Goal: Task Accomplishment & Management: Manage account settings

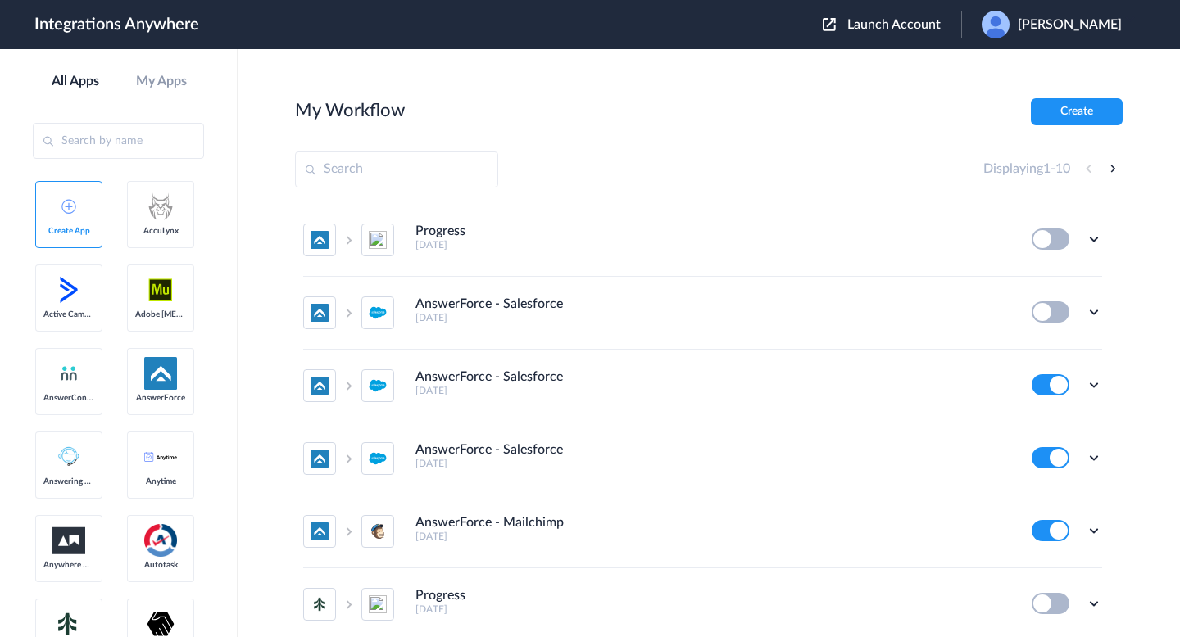
click at [859, 18] on span "Launch Account" at bounding box center [893, 24] width 93 height 13
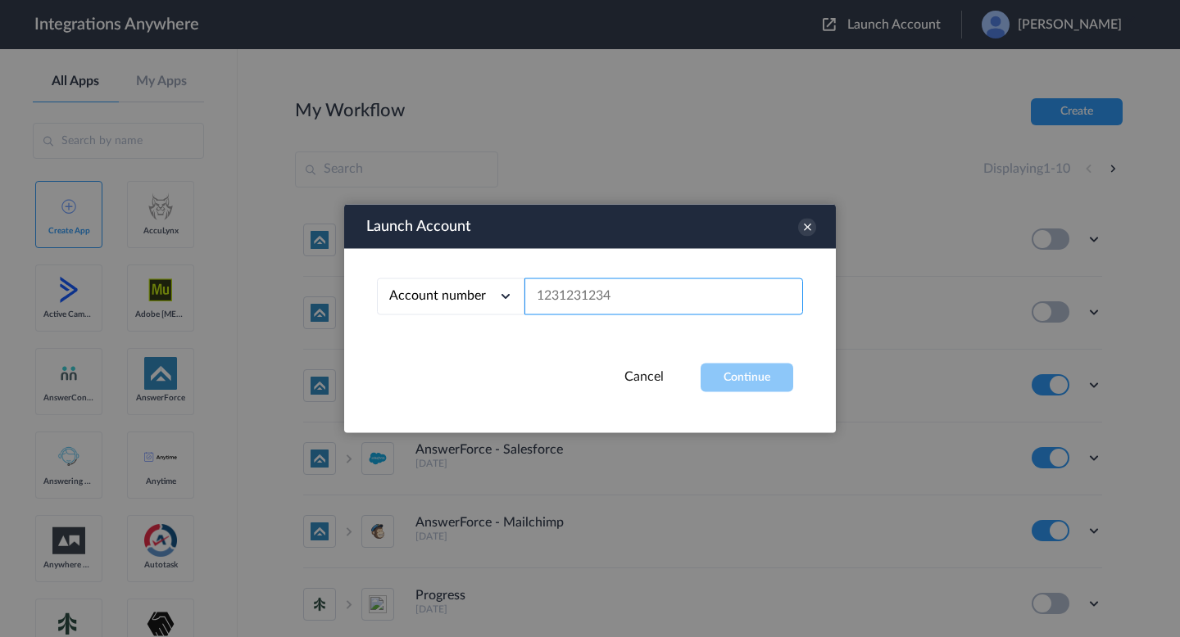
click at [631, 293] on input "text" at bounding box center [663, 297] width 279 height 37
paste input "8001024291"
type input "8001024291"
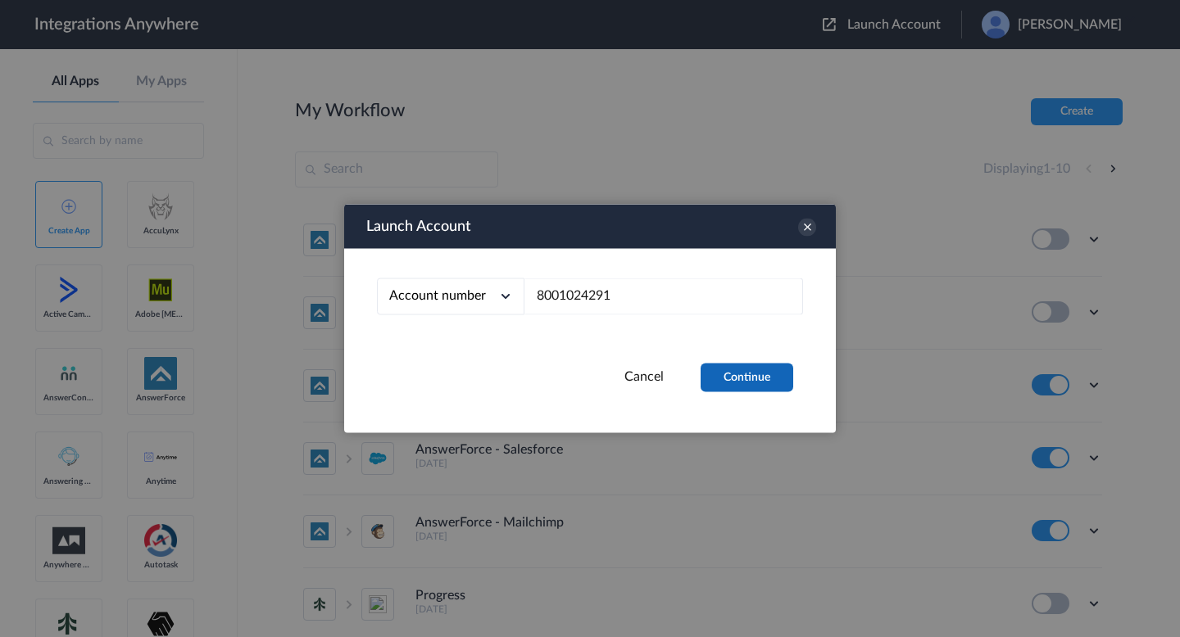
click at [717, 377] on button "Continue" at bounding box center [746, 378] width 93 height 29
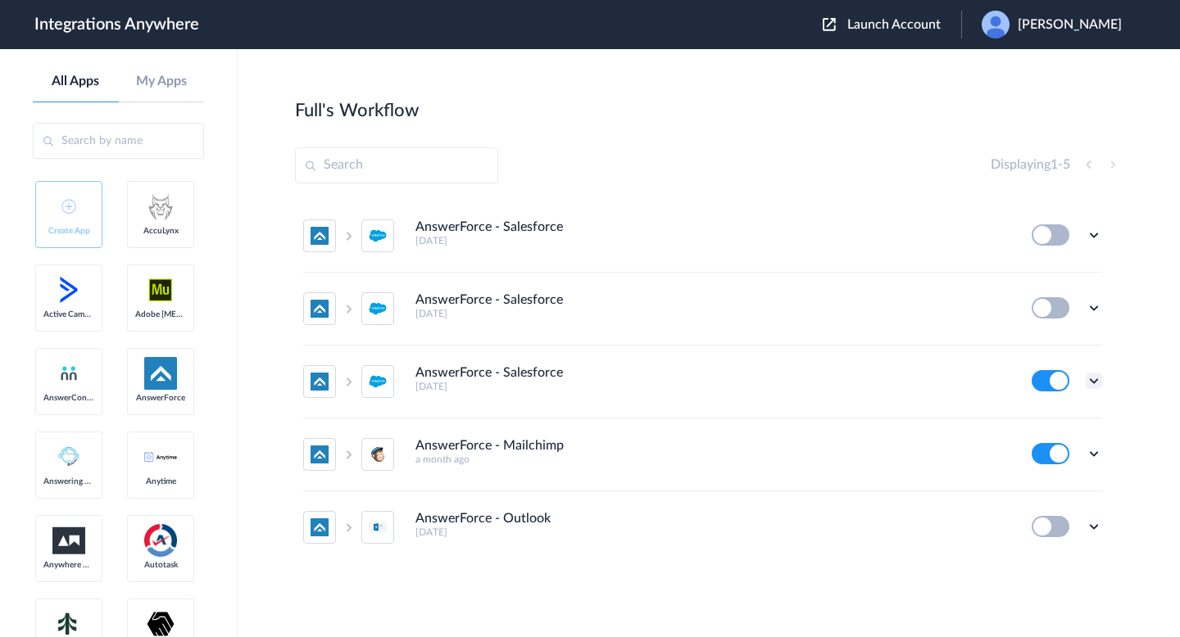
click at [1095, 382] on icon at bounding box center [1094, 381] width 16 height 16
click at [1030, 455] on link "Task history" at bounding box center [1047, 448] width 79 height 11
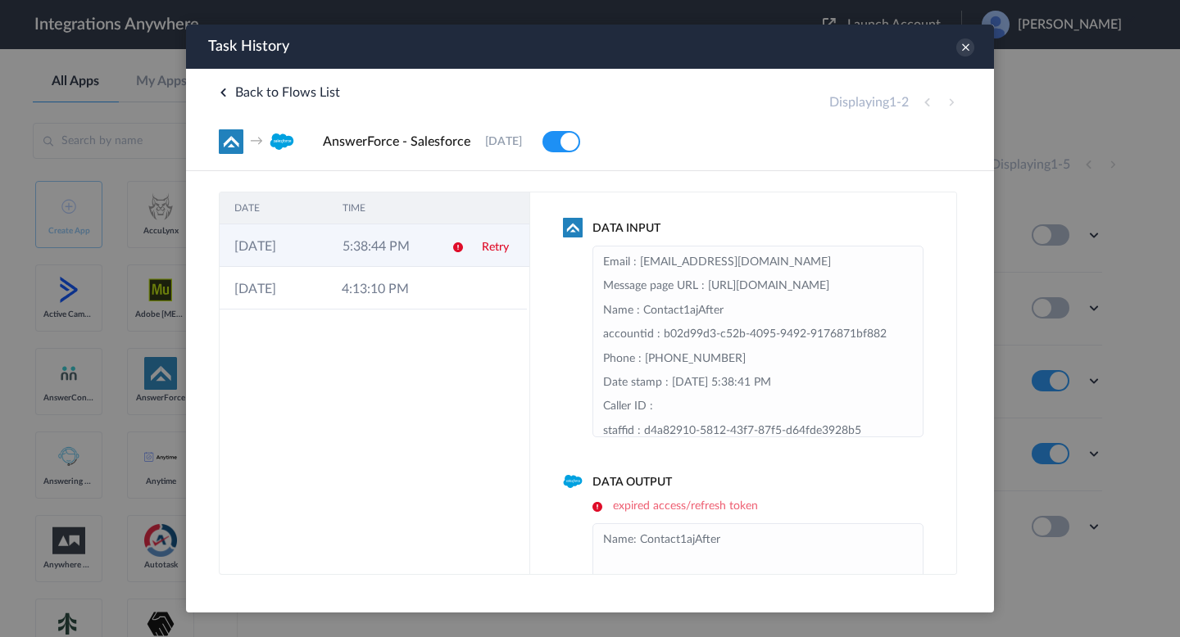
click at [372, 239] on td "5:38:44 PM" at bounding box center [382, 245] width 108 height 43
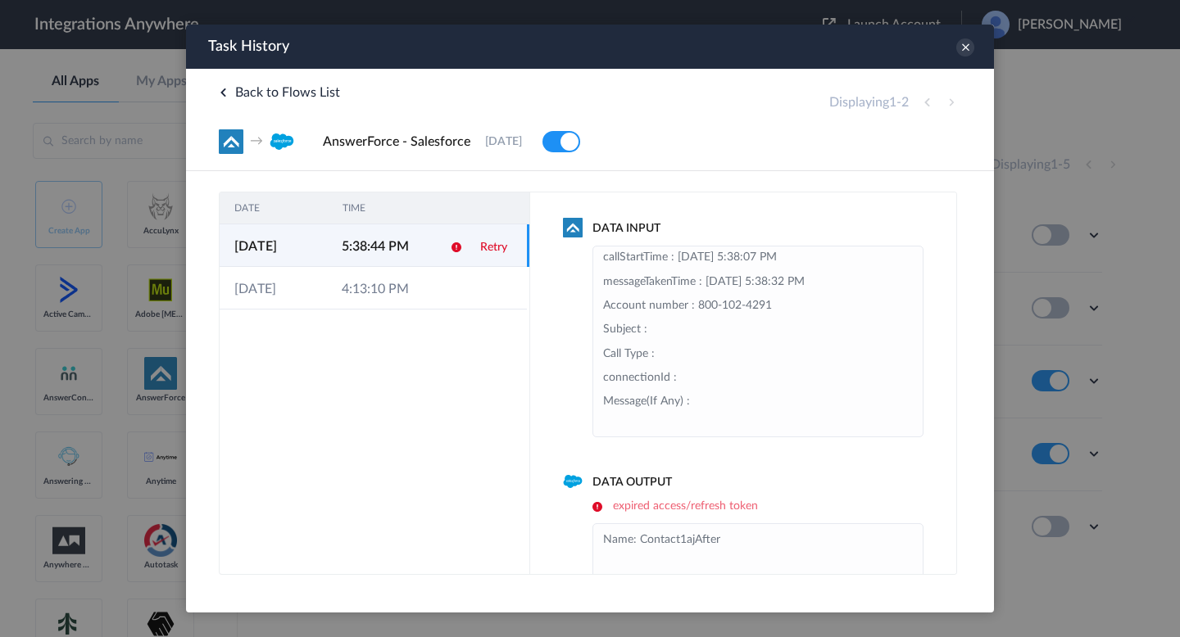
scroll to position [191, 0]
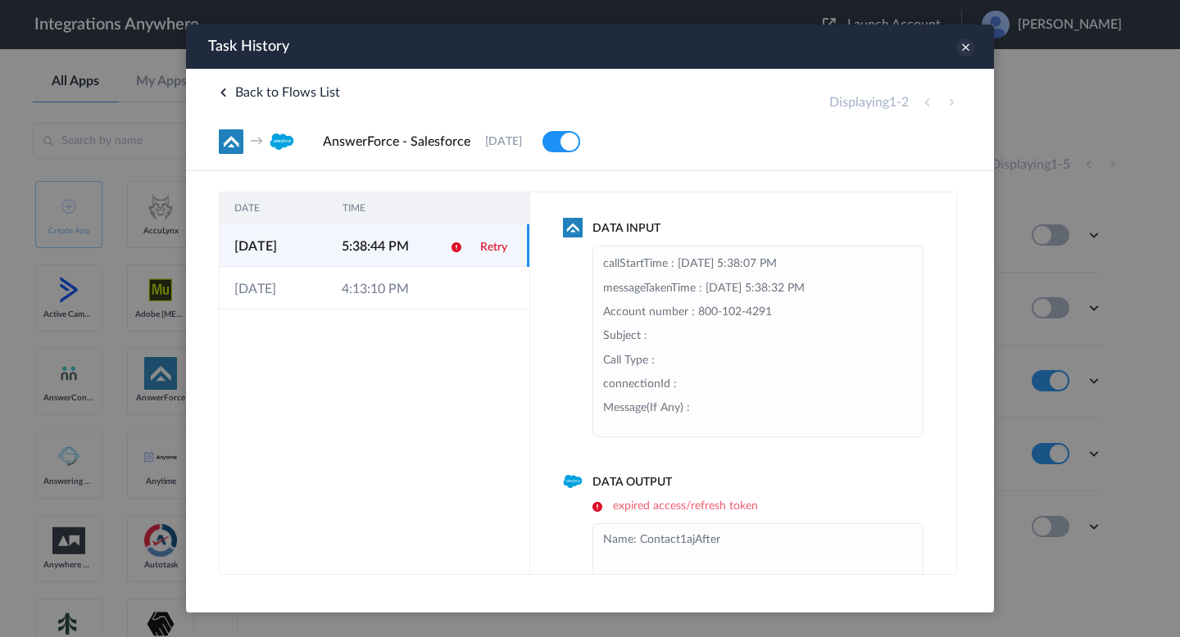
click at [961, 46] on icon at bounding box center [965, 48] width 18 height 18
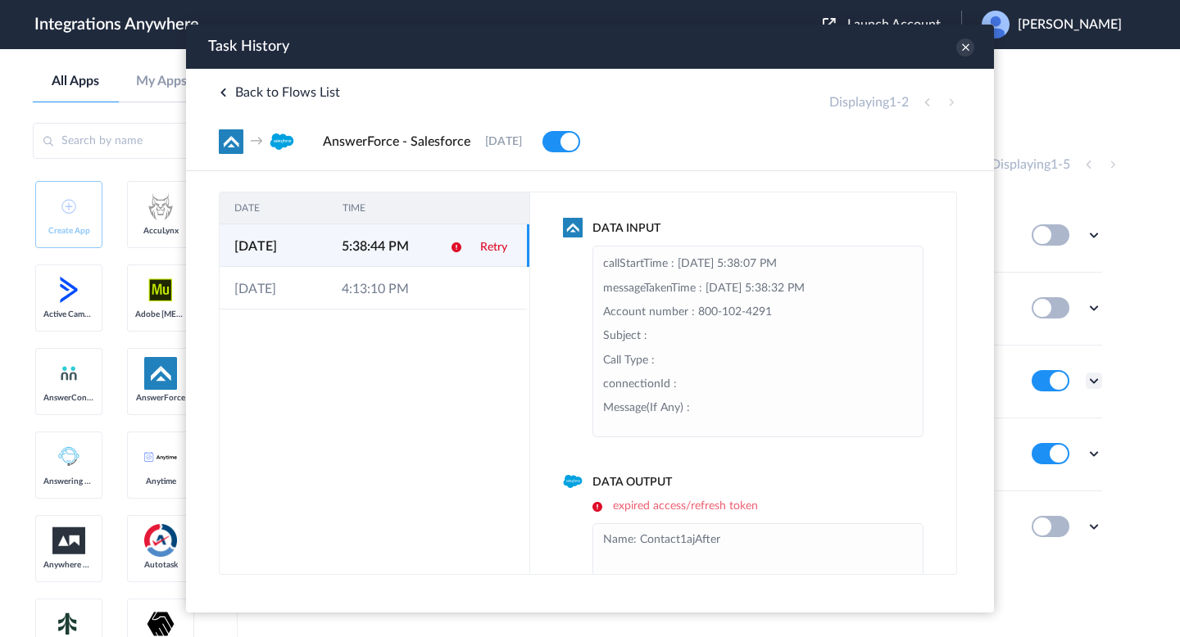
click at [1093, 382] on icon at bounding box center [1094, 381] width 16 height 16
click at [1052, 417] on li "Edit" at bounding box center [1048, 419] width 107 height 30
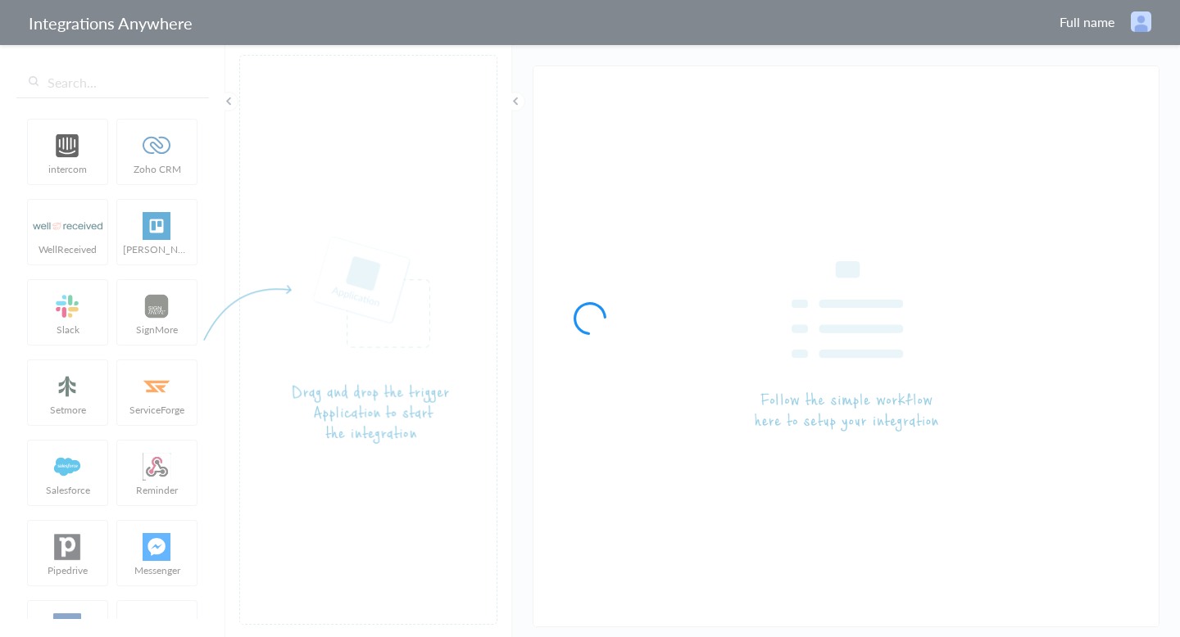
type input "AnswerForce - Salesforce"
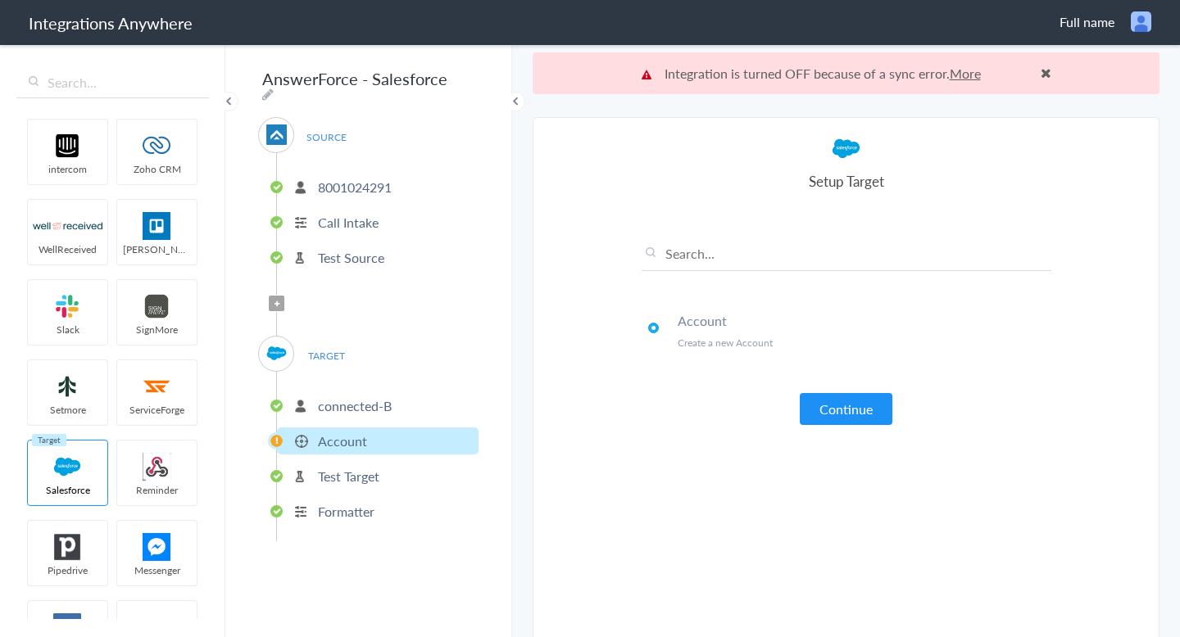
click at [1048, 71] on span at bounding box center [1045, 72] width 11 height 13
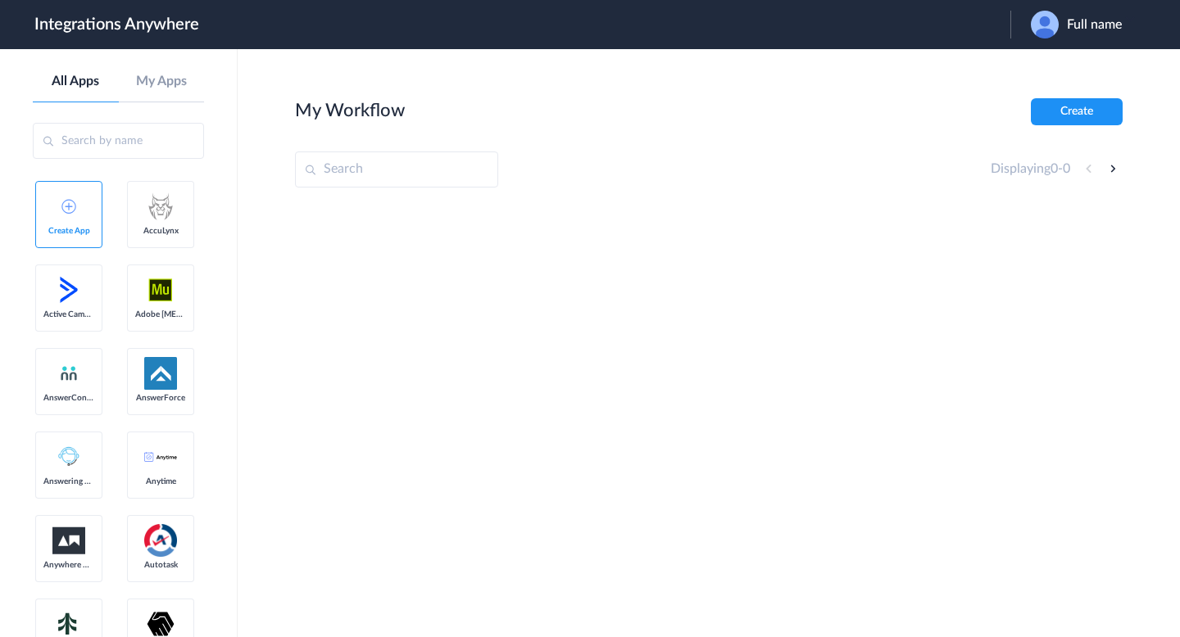
click at [1098, 23] on span "Full name" at bounding box center [1094, 25] width 55 height 16
click at [1033, 63] on link "Logout" at bounding box center [1039, 66] width 34 height 11
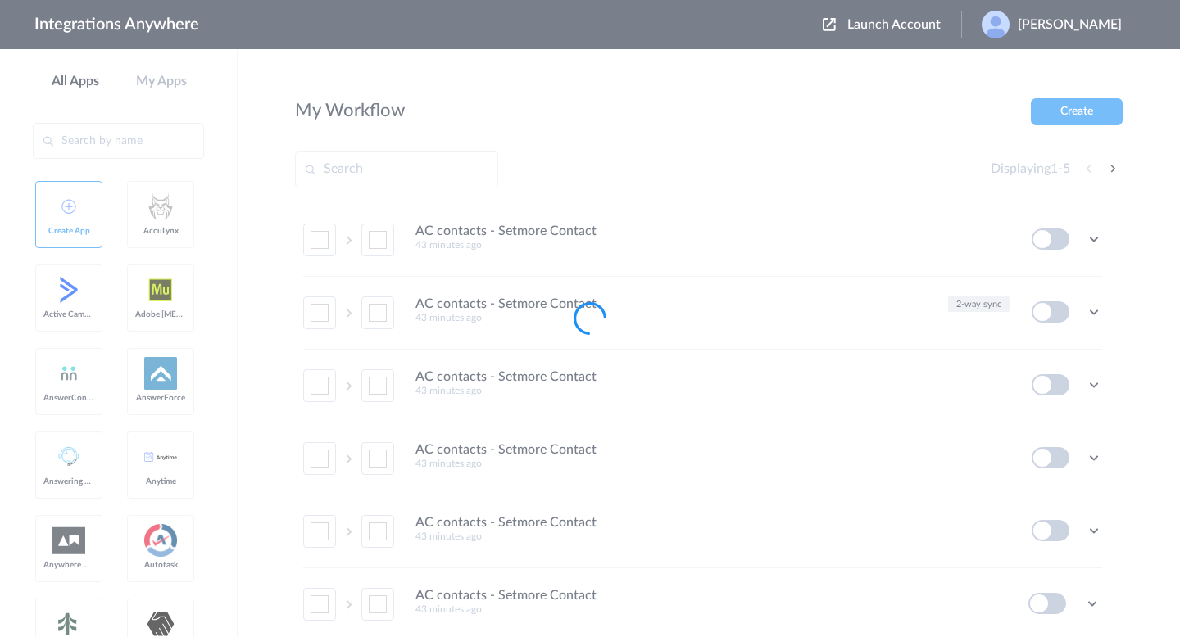
click at [883, 16] on div at bounding box center [590, 318] width 1180 height 637
click at [880, 24] on div at bounding box center [590, 318] width 1180 height 637
click at [881, 28] on body "Integrations Anywhere Launch Account Buvaneswaran Muni My Account Logout All Ap…" at bounding box center [590, 61] width 1180 height 123
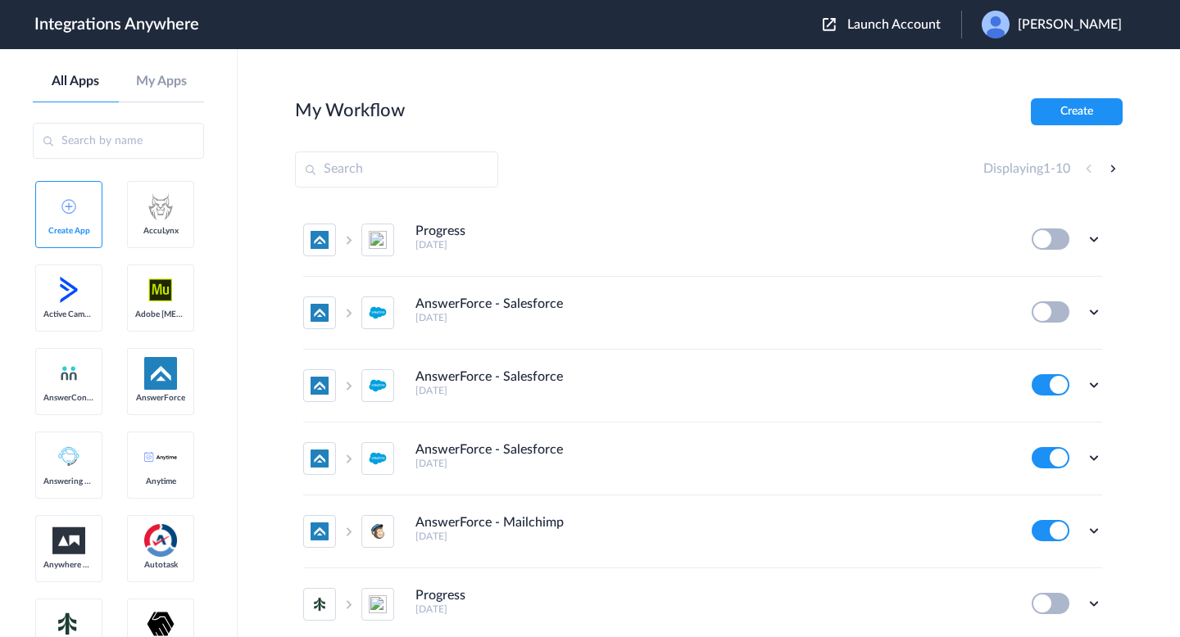
click at [881, 28] on span "Launch Account" at bounding box center [893, 24] width 93 height 13
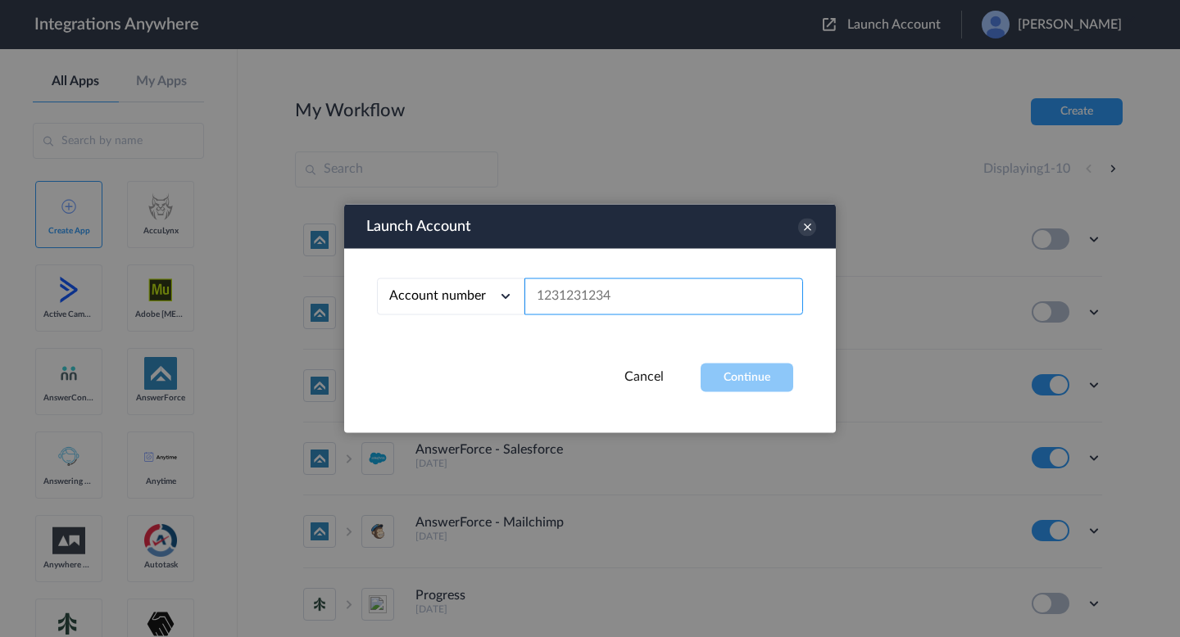
click at [656, 298] on input "text" at bounding box center [663, 297] width 279 height 37
paste input "8000227365"
type input "8000227365"
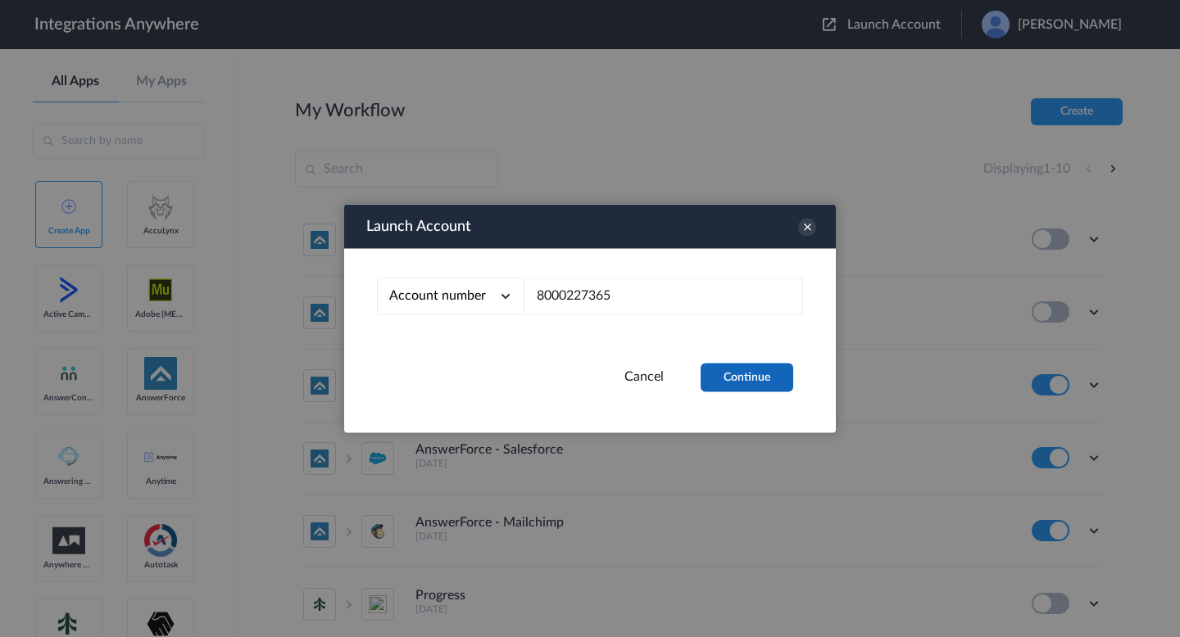
click at [730, 386] on button "Continue" at bounding box center [746, 378] width 93 height 29
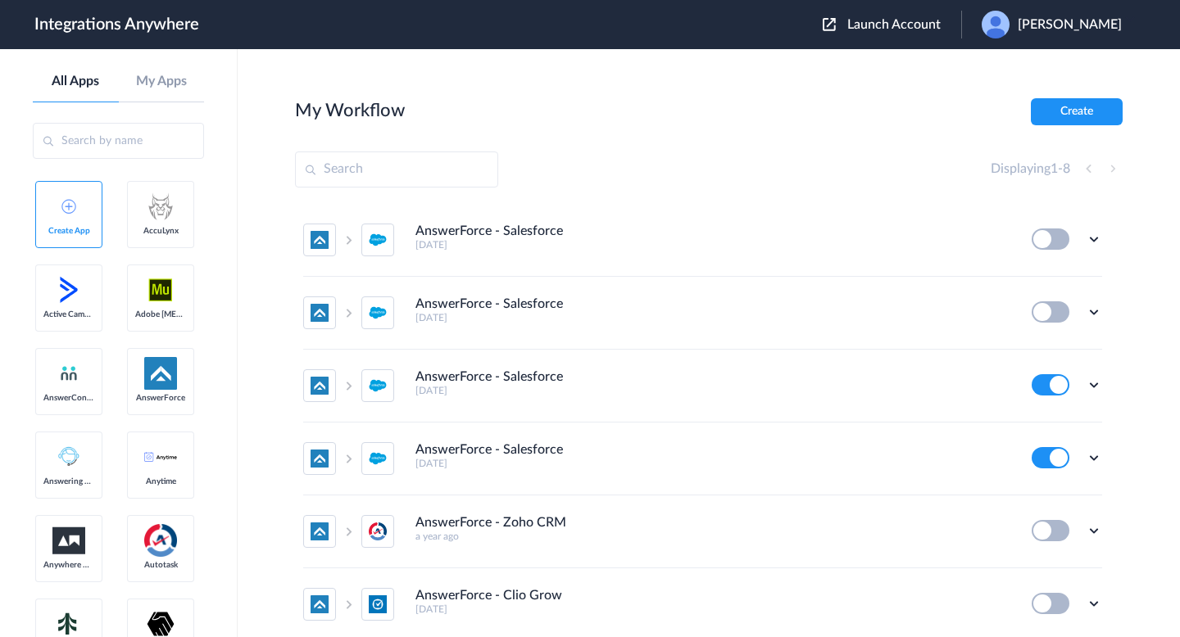
click at [1082, 458] on div "Edit Task history Delete" at bounding box center [1066, 457] width 70 height 21
click at [1090, 458] on icon at bounding box center [1094, 458] width 16 height 16
click at [1034, 513] on li "Task history" at bounding box center [1048, 526] width 107 height 30
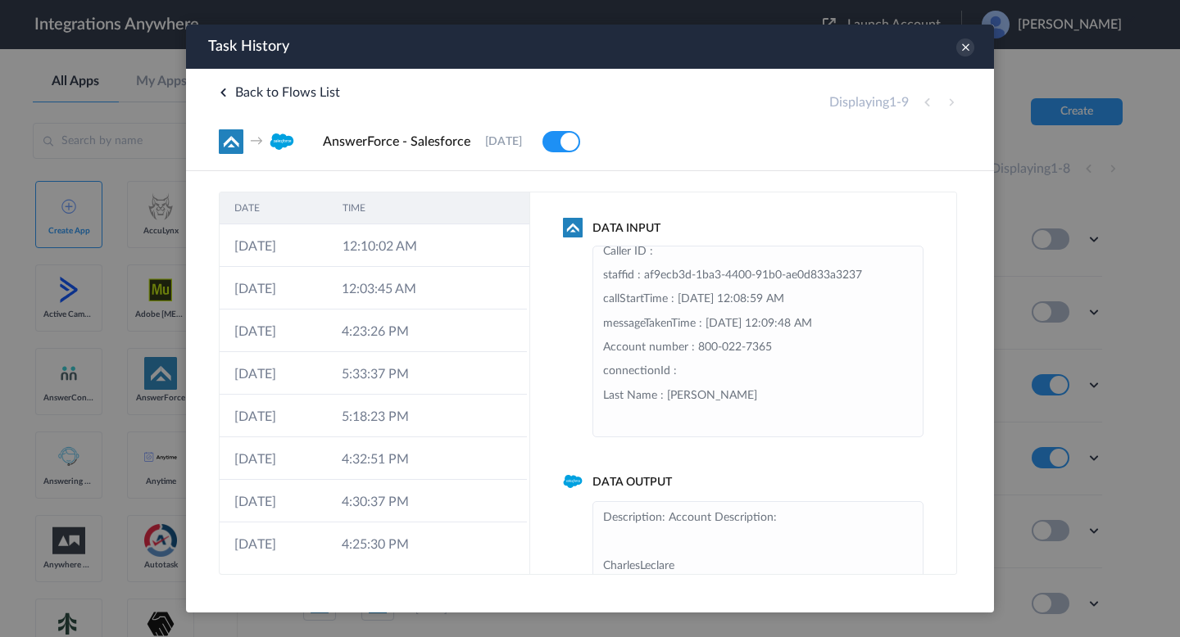
scroll to position [134, 0]
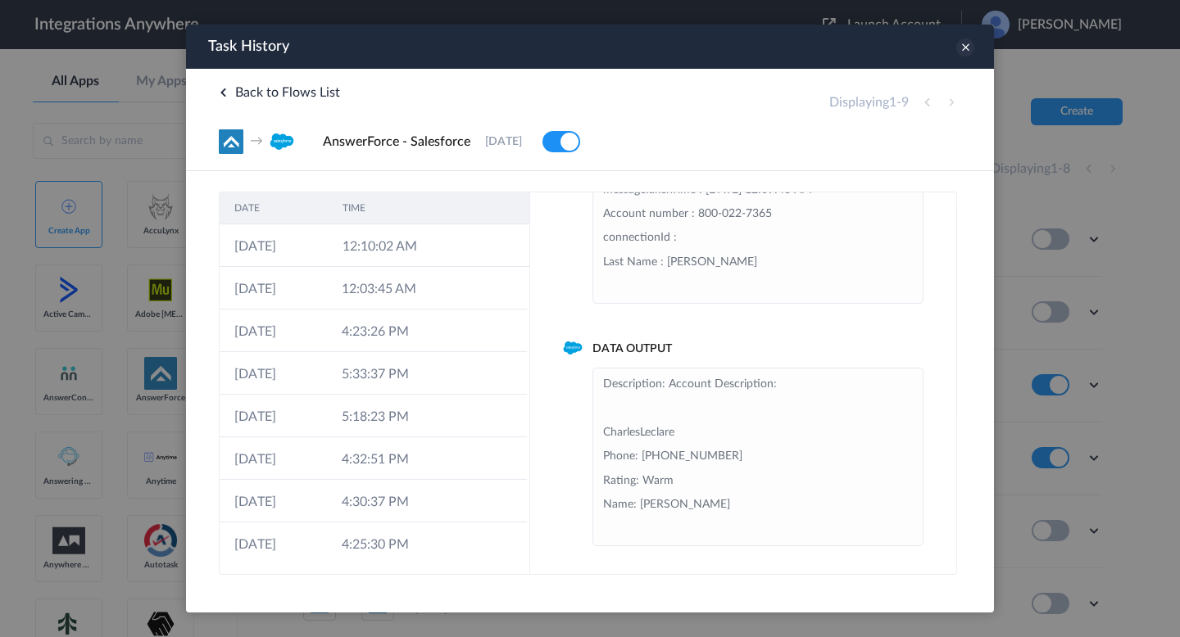
click at [963, 51] on icon at bounding box center [965, 48] width 18 height 18
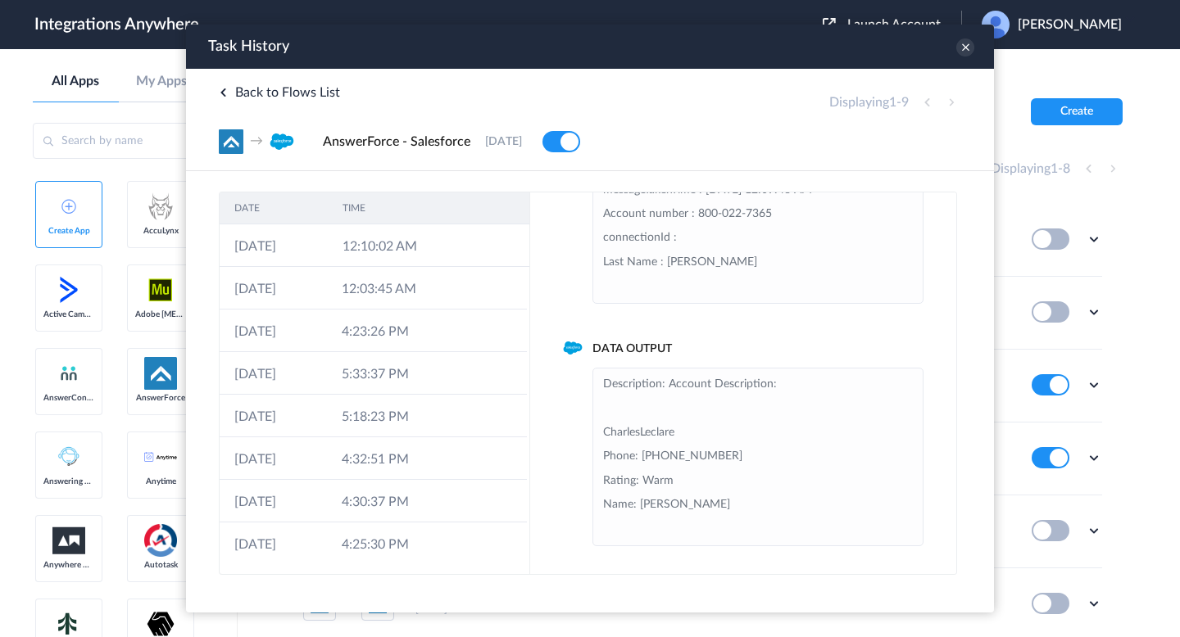
click at [247, 97] on span "Back to Flows List" at bounding box center [279, 92] width 121 height 13
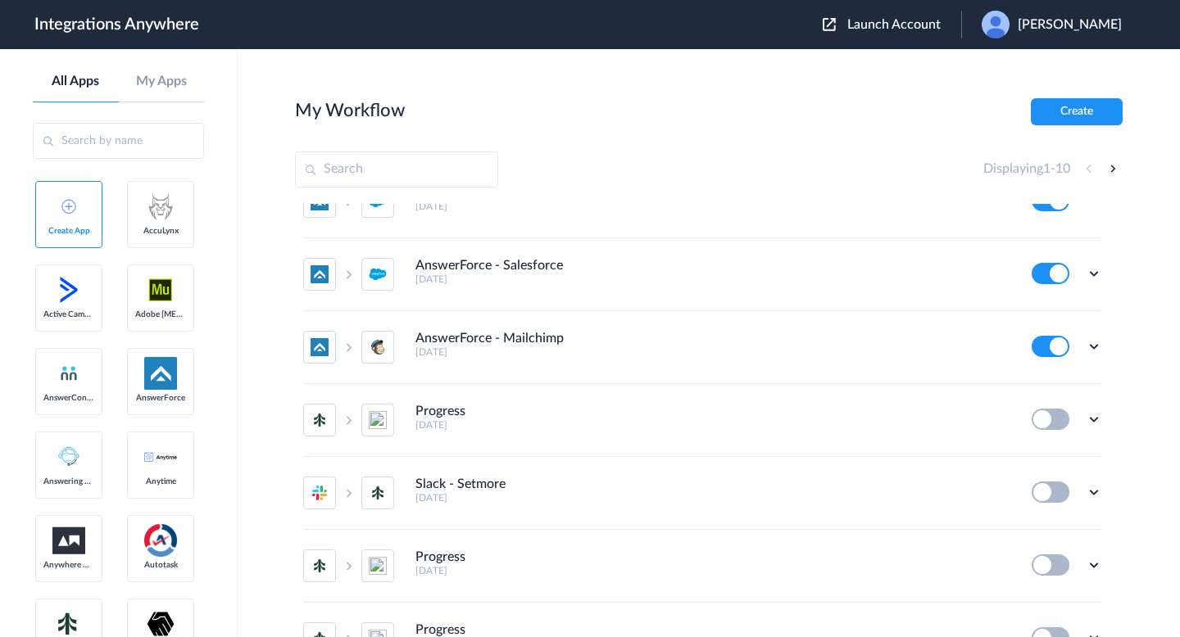
scroll to position [180, 0]
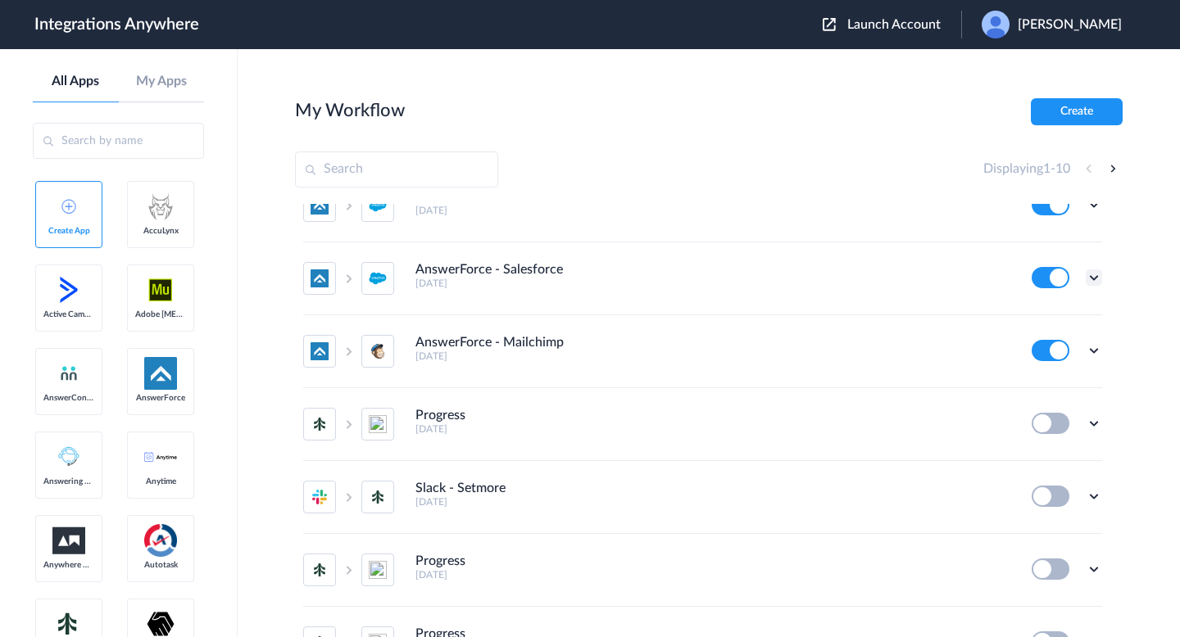
click at [1089, 277] on icon at bounding box center [1094, 278] width 16 height 16
click at [1008, 344] on icon at bounding box center [1013, 347] width 11 height 11
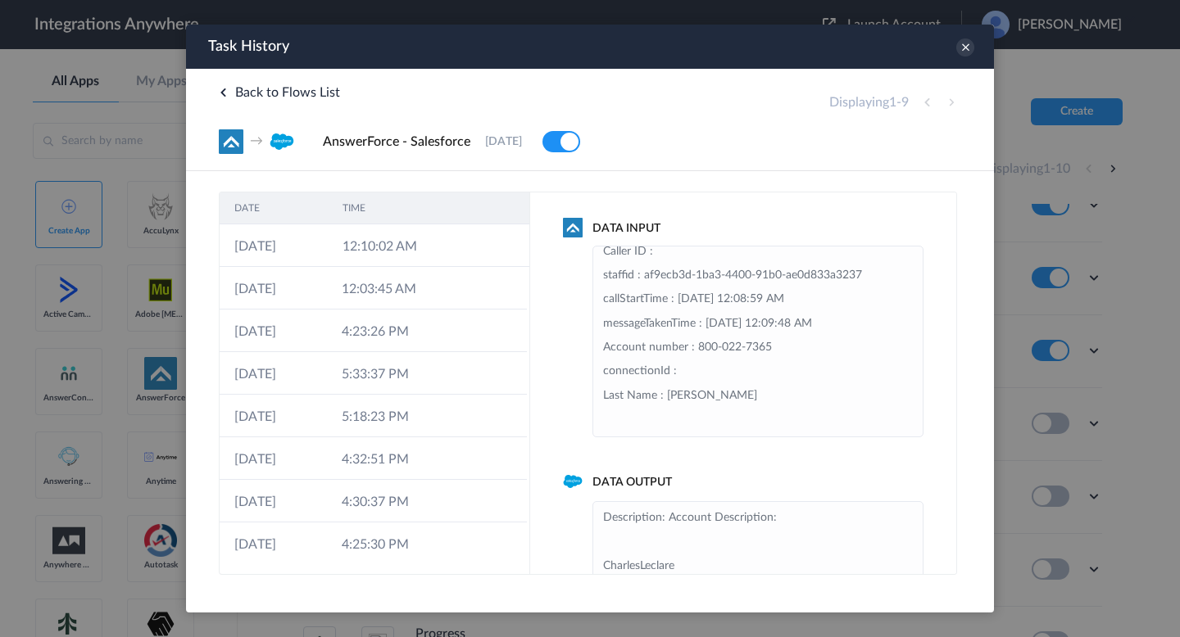
scroll to position [134, 0]
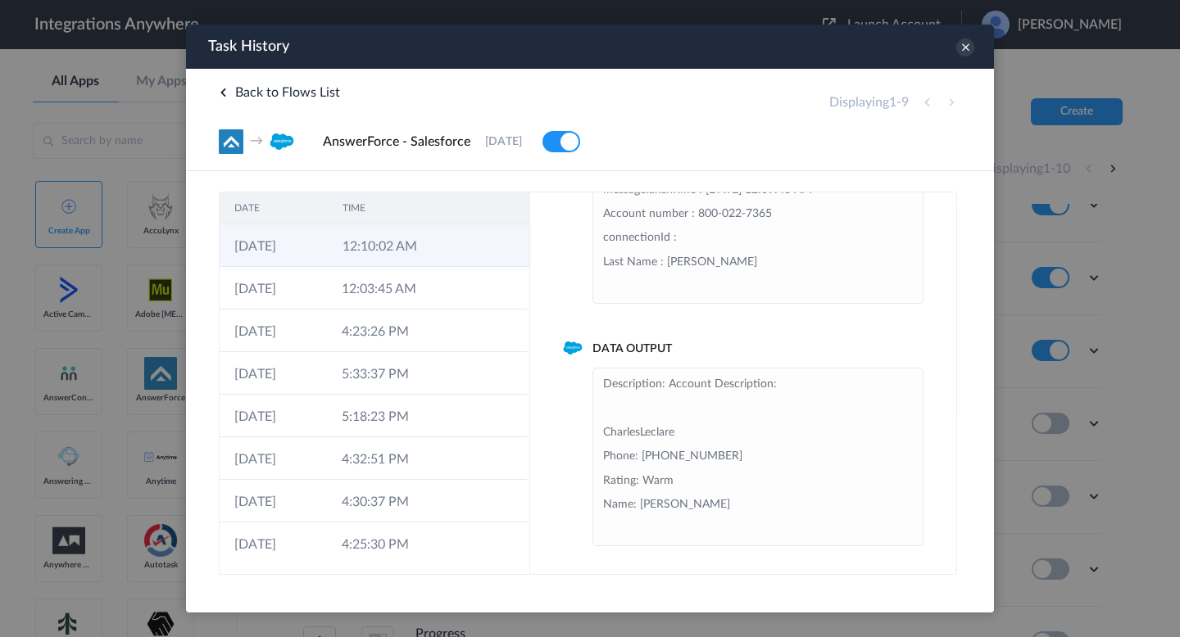
click at [475, 256] on td at bounding box center [498, 245] width 62 height 43
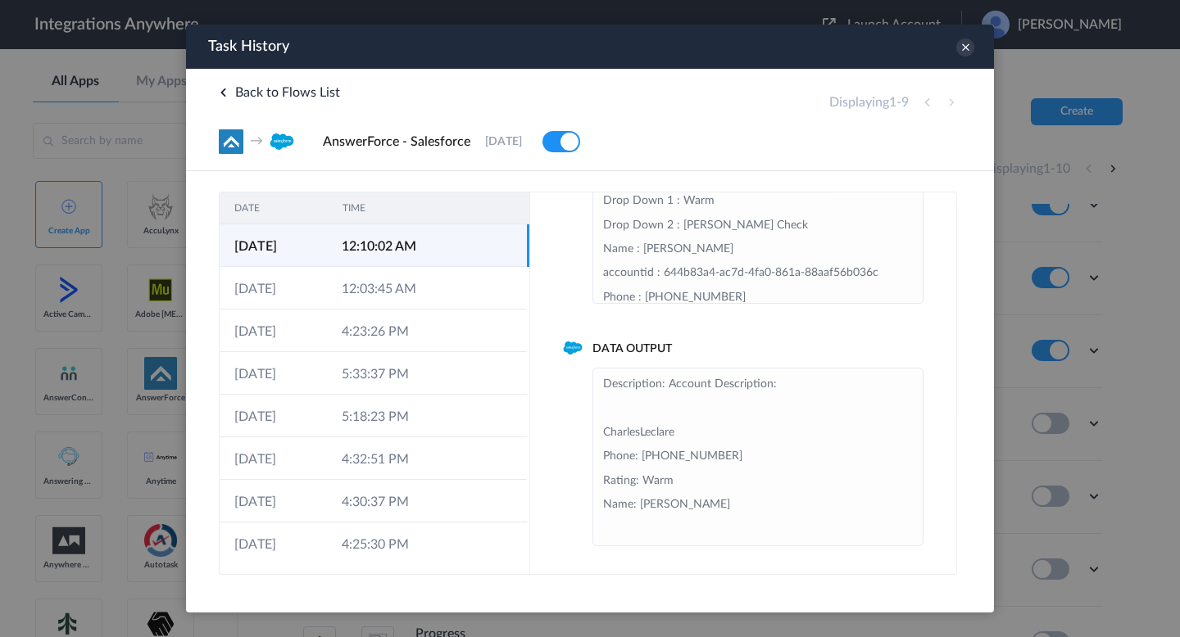
click at [230, 95] on span "Back to Flows List" at bounding box center [279, 92] width 121 height 13
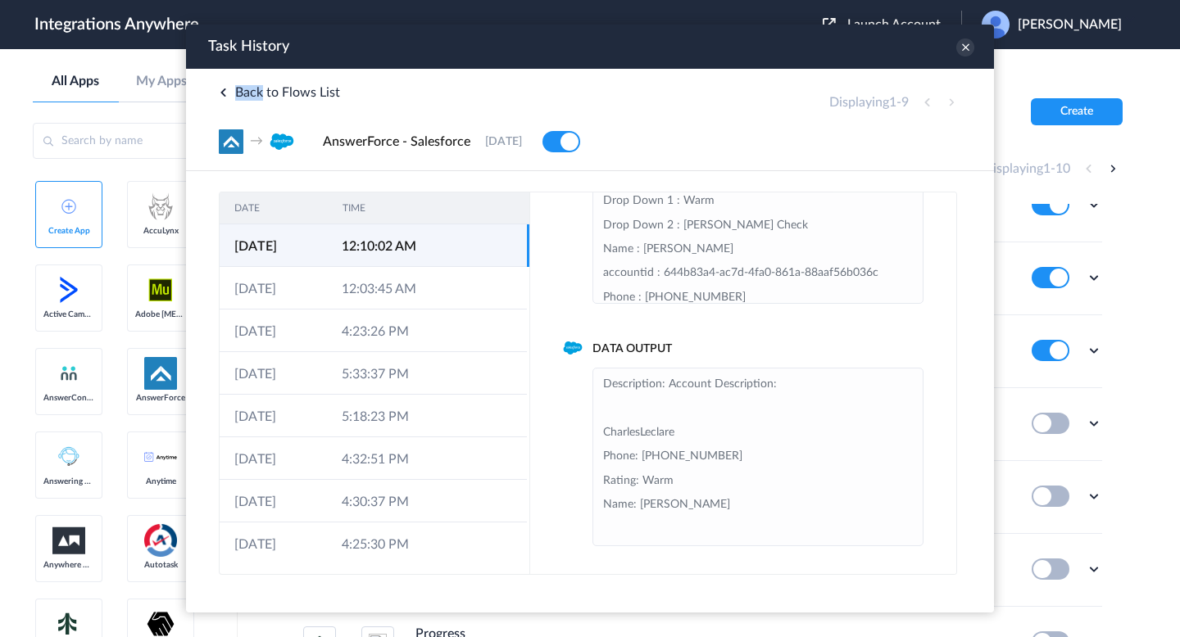
click at [230, 95] on span "Back to Flows List" at bounding box center [279, 92] width 121 height 13
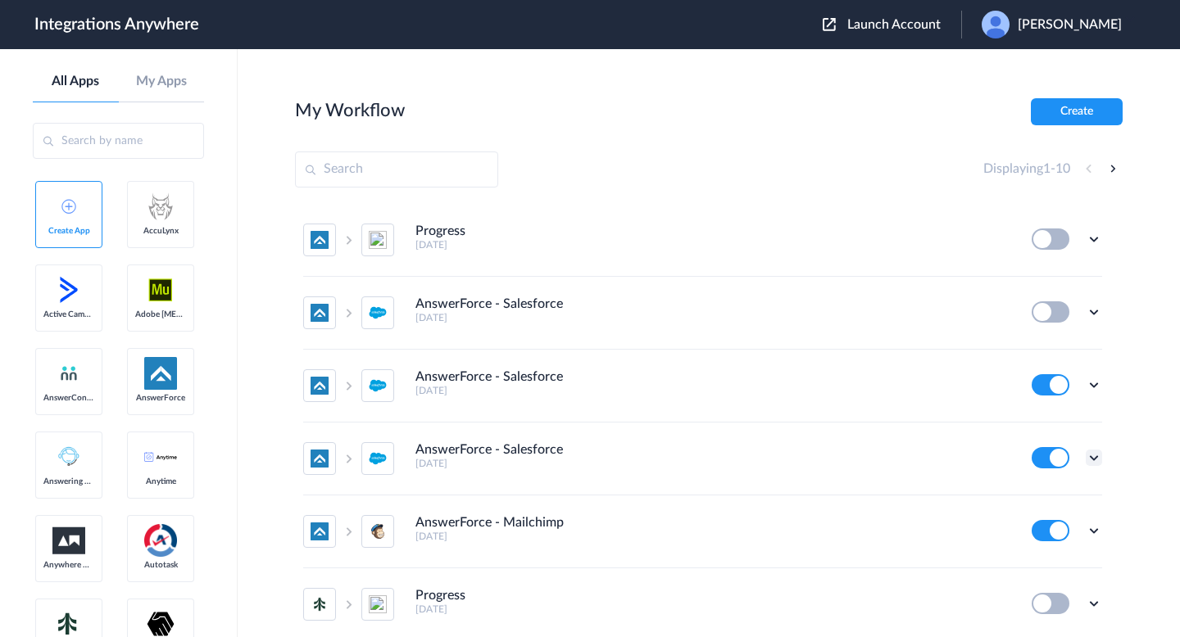
click at [1094, 465] on icon at bounding box center [1094, 458] width 16 height 16
click at [1027, 533] on li "Task history" at bounding box center [1048, 526] width 107 height 30
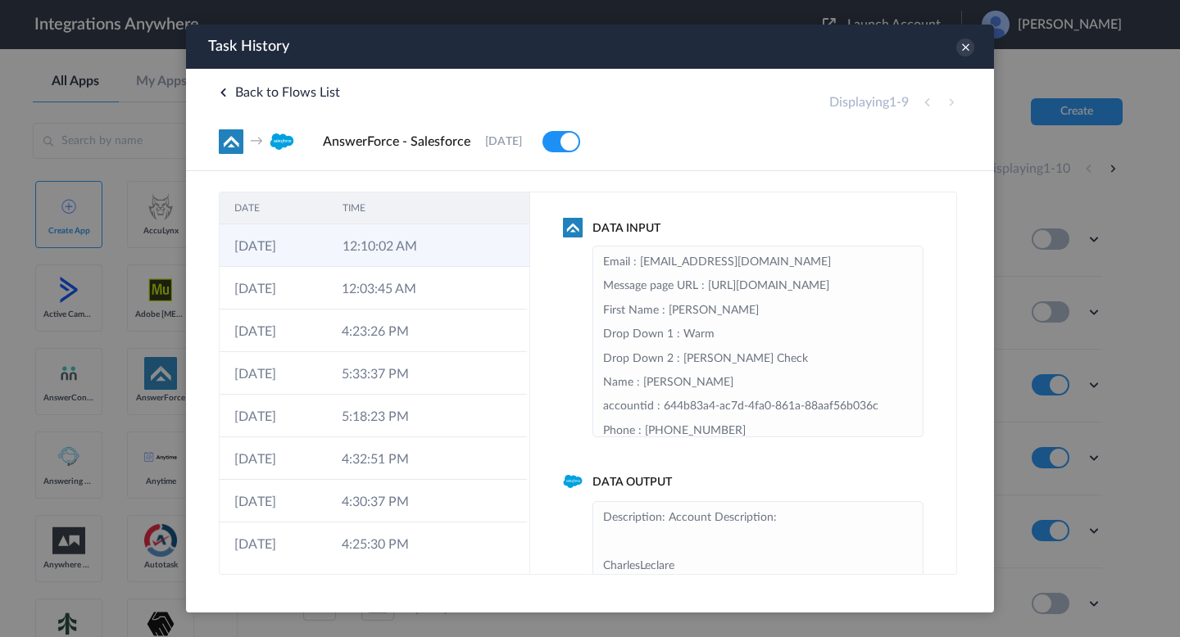
click at [474, 259] on td at bounding box center [498, 245] width 62 height 43
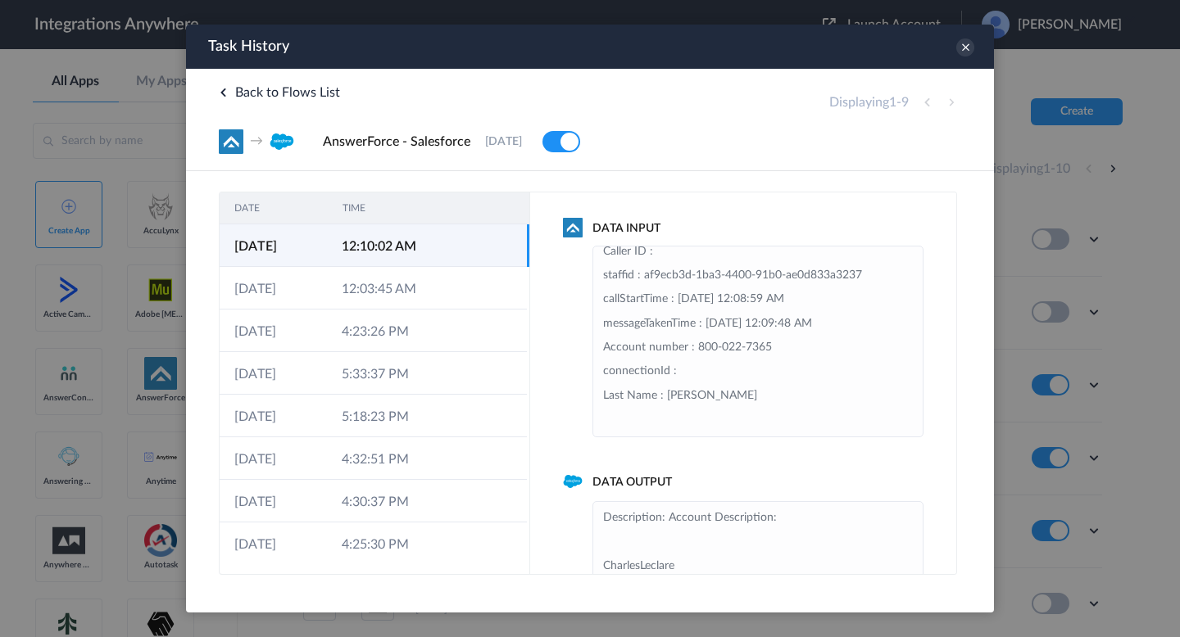
scroll to position [300, 0]
click at [222, 90] on icon at bounding box center [223, 92] width 8 height 8
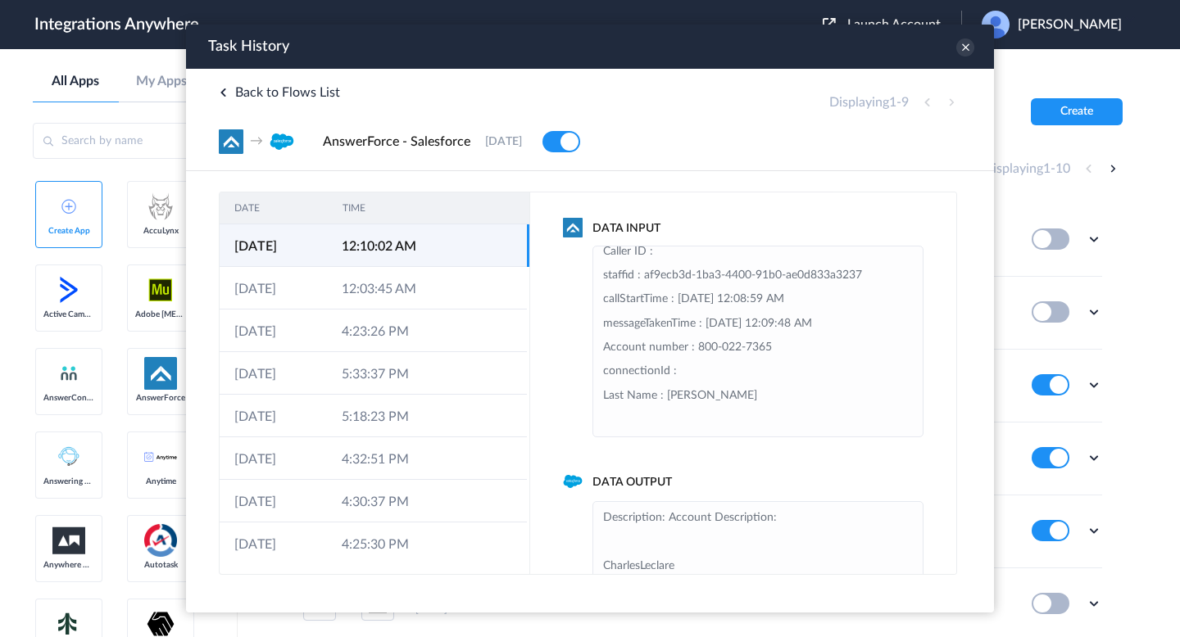
click at [235, 94] on span "Back to Flows List" at bounding box center [279, 92] width 121 height 13
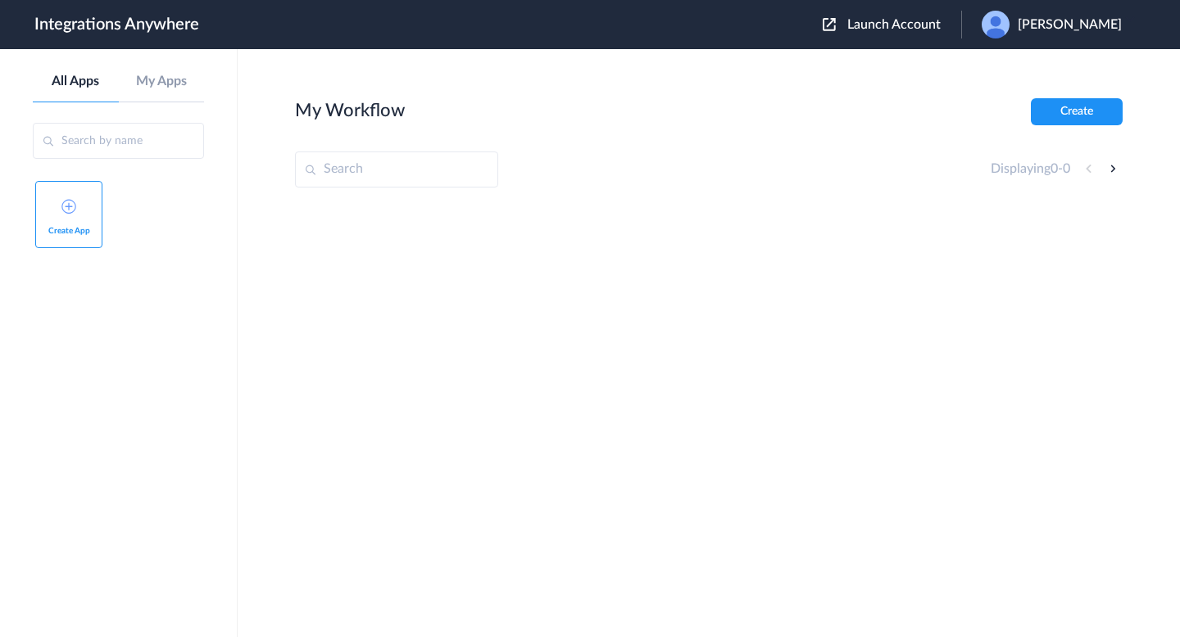
click at [732, 237] on div at bounding box center [708, 327] width 827 height 246
click at [863, 22] on span "Launch Account" at bounding box center [893, 24] width 93 height 13
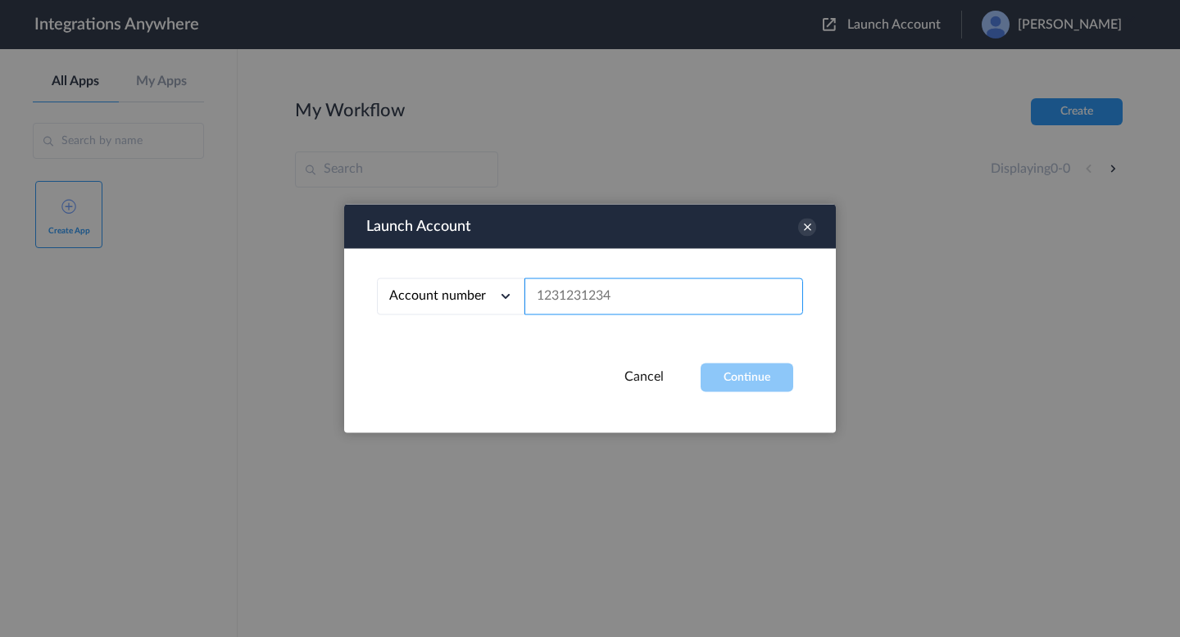
click at [600, 297] on input "text" at bounding box center [663, 297] width 279 height 37
paste input "8000227365"
type input "8000227365"
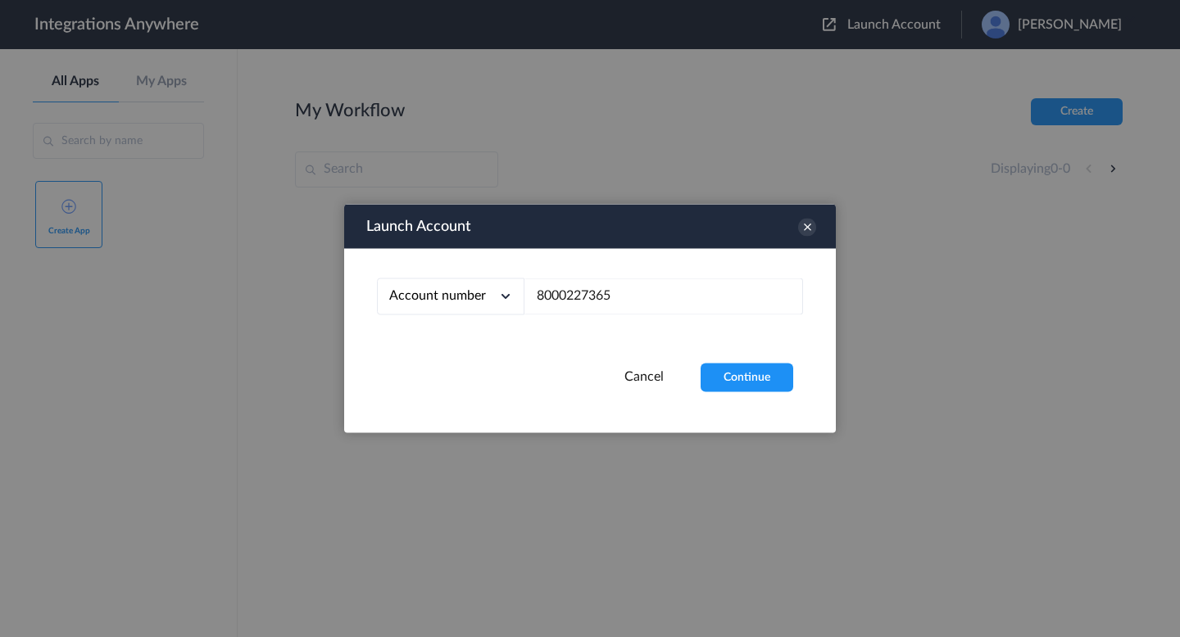
click at [766, 396] on div "Launch Account Account number Account number Email address 8000227365 Cancel Co…" at bounding box center [590, 319] width 492 height 229
click at [747, 380] on button "Continue" at bounding box center [746, 378] width 93 height 29
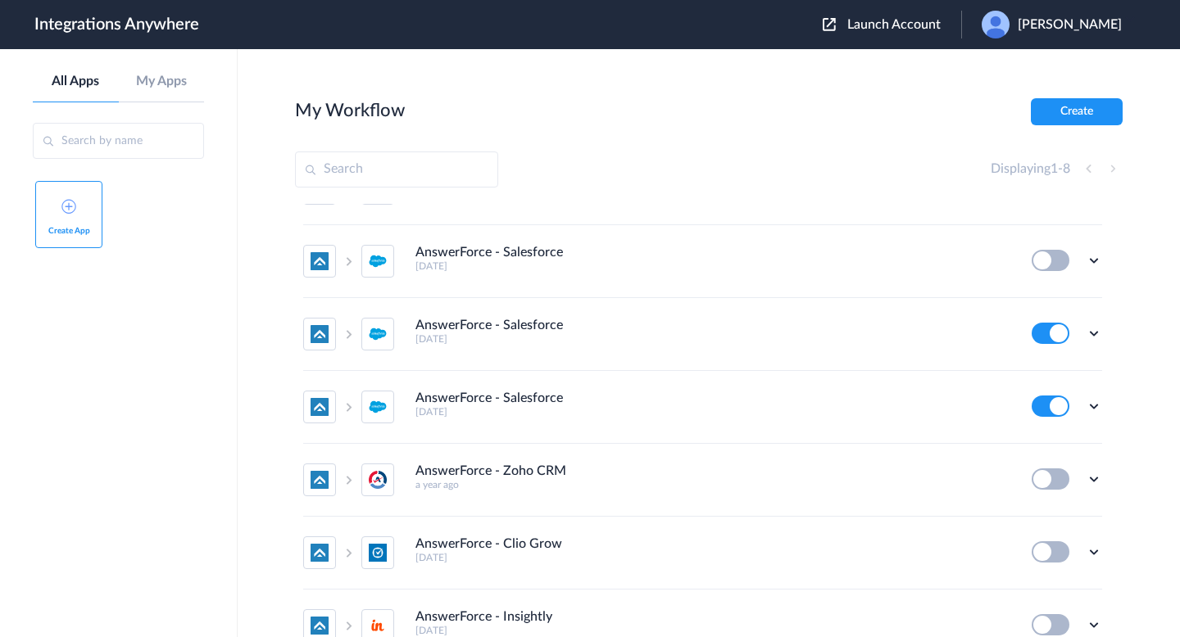
scroll to position [61, 0]
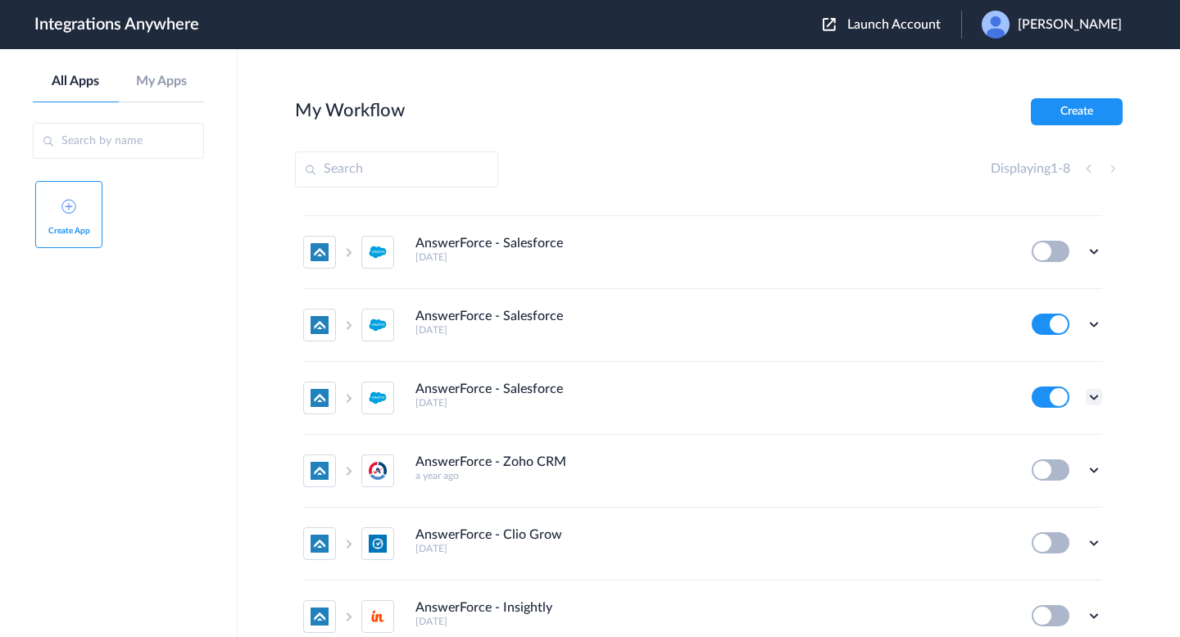
click at [1095, 393] on icon at bounding box center [1094, 397] width 16 height 16
click at [1023, 471] on link "Task history" at bounding box center [1047, 465] width 79 height 11
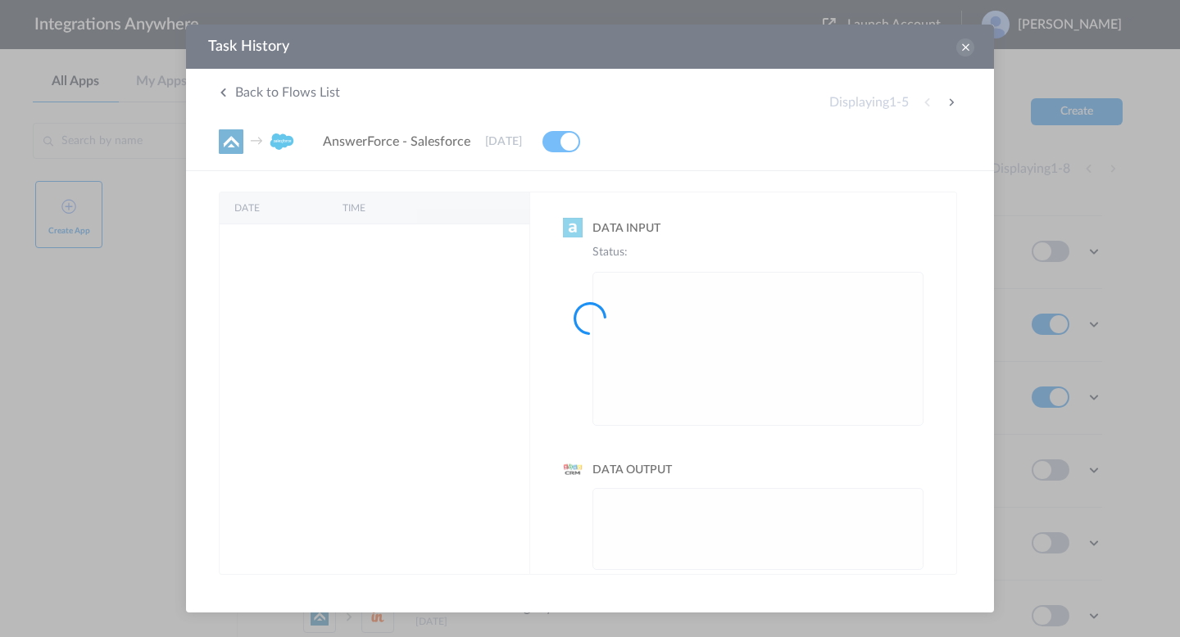
scroll to position [0, 0]
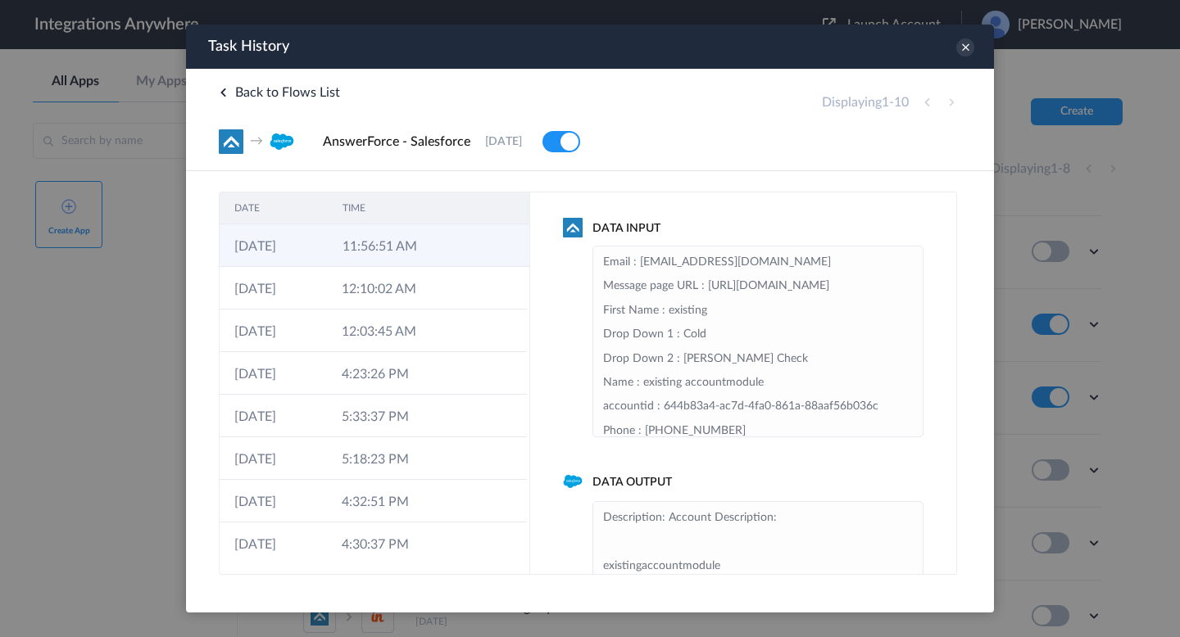
click at [467, 244] on td at bounding box center [498, 245] width 62 height 43
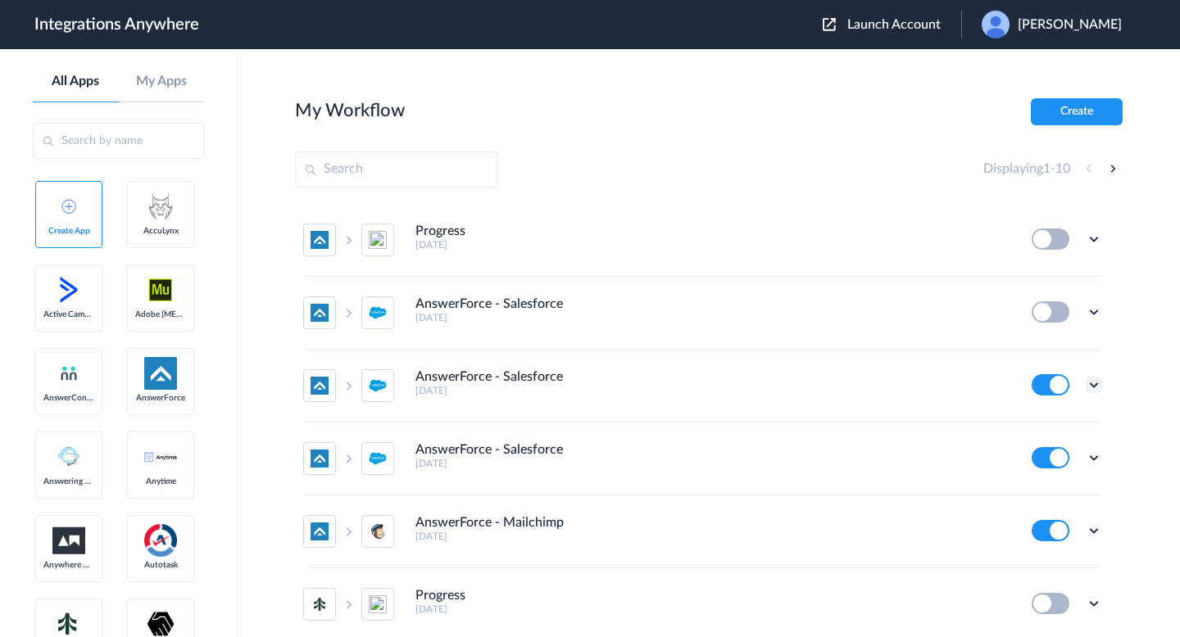
click at [1095, 382] on icon at bounding box center [1094, 385] width 16 height 16
click at [1056, 455] on link "Task history" at bounding box center [1047, 452] width 79 height 11
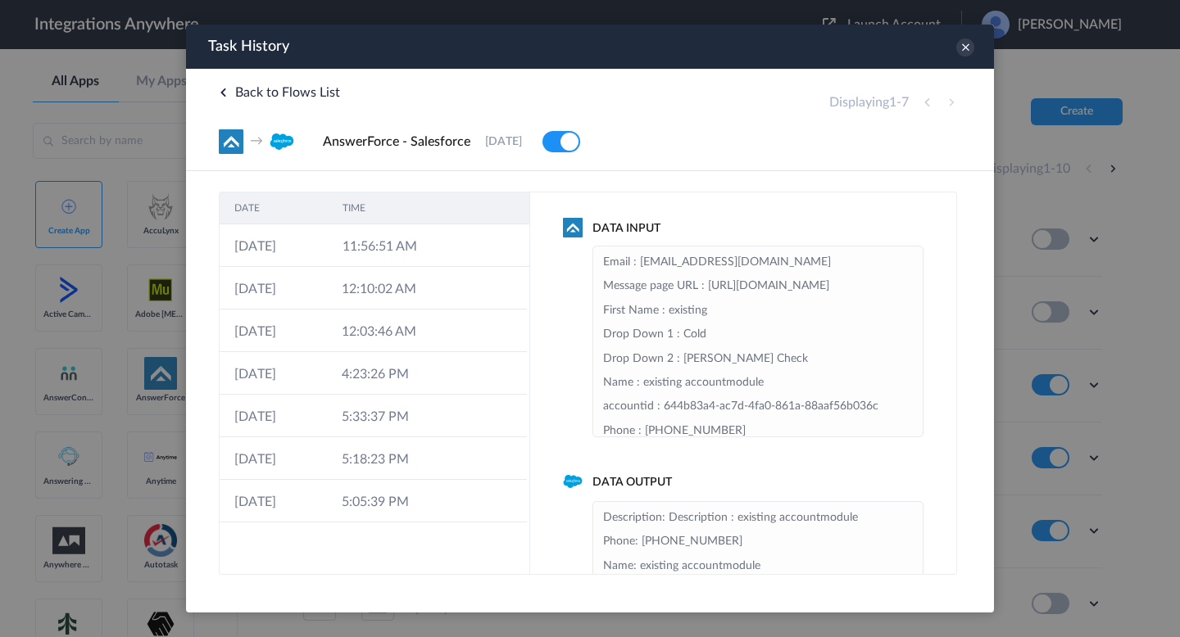
scroll to position [61, 0]
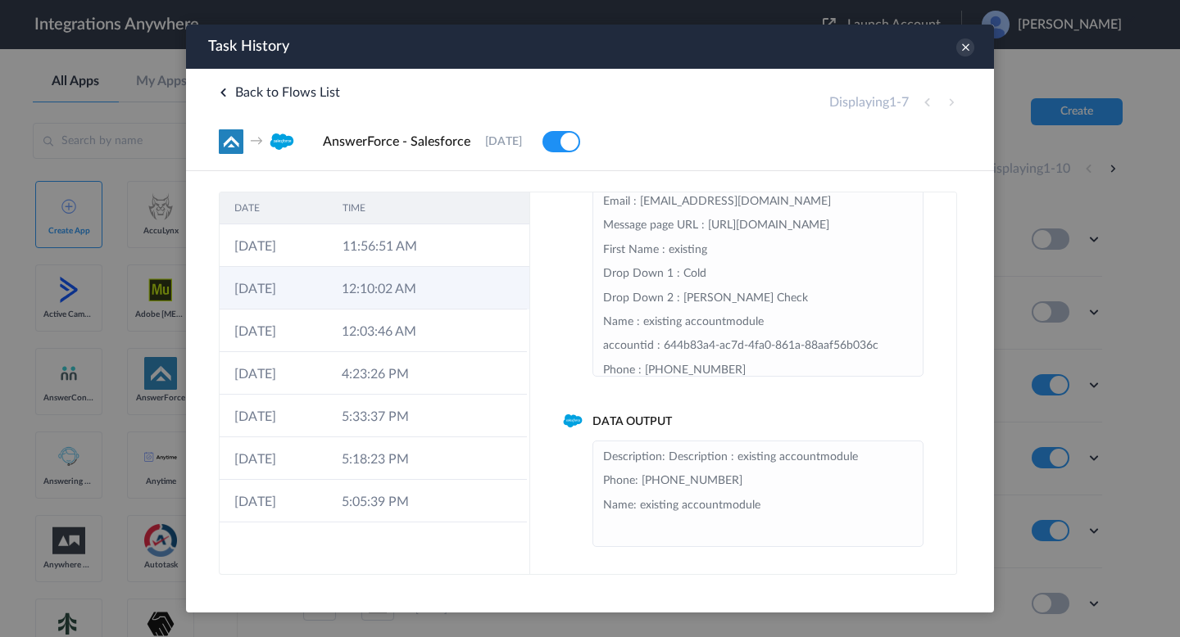
click at [452, 268] on td at bounding box center [450, 288] width 31 height 43
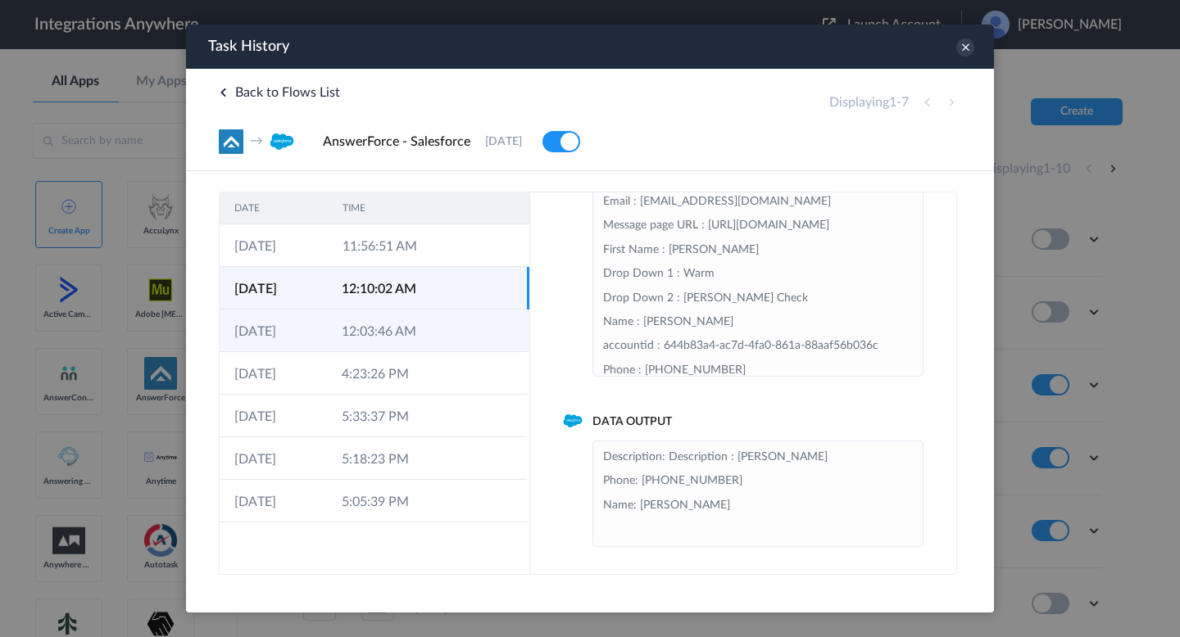
click at [422, 346] on td "12:03:46 AM" at bounding box center [380, 331] width 107 height 43
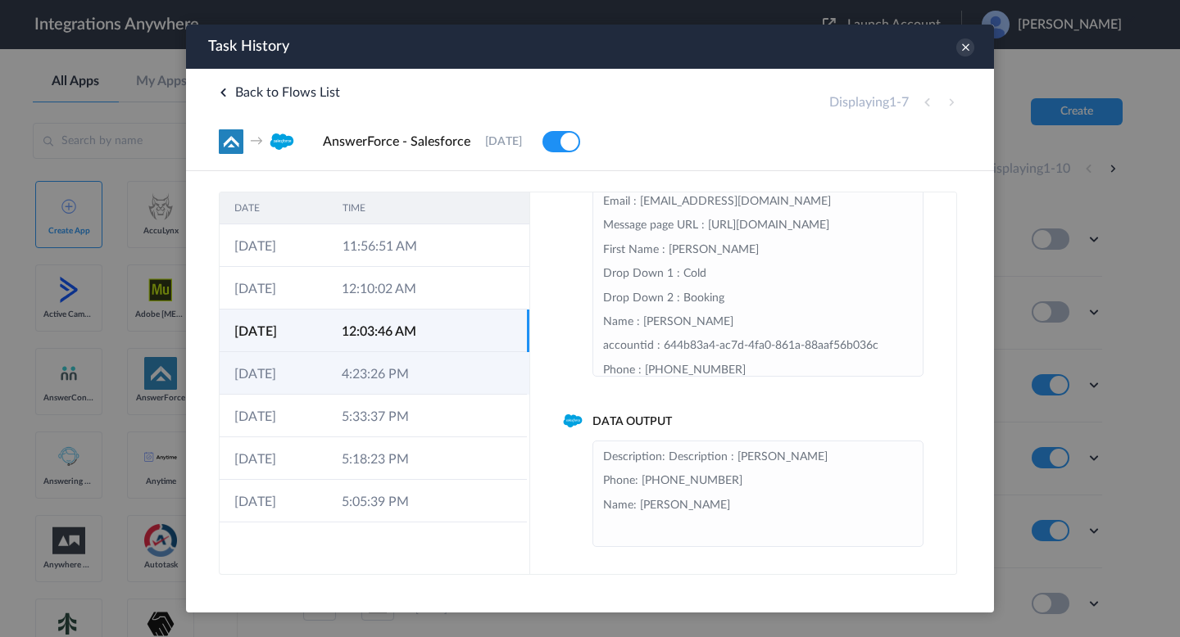
click at [421, 362] on td "4:23:26 PM" at bounding box center [380, 373] width 107 height 43
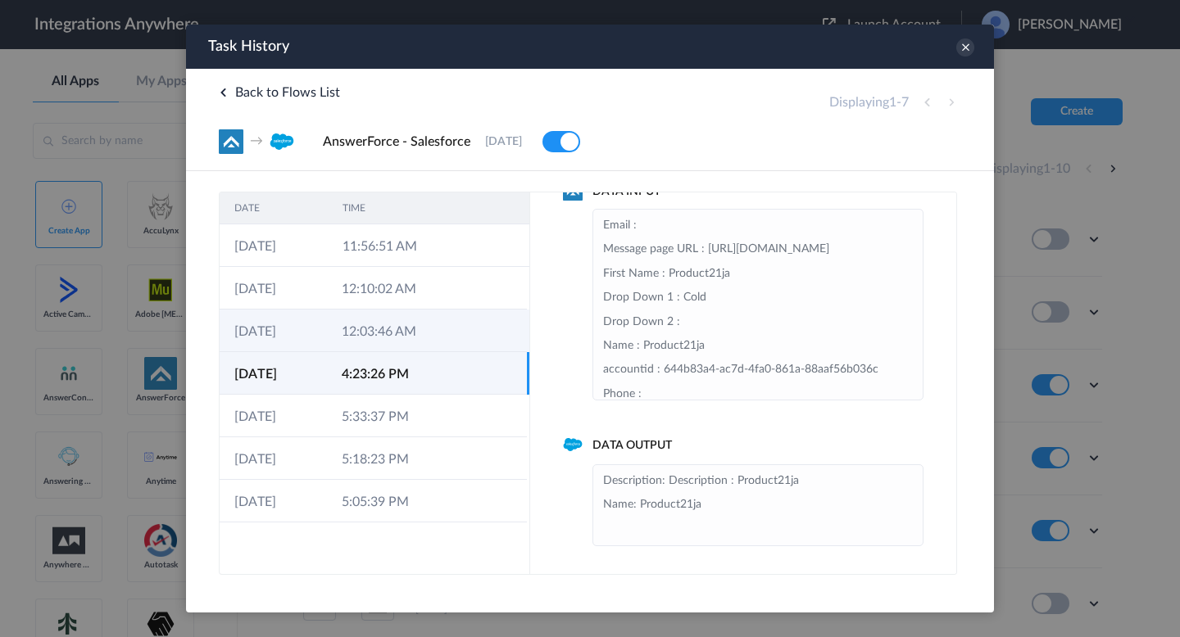
click at [414, 342] on td "12:03:46 AM" at bounding box center [380, 331] width 107 height 43
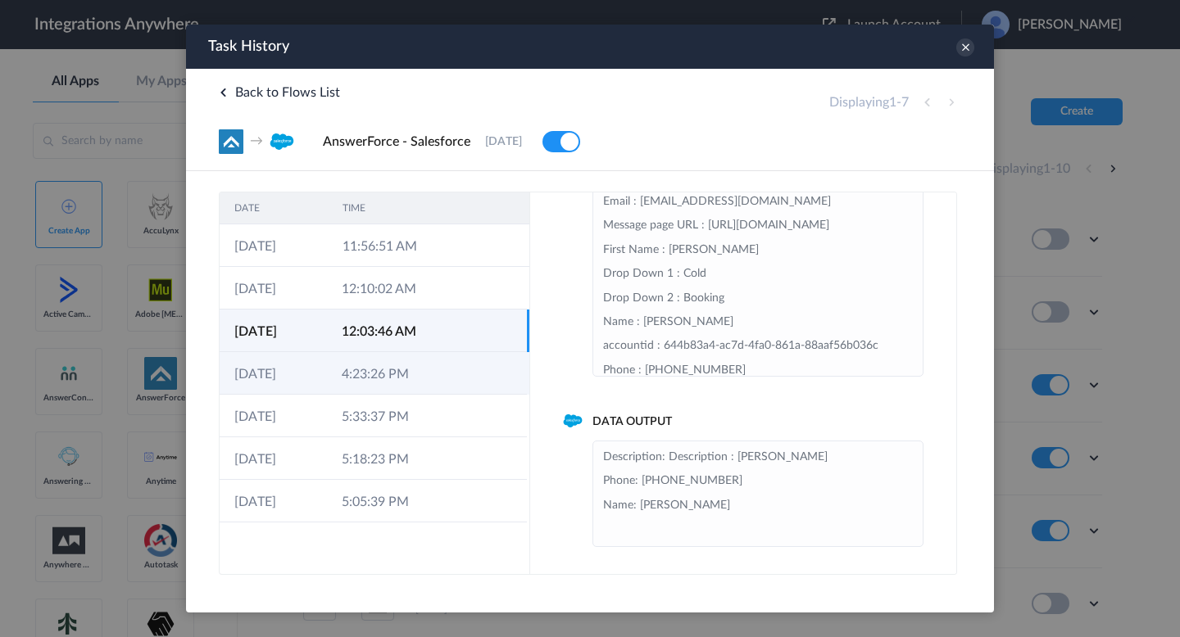
click at [418, 388] on td "4:23:26 PM" at bounding box center [380, 373] width 107 height 43
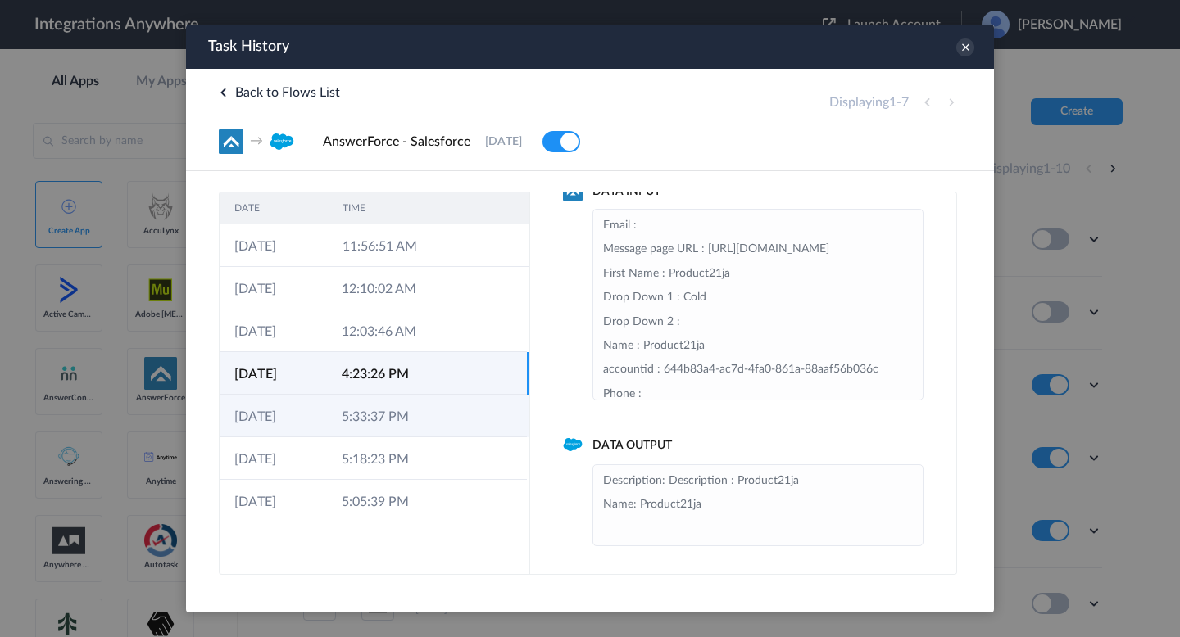
click at [421, 402] on td "5:33:37 PM" at bounding box center [380, 416] width 107 height 43
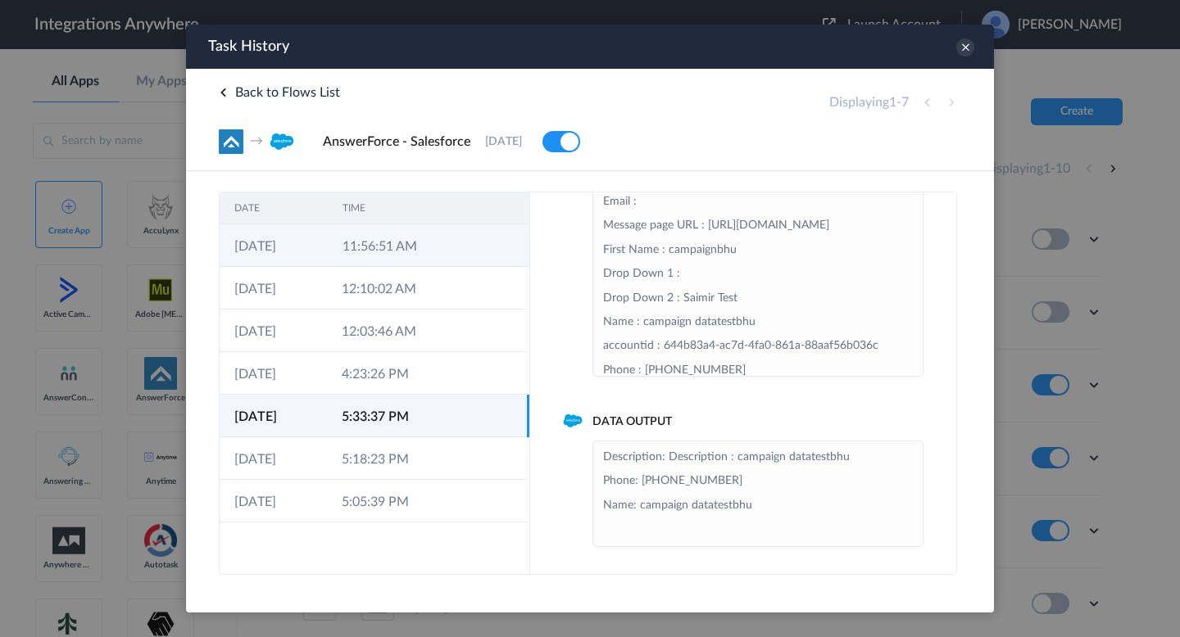
click at [442, 253] on td at bounding box center [452, 245] width 31 height 43
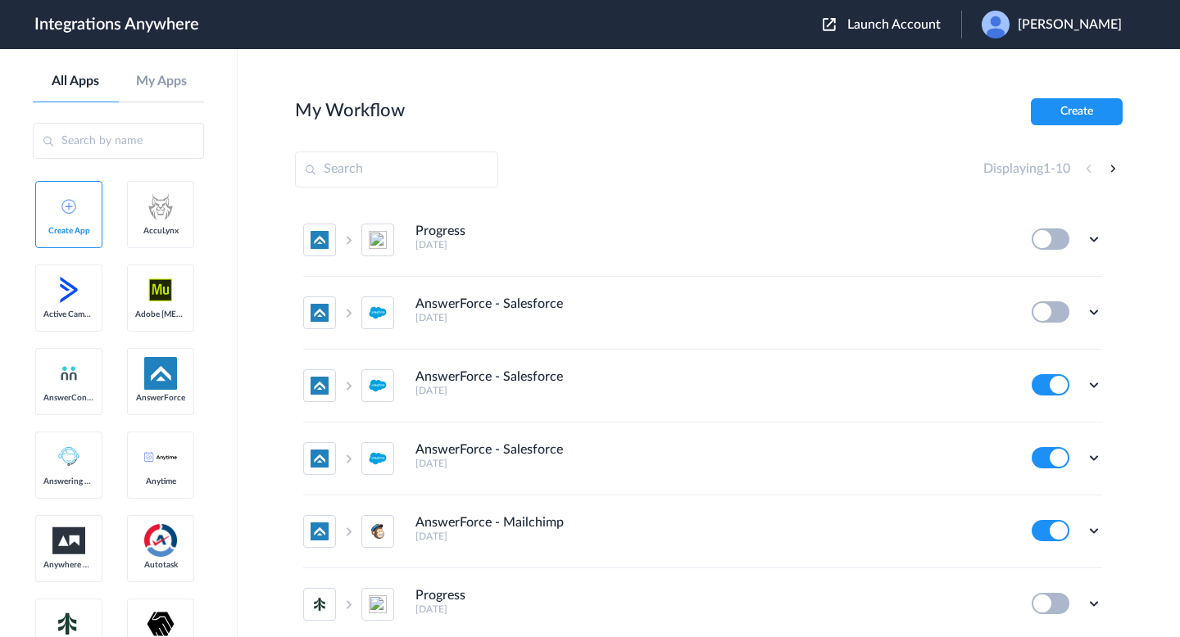
click at [870, 25] on span "Launch Account" at bounding box center [893, 24] width 93 height 13
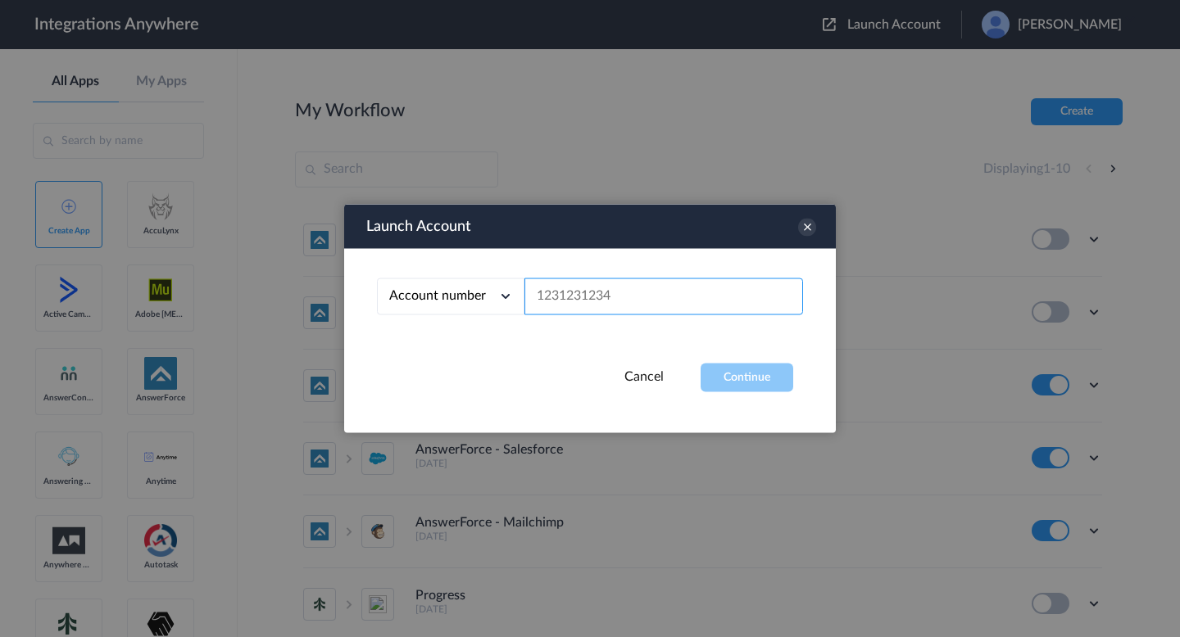
click at [605, 288] on input "text" at bounding box center [663, 297] width 279 height 37
paste input "1260006002"
type input "1260006002"
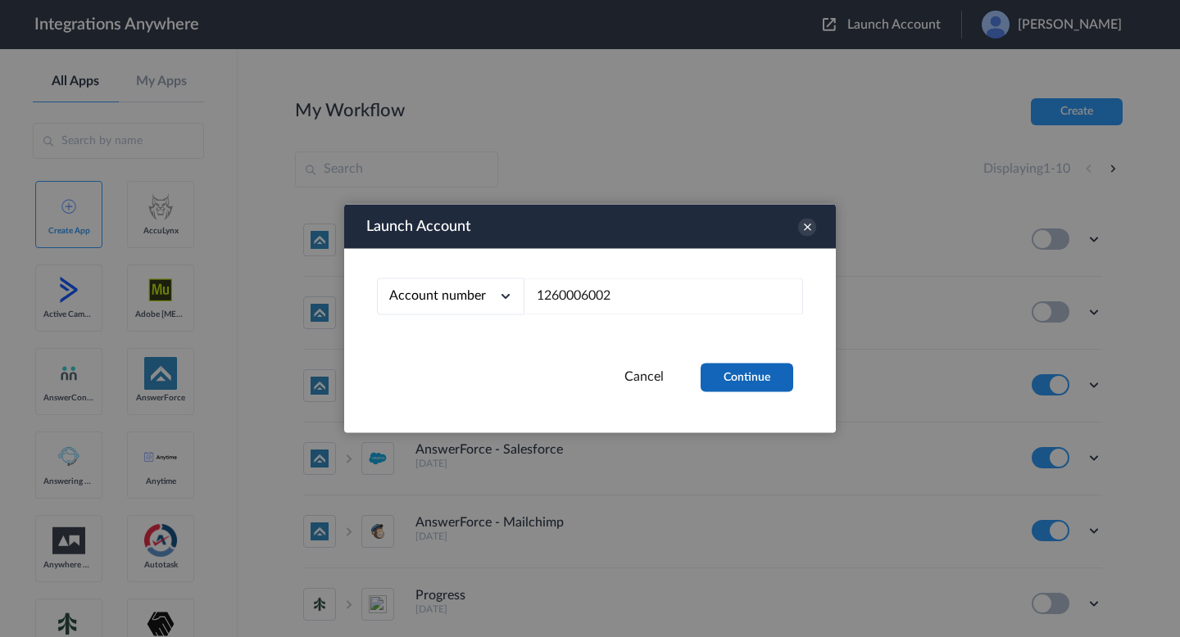
click at [709, 367] on button "Continue" at bounding box center [746, 378] width 93 height 29
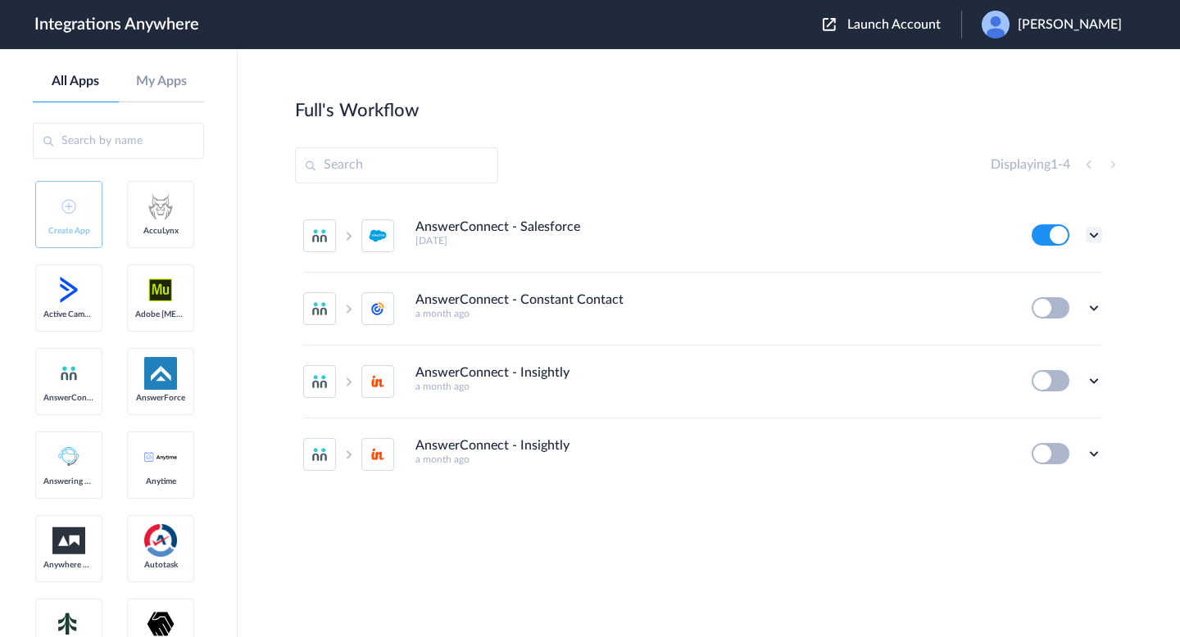
click at [1089, 239] on icon at bounding box center [1094, 235] width 16 height 16
click at [1061, 268] on li "Edit" at bounding box center [1048, 273] width 107 height 30
click at [1101, 234] on icon at bounding box center [1094, 235] width 16 height 16
click at [1058, 309] on link "Task history" at bounding box center [1047, 302] width 79 height 11
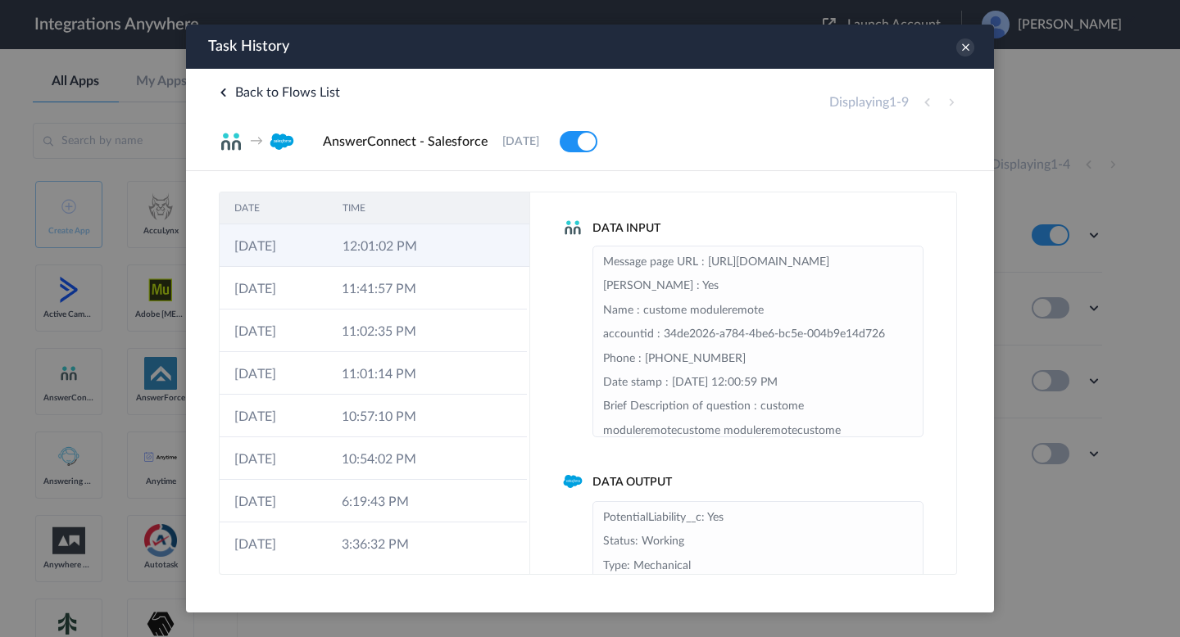
click at [413, 252] on td "12:01:02 PM" at bounding box center [382, 245] width 108 height 43
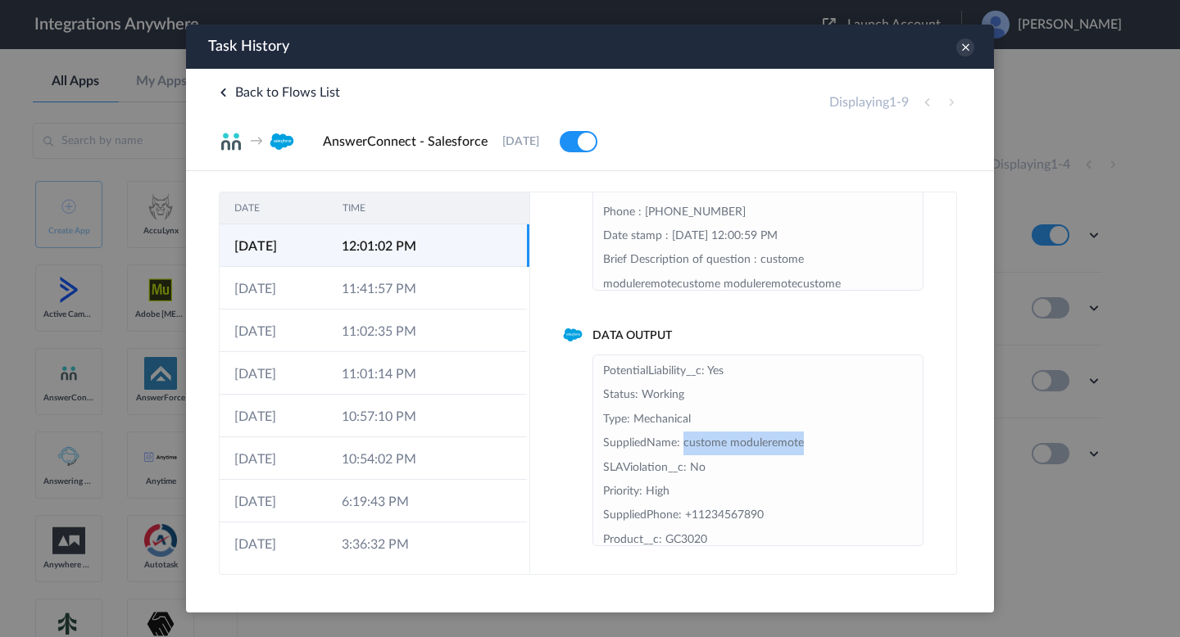
drag, startPoint x: 682, startPoint y: 447, endPoint x: 854, endPoint y: 447, distance: 172.0
click at [855, 447] on li "PotentialLiability__c: Yes Status: Working Type: Mechanical SuppliedName: custo…" at bounding box center [758, 468] width 310 height 217
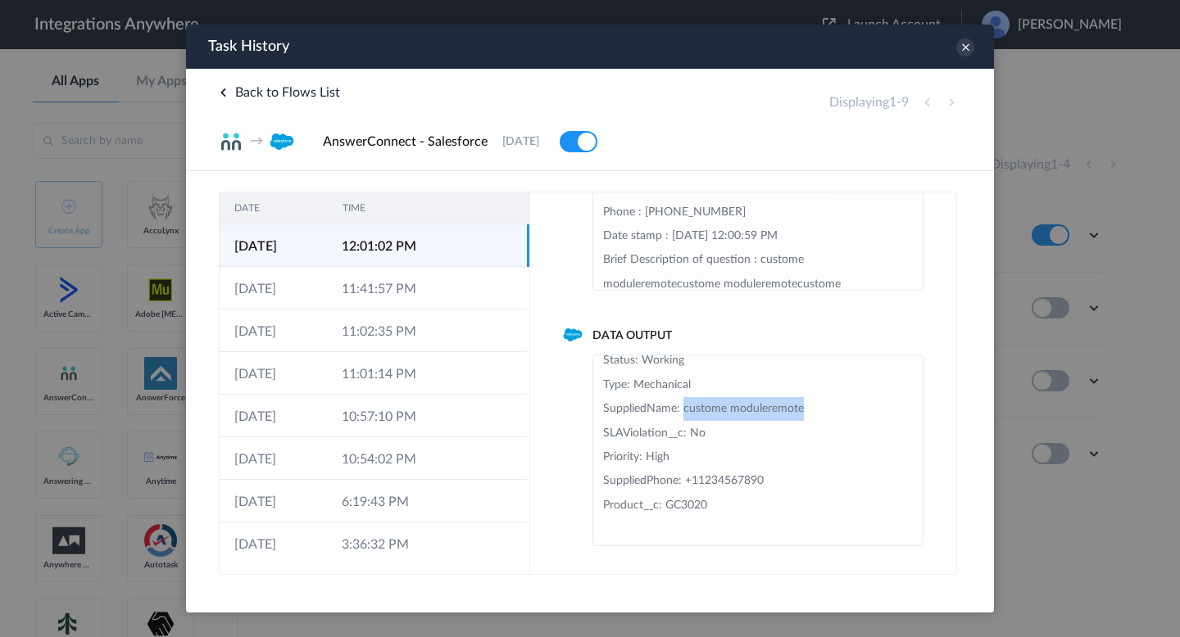
scroll to position [0, 0]
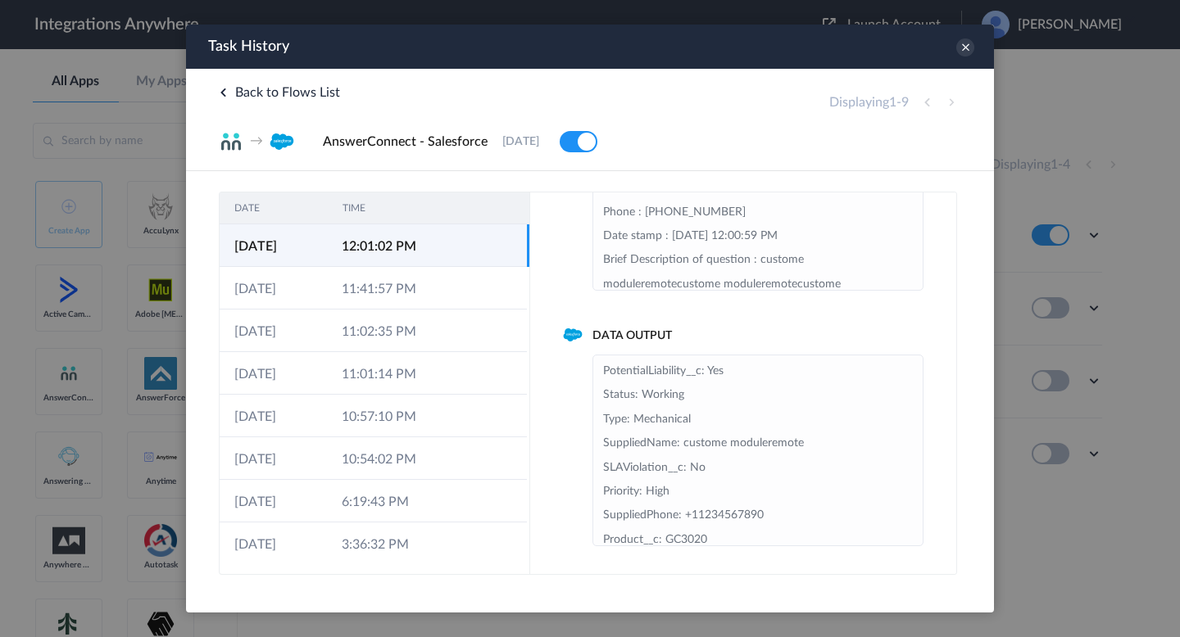
click at [721, 448] on li "PotentialLiability__c: Yes Status: Working Type: Mechanical SuppliedName: custo…" at bounding box center [758, 468] width 310 height 217
drag, startPoint x: 686, startPoint y: 443, endPoint x: 827, endPoint y: 444, distance: 141.7
click at [828, 444] on li "PotentialLiability__c: Yes Status: Working Type: Mechanical SuppliedName: custo…" at bounding box center [758, 468] width 310 height 217
click at [750, 445] on li "PotentialLiability__c: Yes Status: Working Type: Mechanical SuppliedName: custo…" at bounding box center [758, 468] width 310 height 217
drag, startPoint x: 680, startPoint y: 450, endPoint x: 853, endPoint y: 450, distance: 172.9
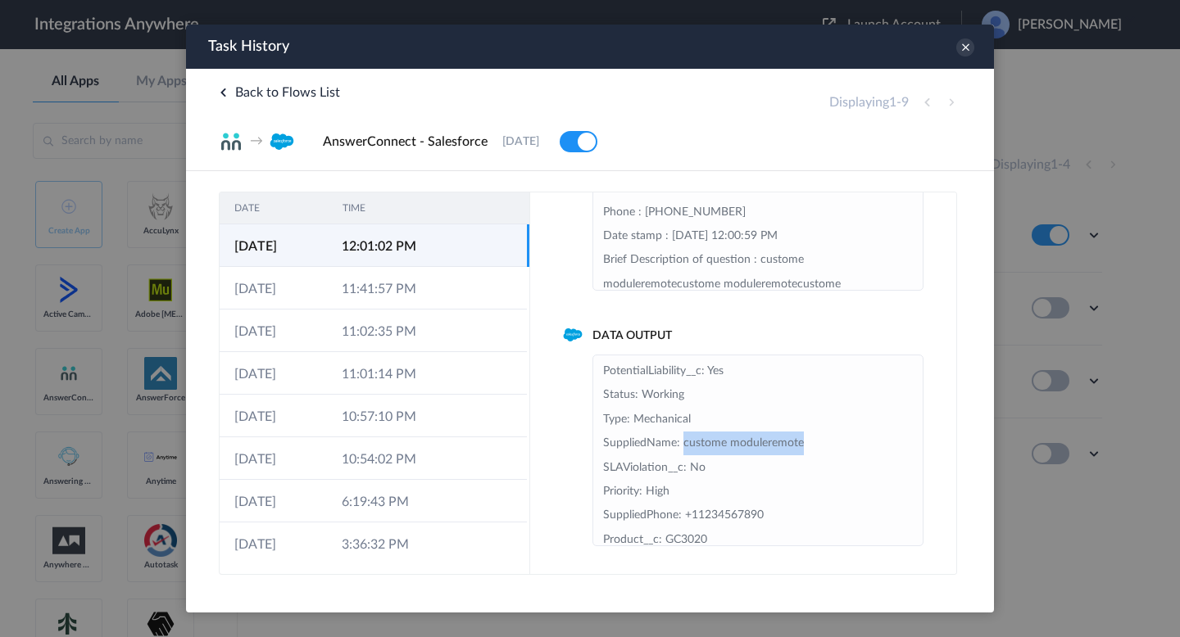
click at [853, 450] on li "PotentialLiability__c: Yes Status: Working Type: Mechanical SuppliedName: custo…" at bounding box center [758, 468] width 310 height 217
copy li "custome moduleremote"
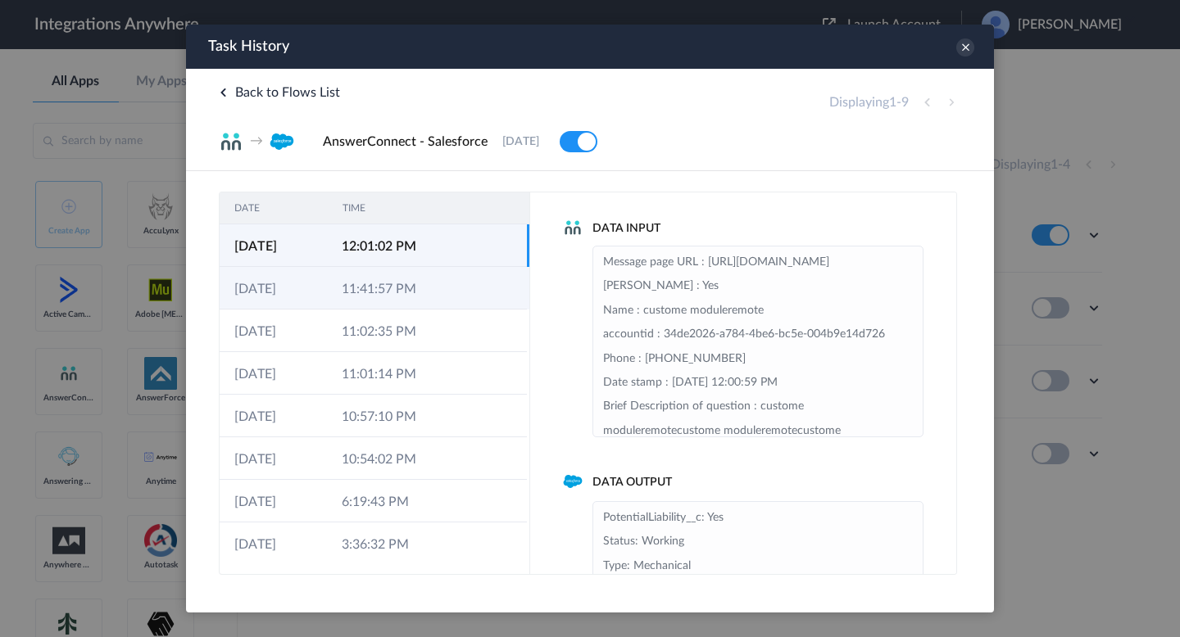
click at [417, 304] on td "11:41:57 PM" at bounding box center [380, 288] width 107 height 43
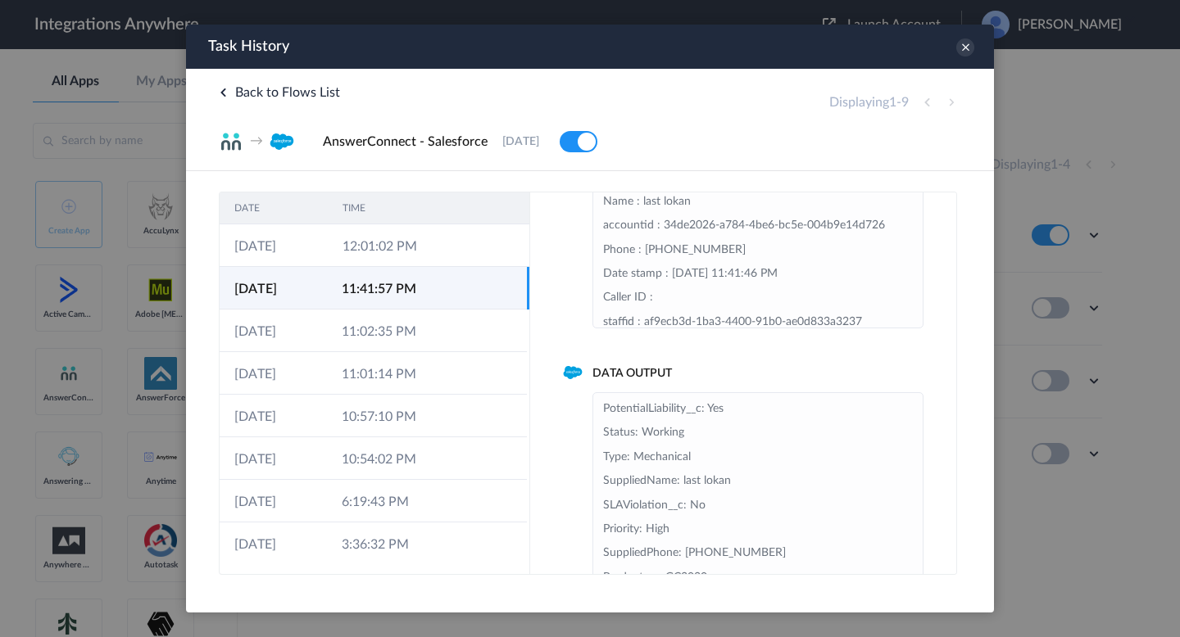
scroll to position [34, 0]
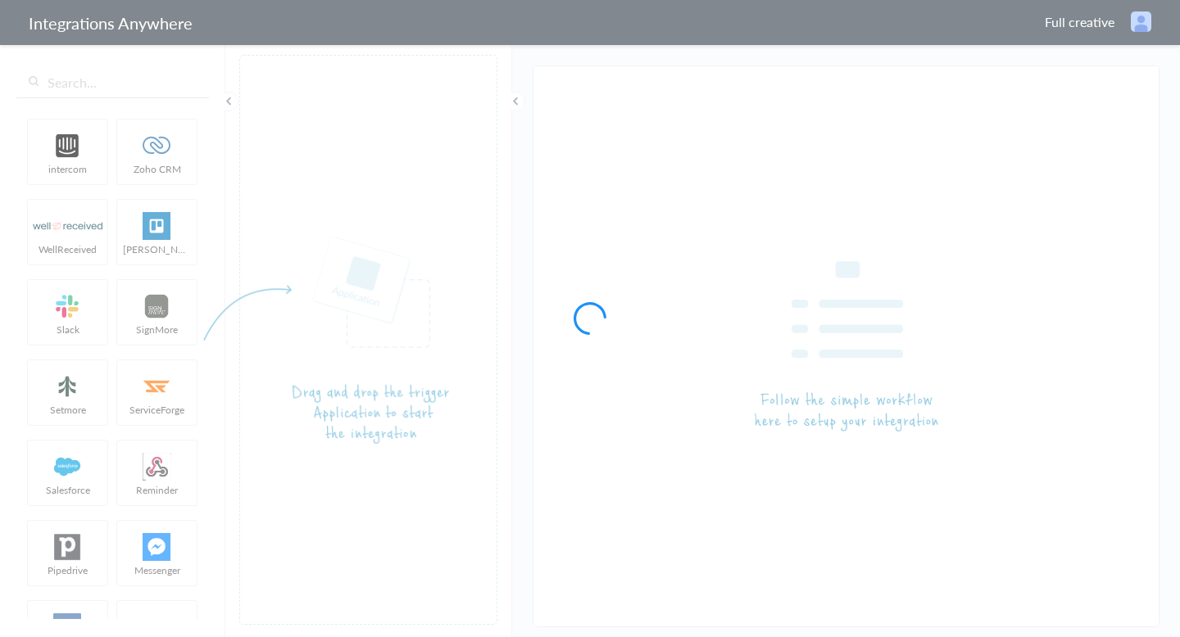
type input "AnswerConnect - Salesforce"
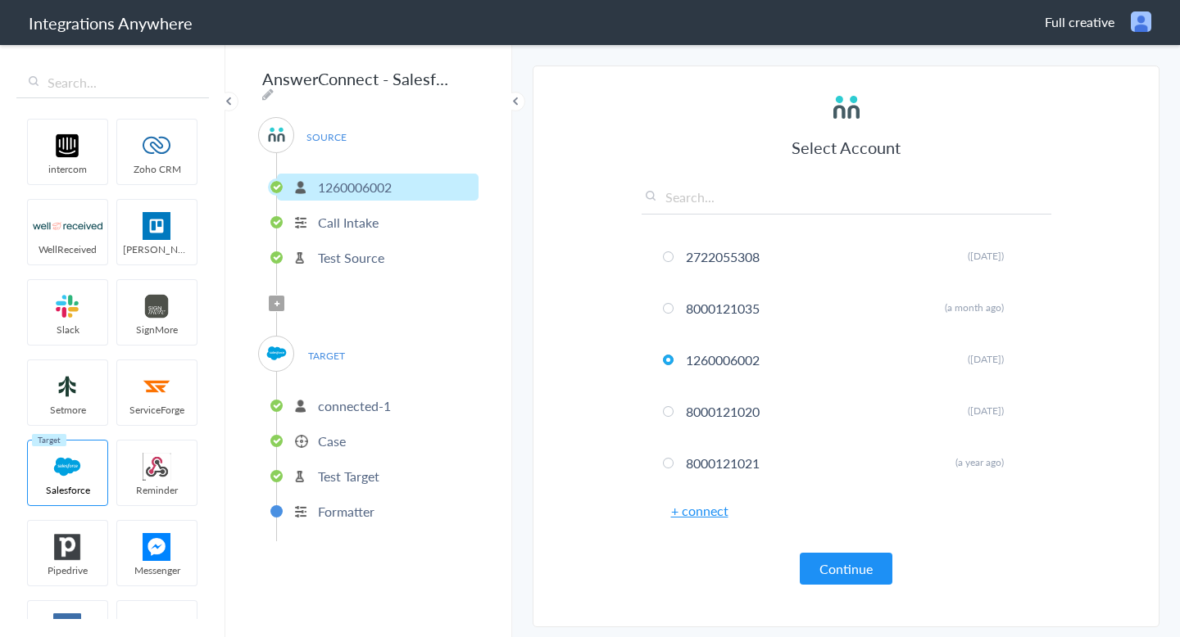
click at [346, 402] on p "connected-1" at bounding box center [354, 406] width 73 height 19
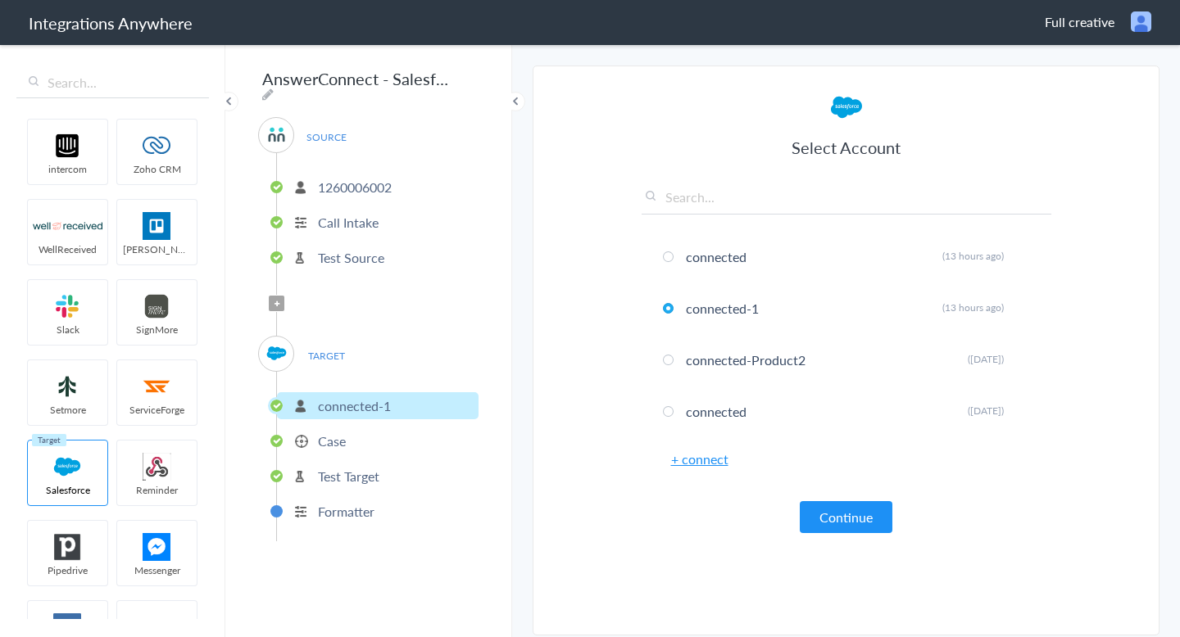
click at [411, 428] on li "Case" at bounding box center [378, 441] width 202 height 27
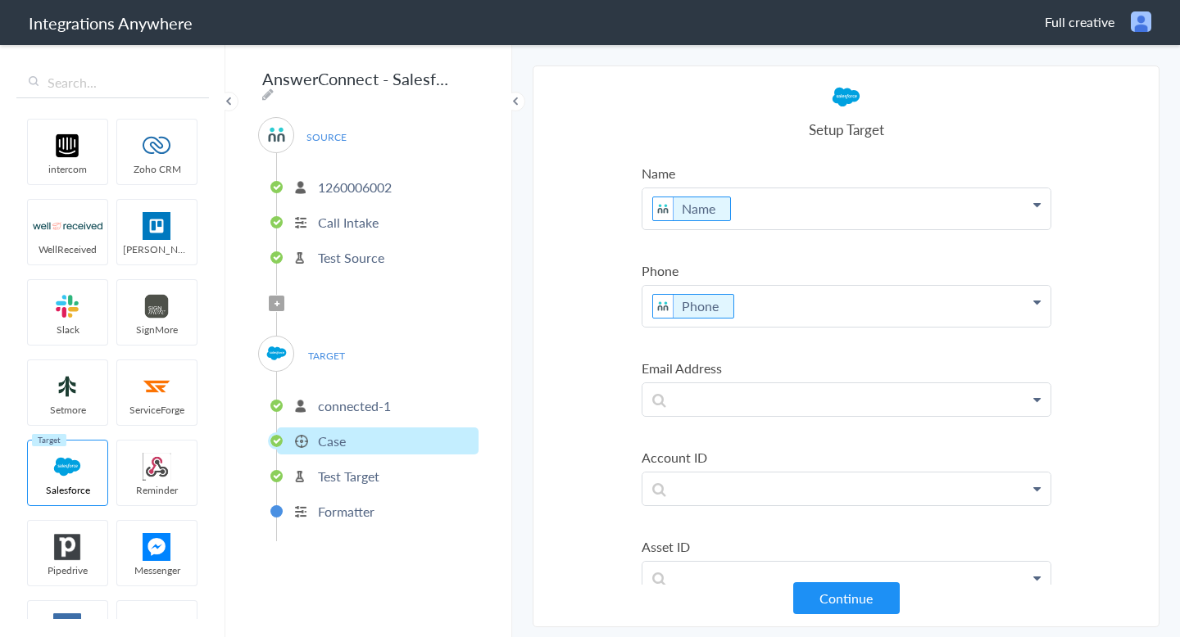
click at [413, 470] on li "Test Target" at bounding box center [378, 476] width 202 height 27
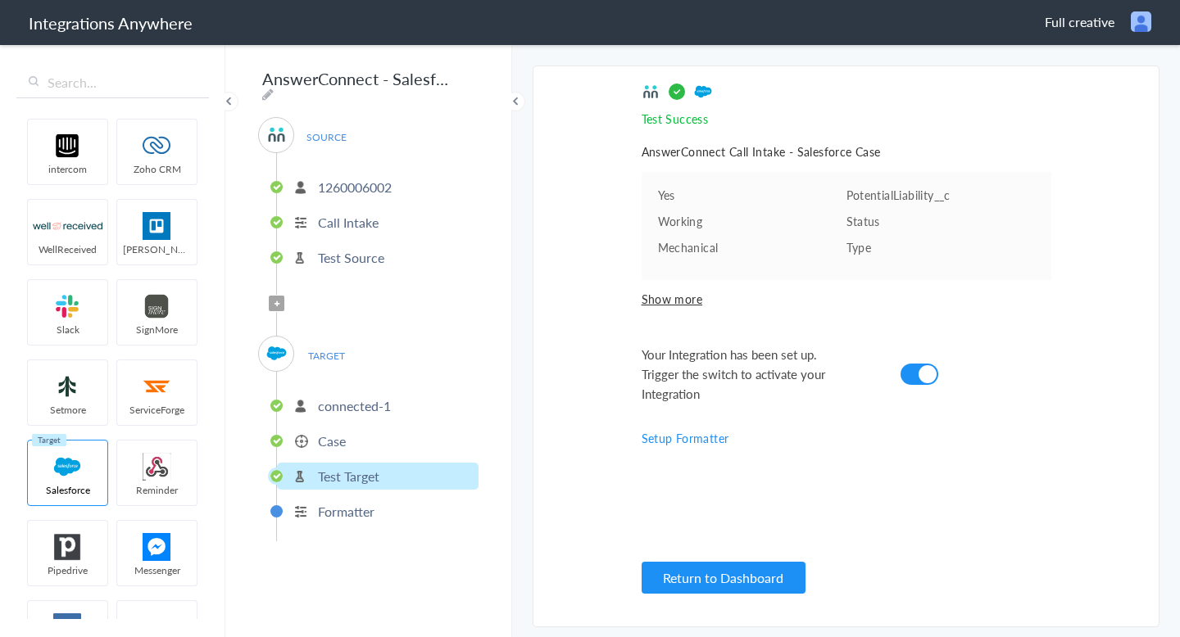
click at [328, 450] on ul "connected-1 Case Test Target Formatter" at bounding box center [377, 457] width 202 height 170
click at [345, 432] on p "Case" at bounding box center [332, 441] width 28 height 19
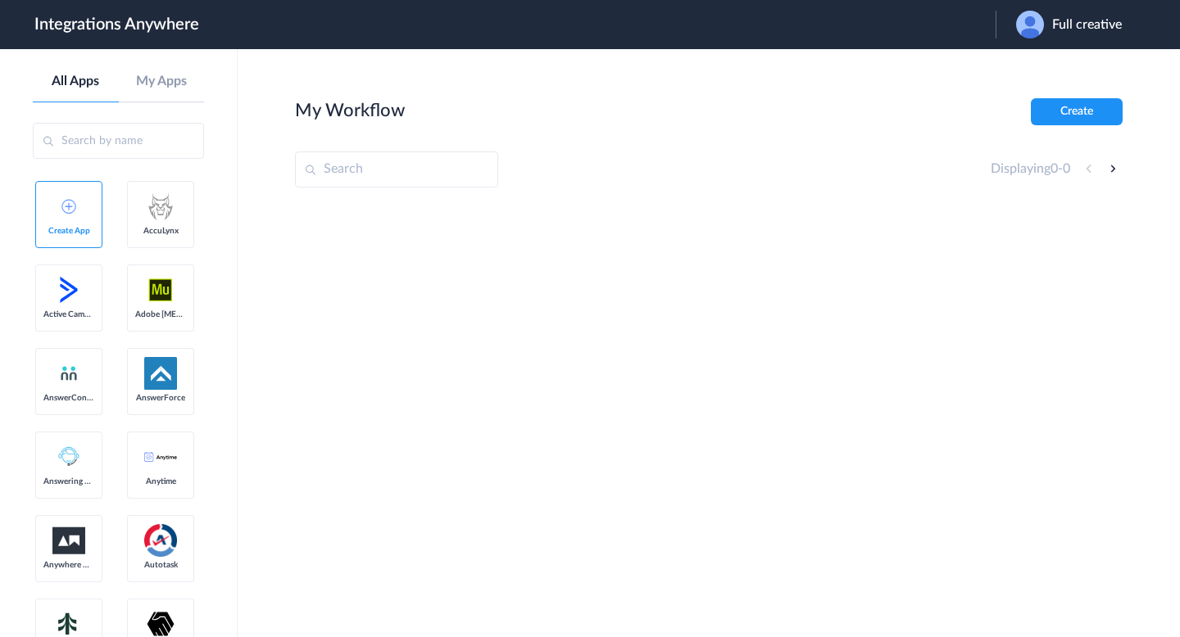
click at [1065, 37] on div "Full creative" at bounding box center [1077, 25] width 122 height 28
click at [1059, 61] on li "Logout" at bounding box center [1066, 67] width 143 height 30
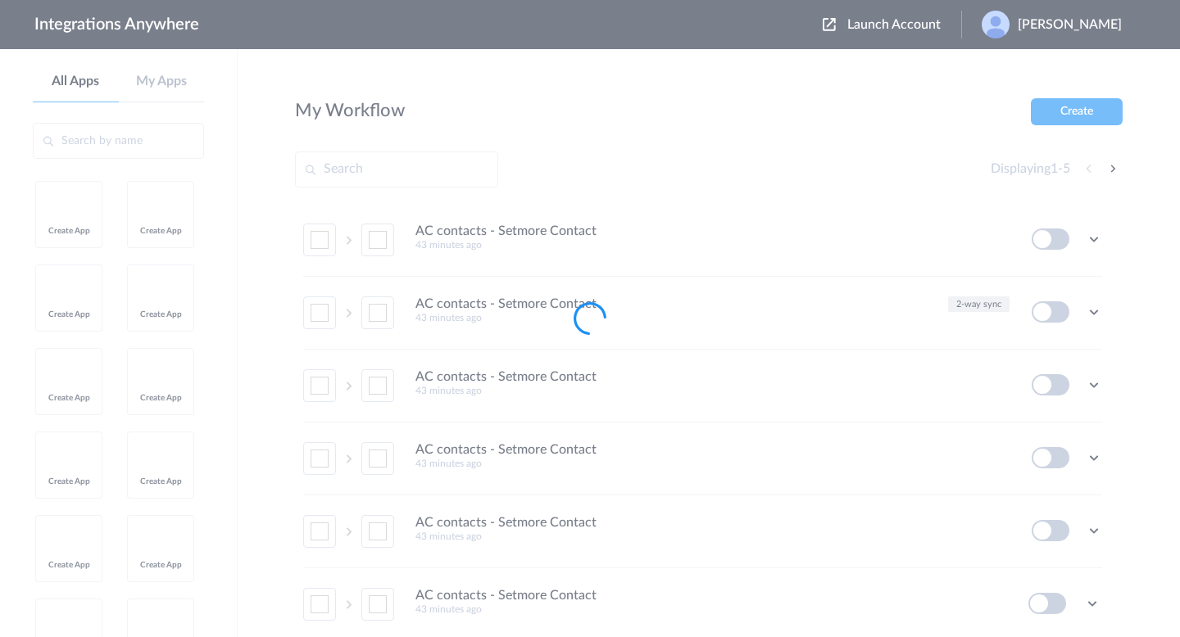
click at [751, 143] on div at bounding box center [590, 318] width 1180 height 637
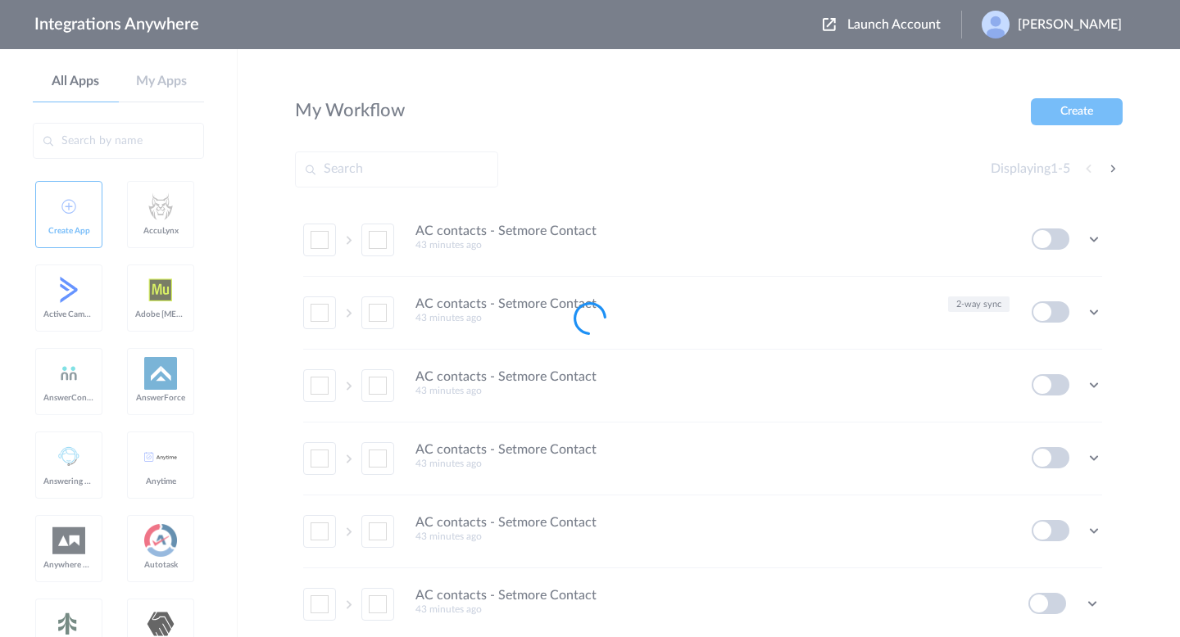
click at [751, 143] on div at bounding box center [590, 318] width 1180 height 637
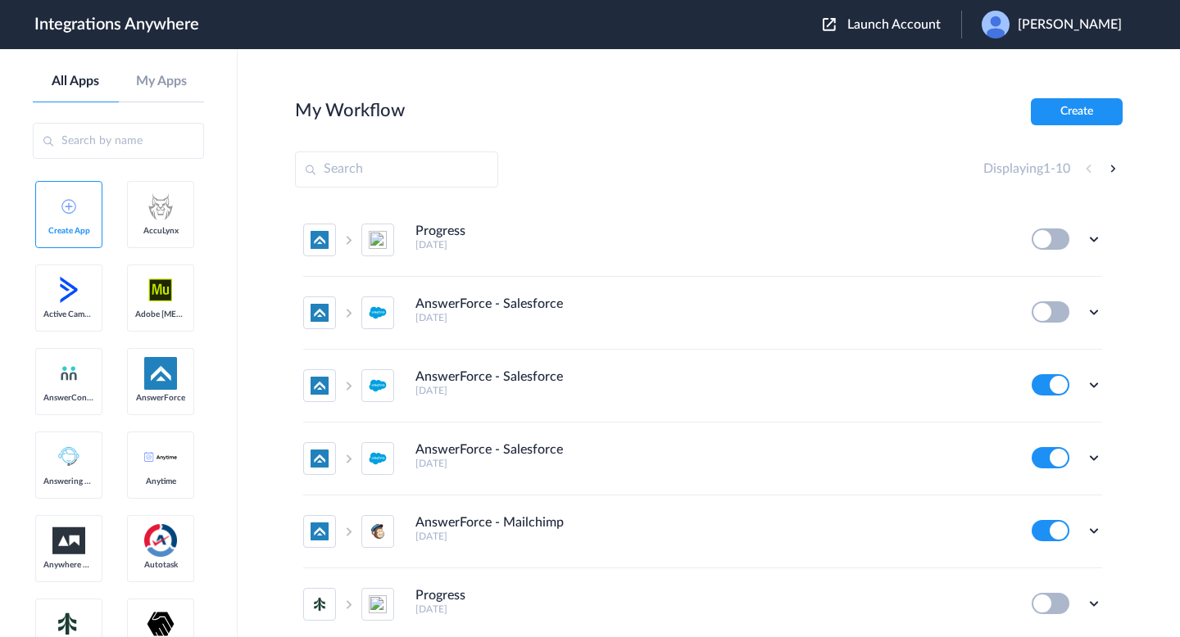
click at [746, 143] on section "My Workflow Create Displaying 1 - 10 Progress 7 days ago Edit Task history Dele…" at bounding box center [708, 392] width 827 height 588
click at [864, 23] on span "Launch Account" at bounding box center [893, 24] width 93 height 13
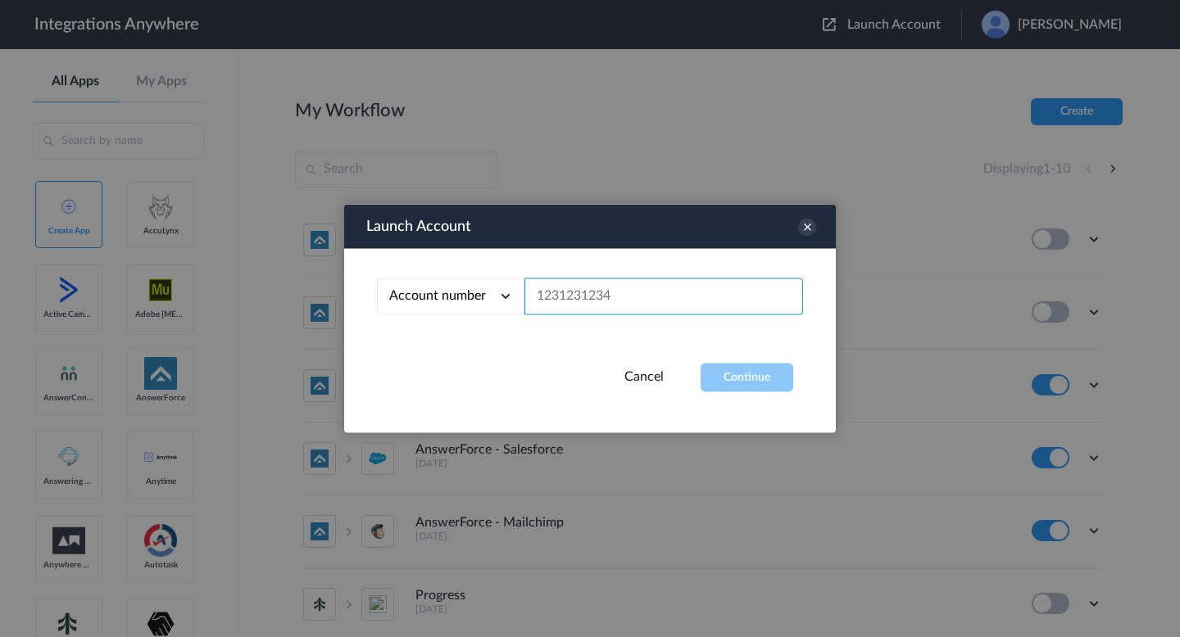
click at [590, 298] on input "text" at bounding box center [663, 297] width 279 height 37
paste input "9223600064"
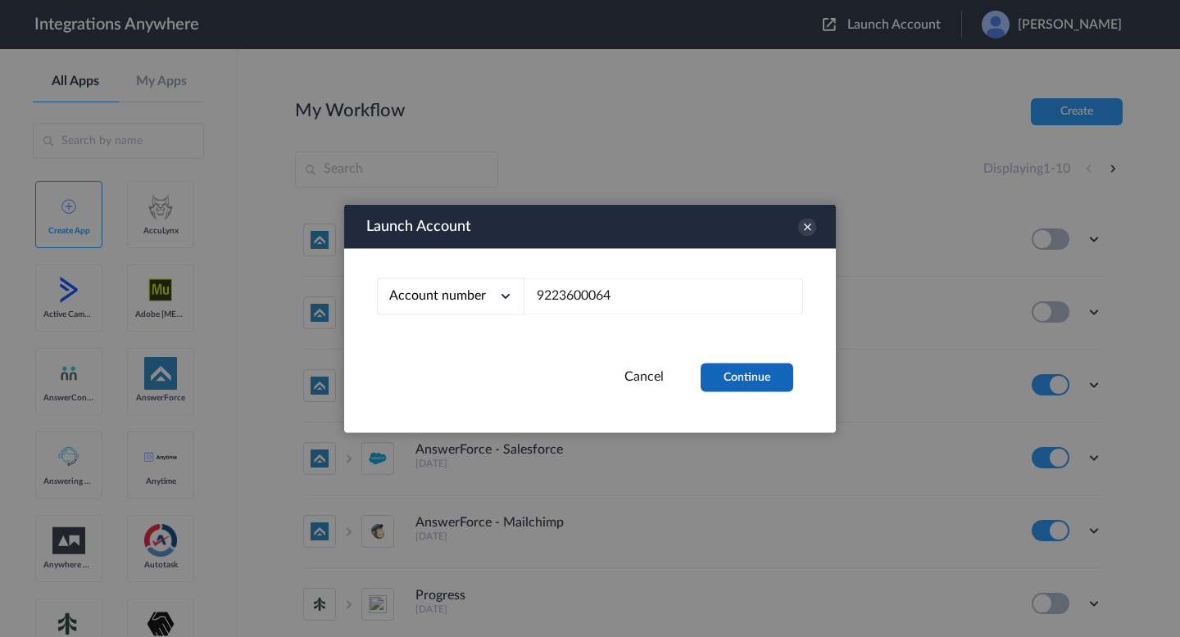
click at [736, 385] on button "Continue" at bounding box center [746, 378] width 93 height 29
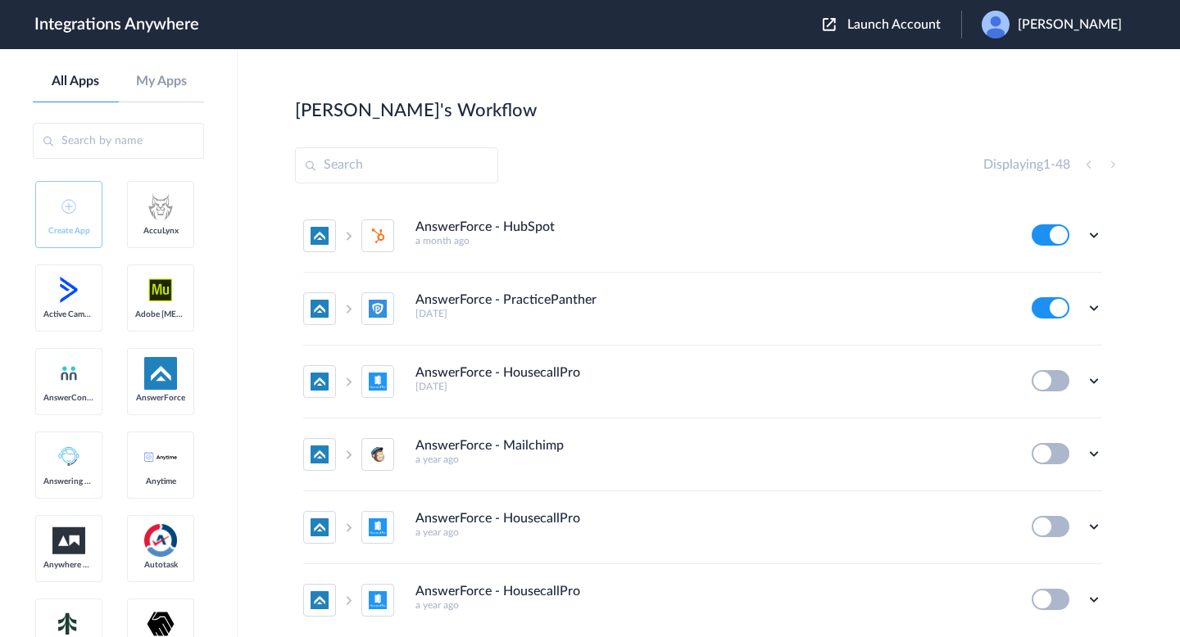
click at [855, 34] on div "Launch Account [PERSON_NAME] My Account Logout" at bounding box center [980, 25] width 315 height 28
click at [847, 18] on span "Launch Account" at bounding box center [893, 24] width 93 height 13
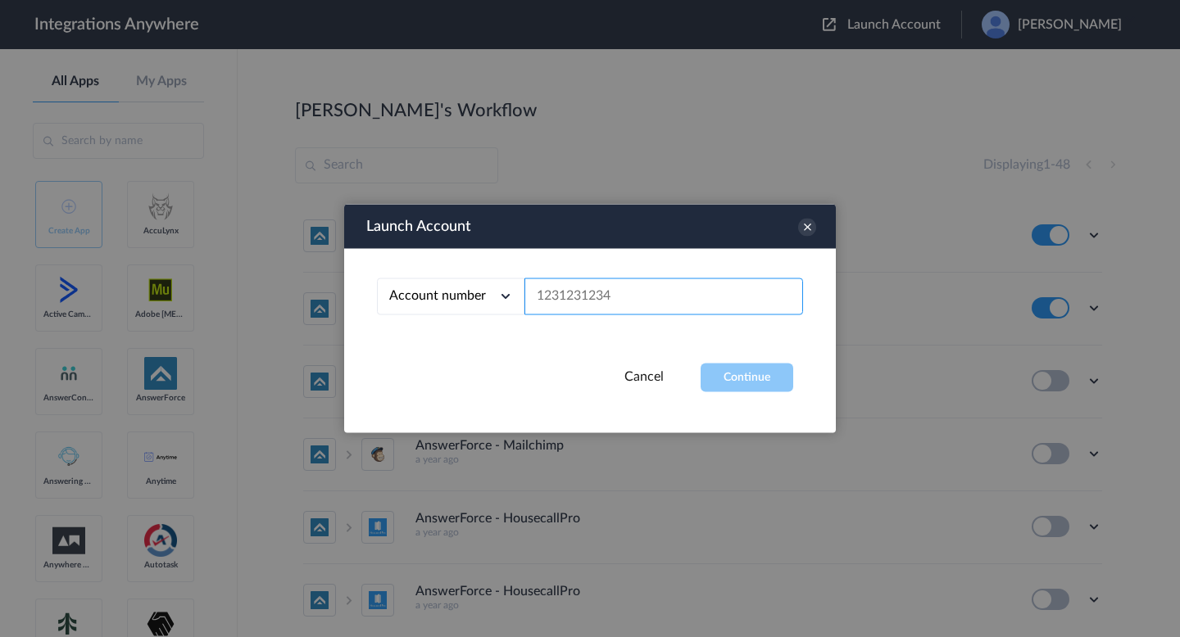
click at [673, 285] on input "text" at bounding box center [663, 297] width 279 height 37
paste input "9223600064"
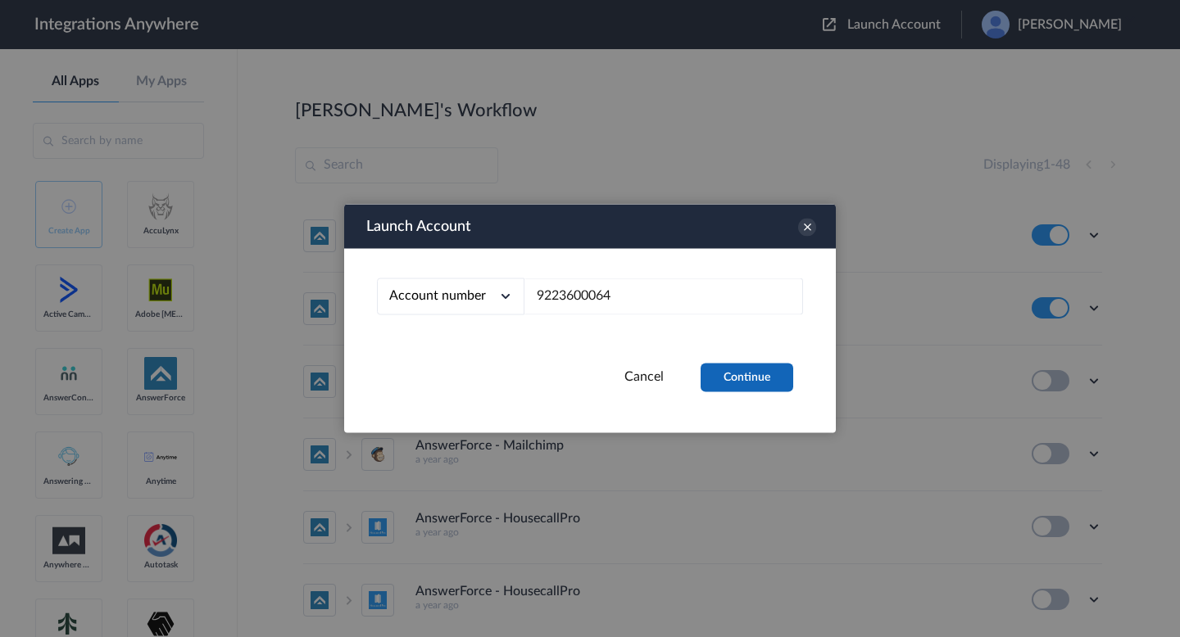
click at [734, 373] on button "Continue" at bounding box center [746, 378] width 93 height 29
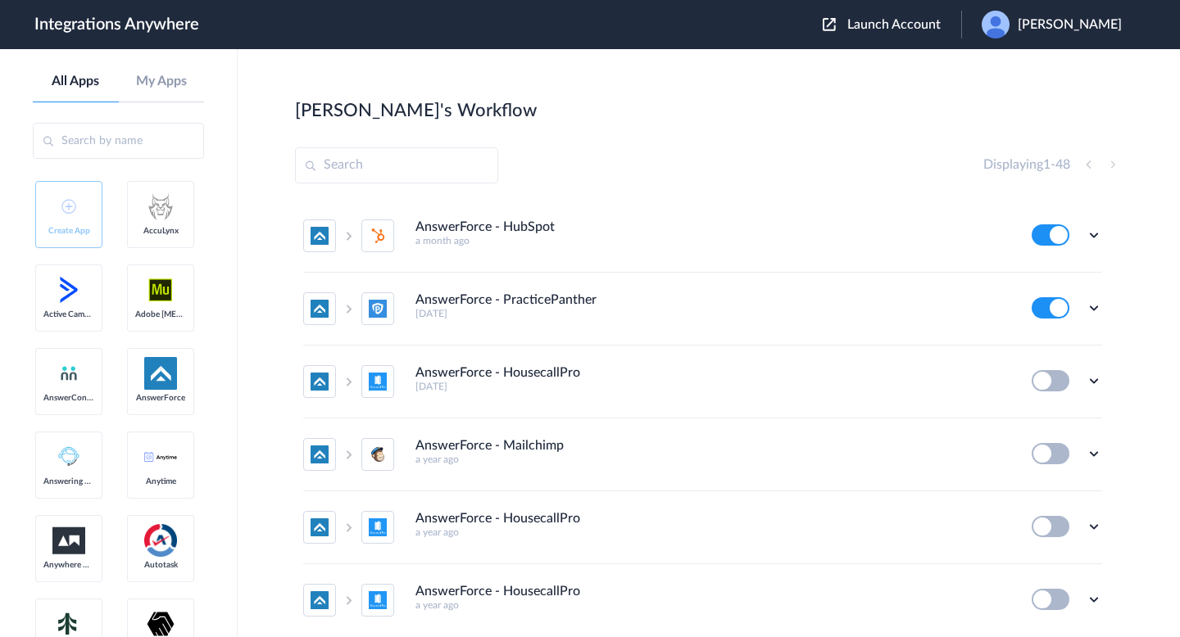
click at [709, 148] on div "Displaying 1 - 48" at bounding box center [708, 165] width 827 height 36
click at [847, 25] on span "Launch Account" at bounding box center [893, 24] width 93 height 13
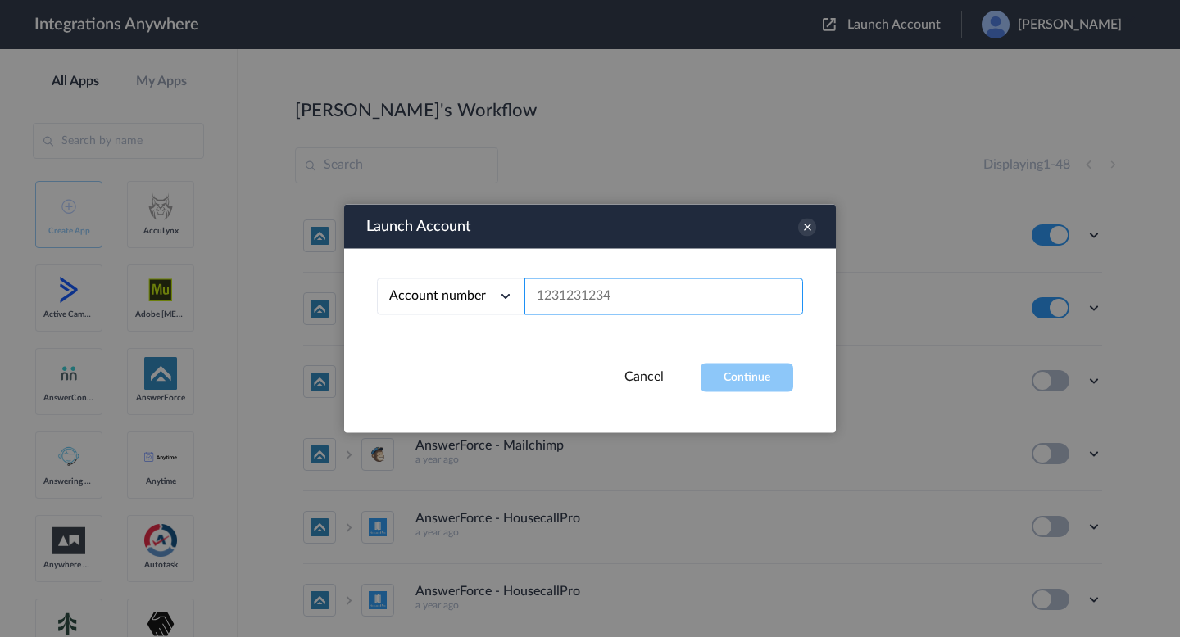
click at [709, 297] on input "text" at bounding box center [663, 297] width 279 height 37
paste input "9223600064"
type input "9223600064"
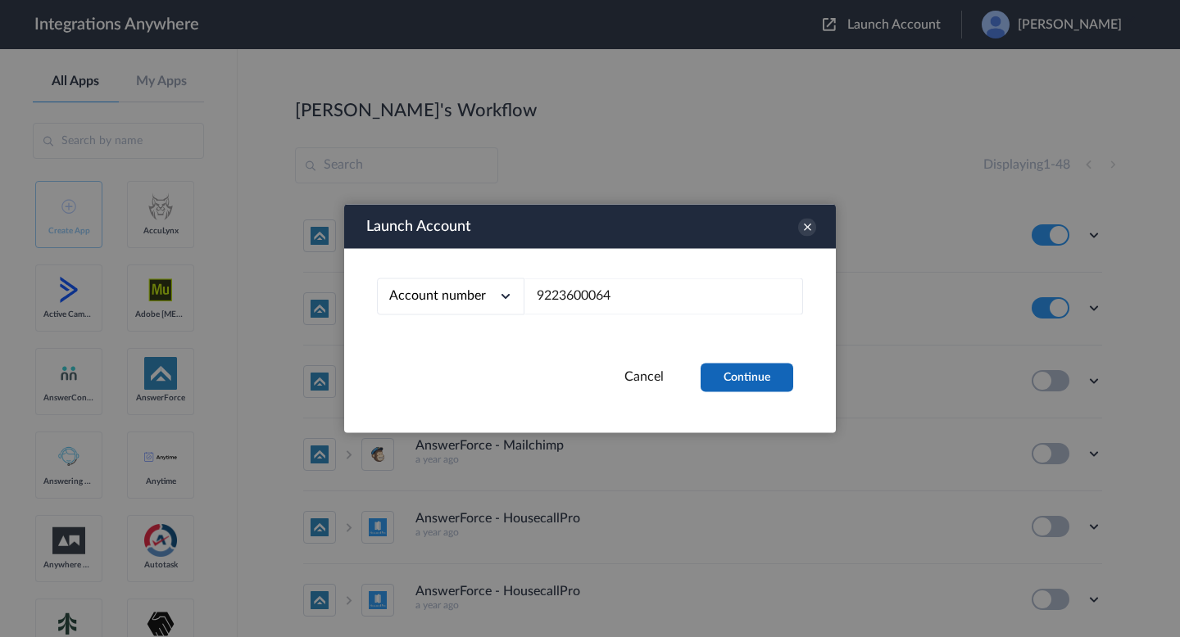
click at [733, 384] on button "Continue" at bounding box center [746, 378] width 93 height 29
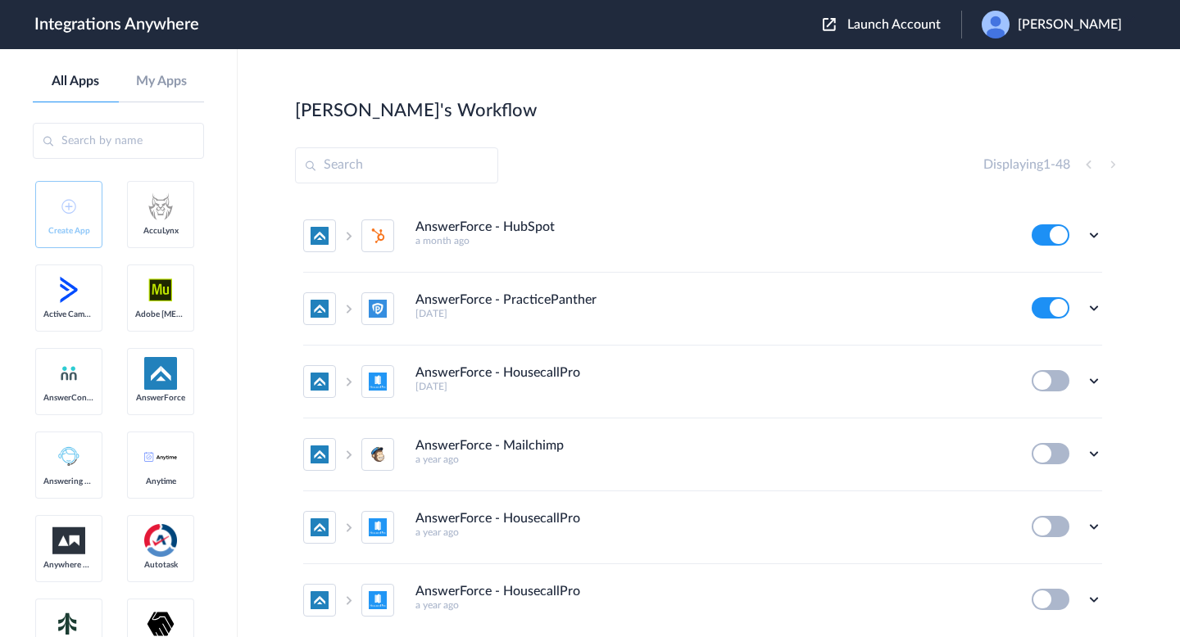
click at [331, 174] on input "text" at bounding box center [396, 165] width 203 height 36
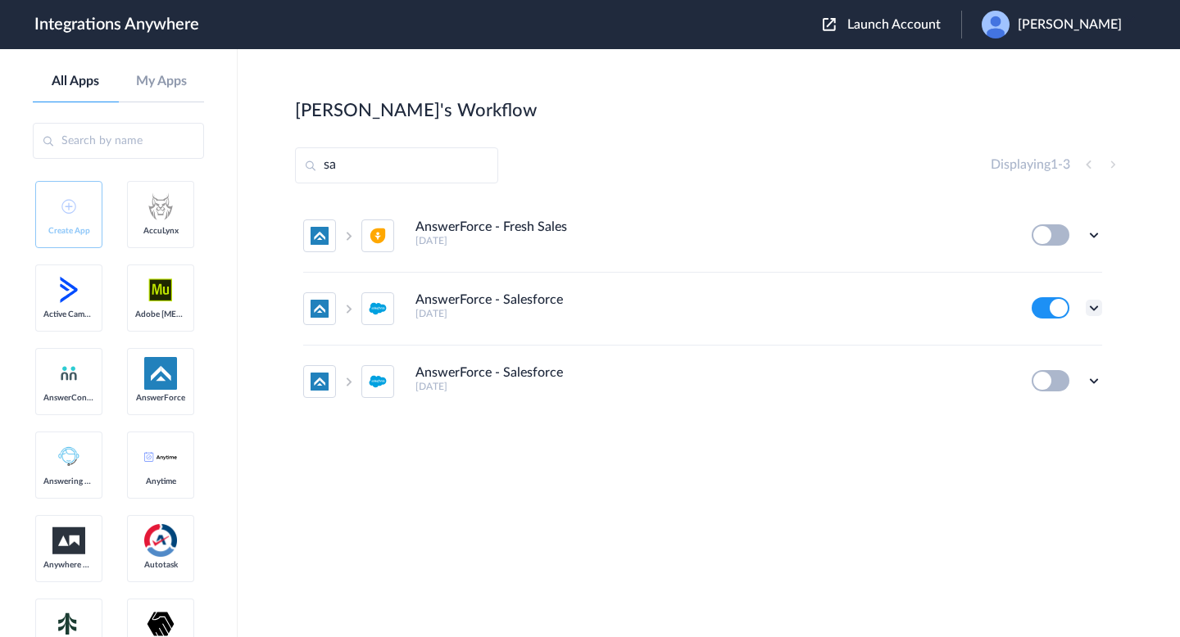
type input "sa"
click at [1093, 305] on icon at bounding box center [1094, 308] width 16 height 16
click at [1019, 363] on li "Task history" at bounding box center [1048, 376] width 107 height 30
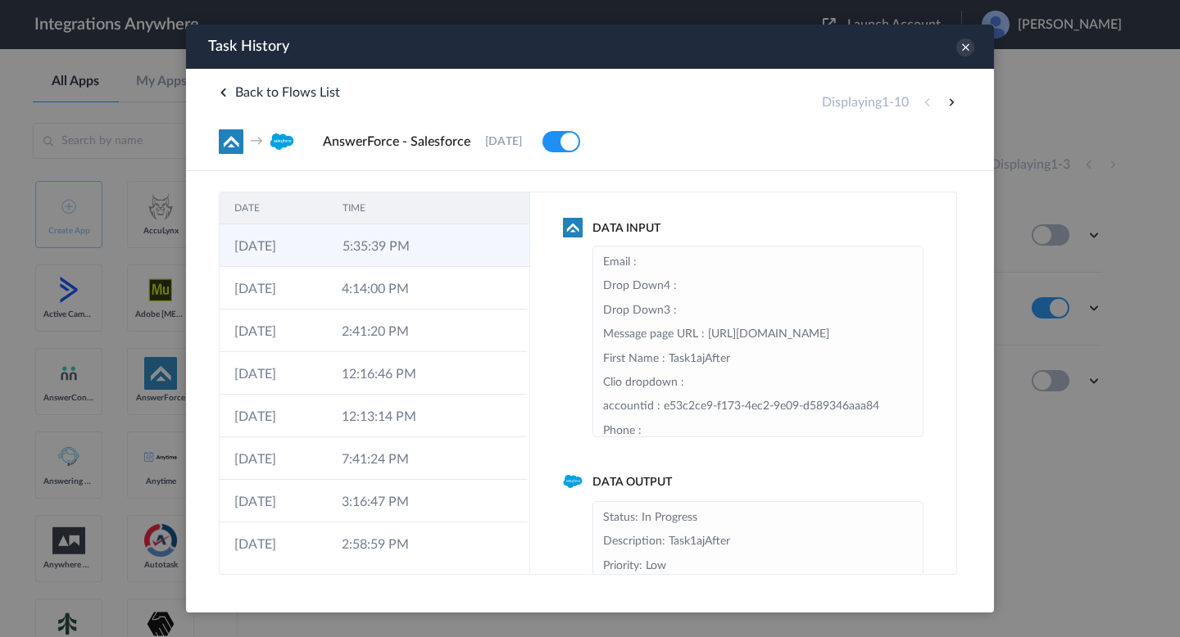
click at [329, 253] on td "5:35:39 PM" at bounding box center [382, 245] width 108 height 43
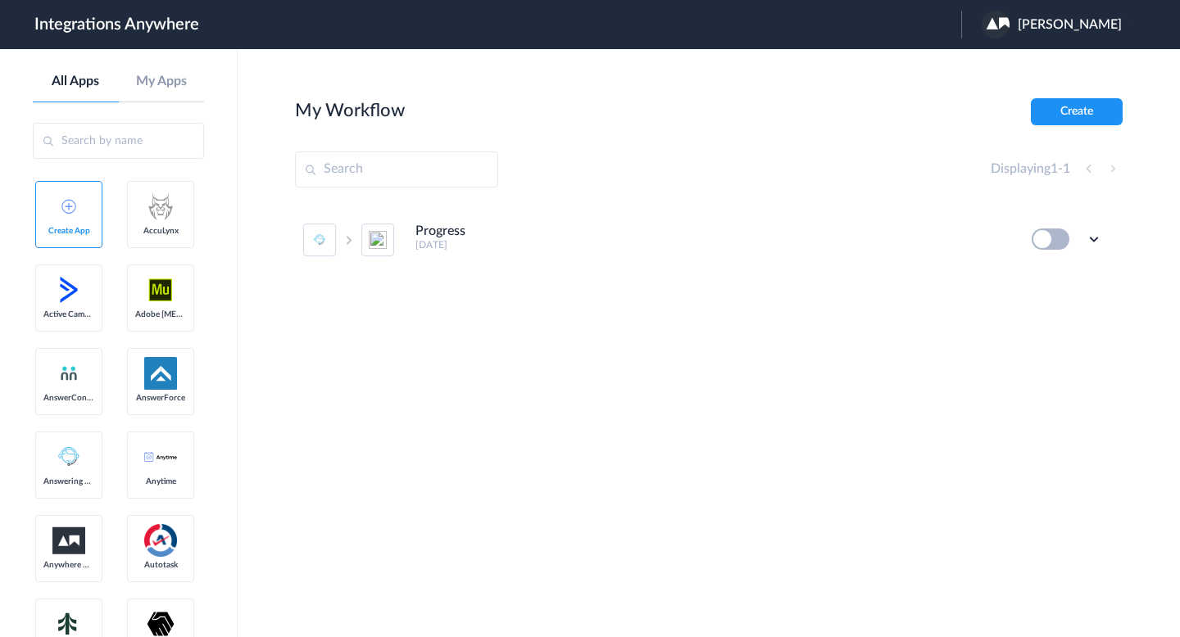
click at [1009, 27] on img at bounding box center [995, 25] width 28 height 28
click at [1024, 56] on li "Logout" at bounding box center [1049, 67] width 177 height 30
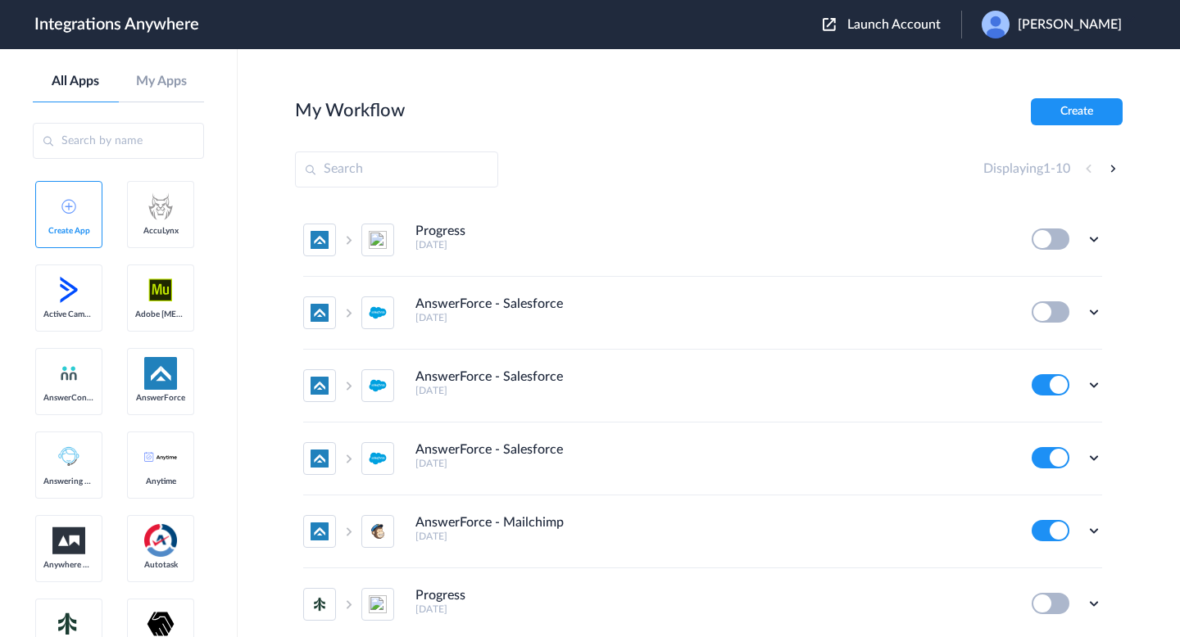
click at [876, 34] on div "Launch Account [PERSON_NAME] My Account Logout" at bounding box center [980, 25] width 315 height 28
click at [854, 28] on span "Launch Account" at bounding box center [893, 24] width 93 height 13
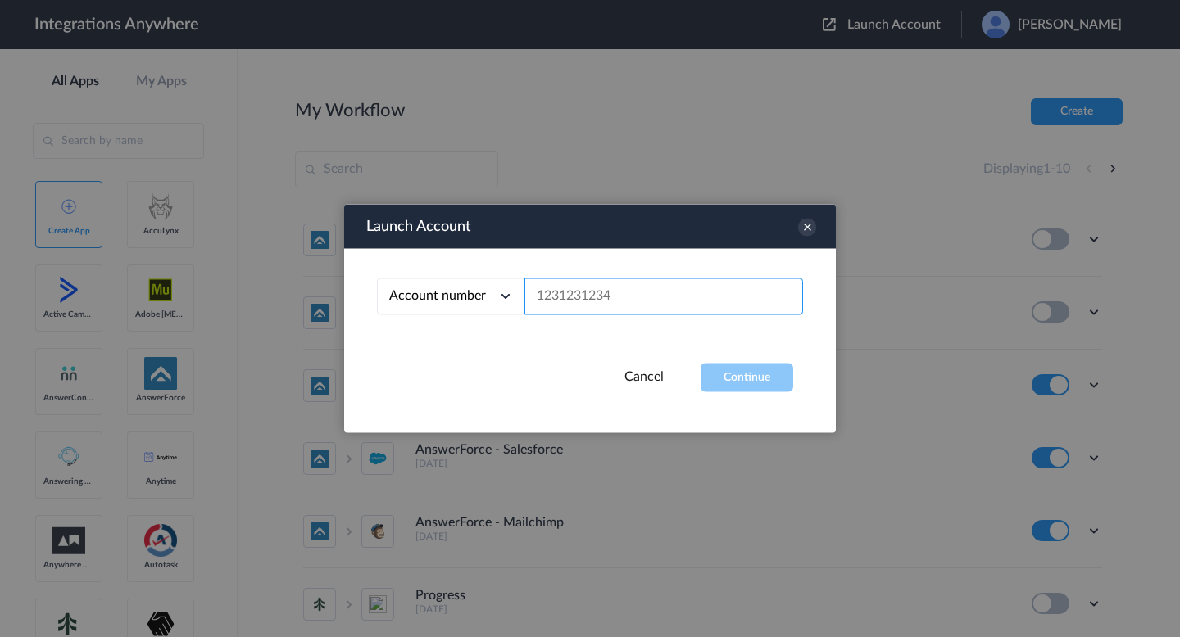
click at [647, 297] on input "text" at bounding box center [663, 297] width 279 height 37
paste input "task remote"
click at [605, 309] on input "task remote" at bounding box center [663, 297] width 279 height 37
paste input "9223600064"
type input "9223600064"
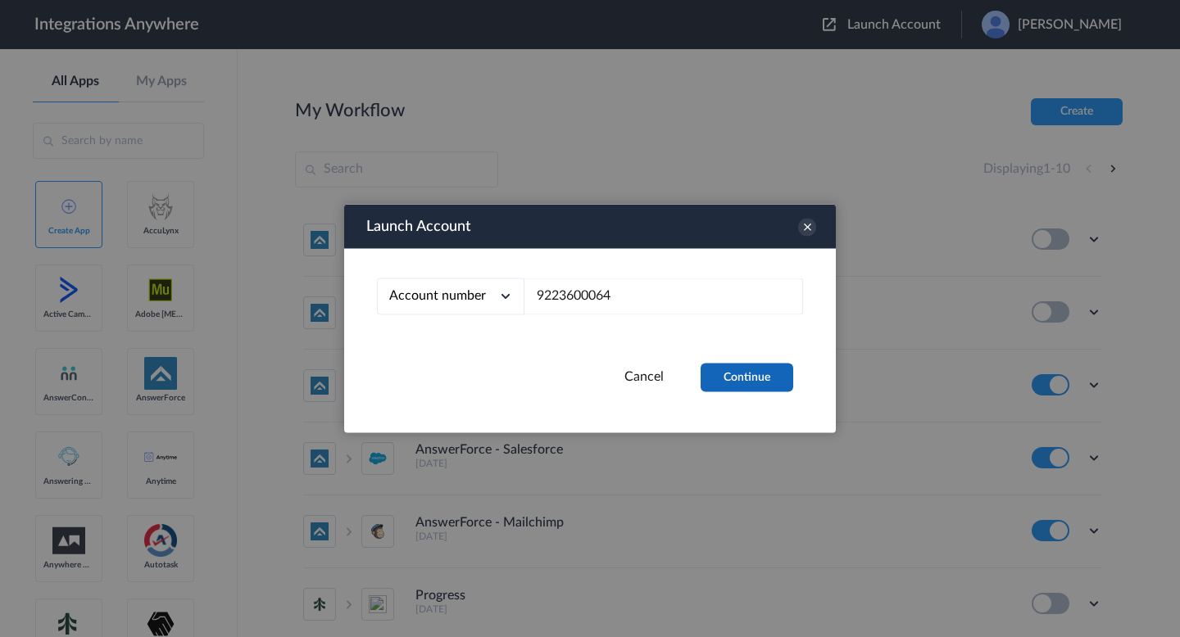
click at [717, 369] on button "Continue" at bounding box center [746, 378] width 93 height 29
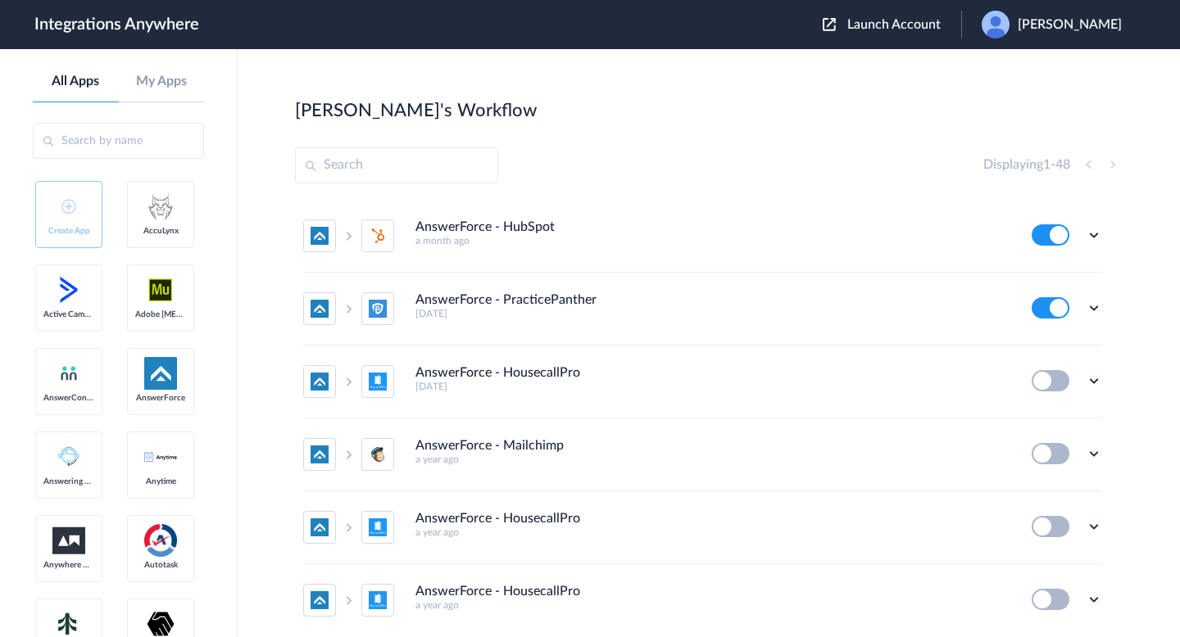
click at [347, 166] on input "text" at bounding box center [396, 165] width 203 height 36
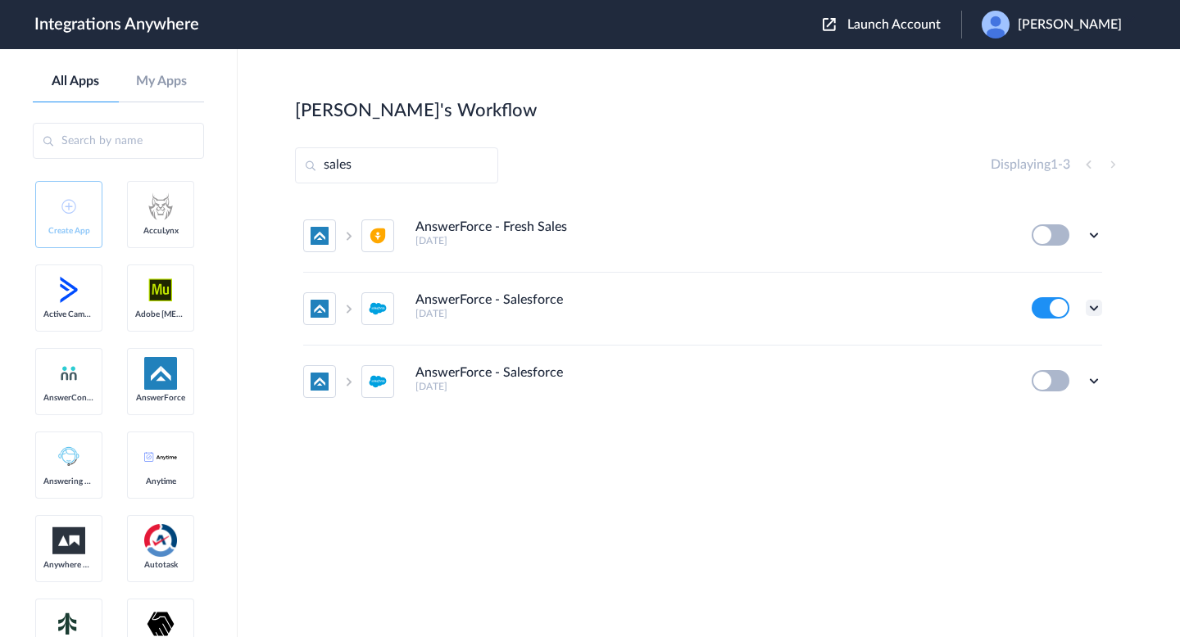
type input "sales"
click at [1089, 306] on icon at bounding box center [1094, 308] width 16 height 16
click at [1060, 374] on link "Task history" at bounding box center [1047, 375] width 79 height 11
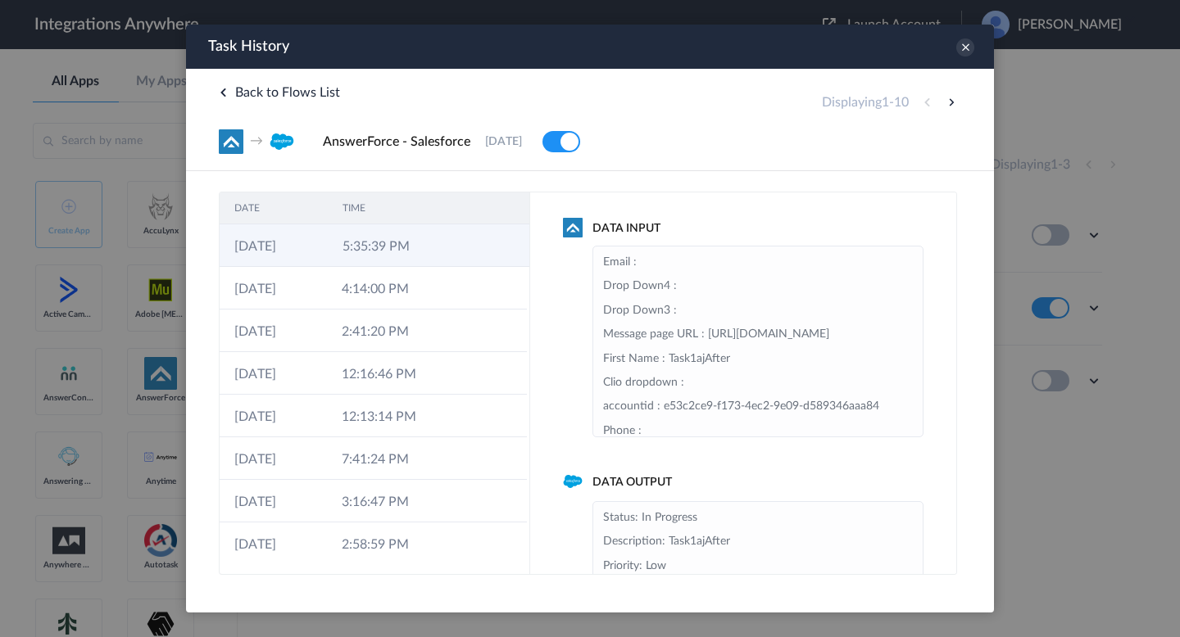
click at [367, 248] on td "5:35:39 PM" at bounding box center [382, 245] width 108 height 43
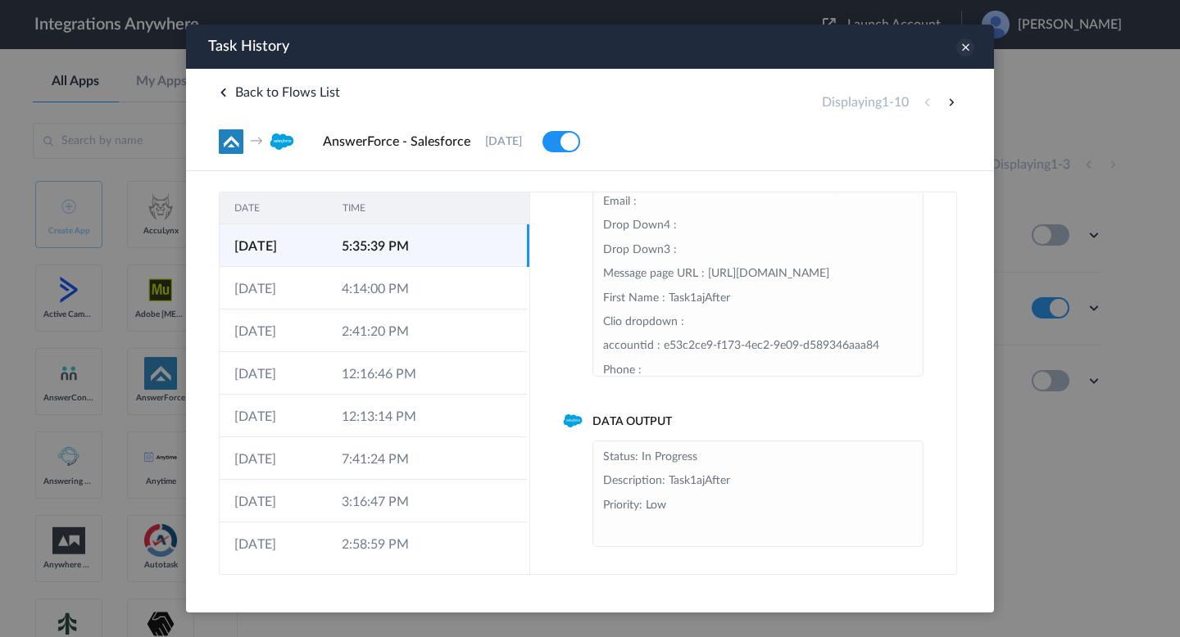
click at [968, 51] on icon at bounding box center [965, 48] width 18 height 18
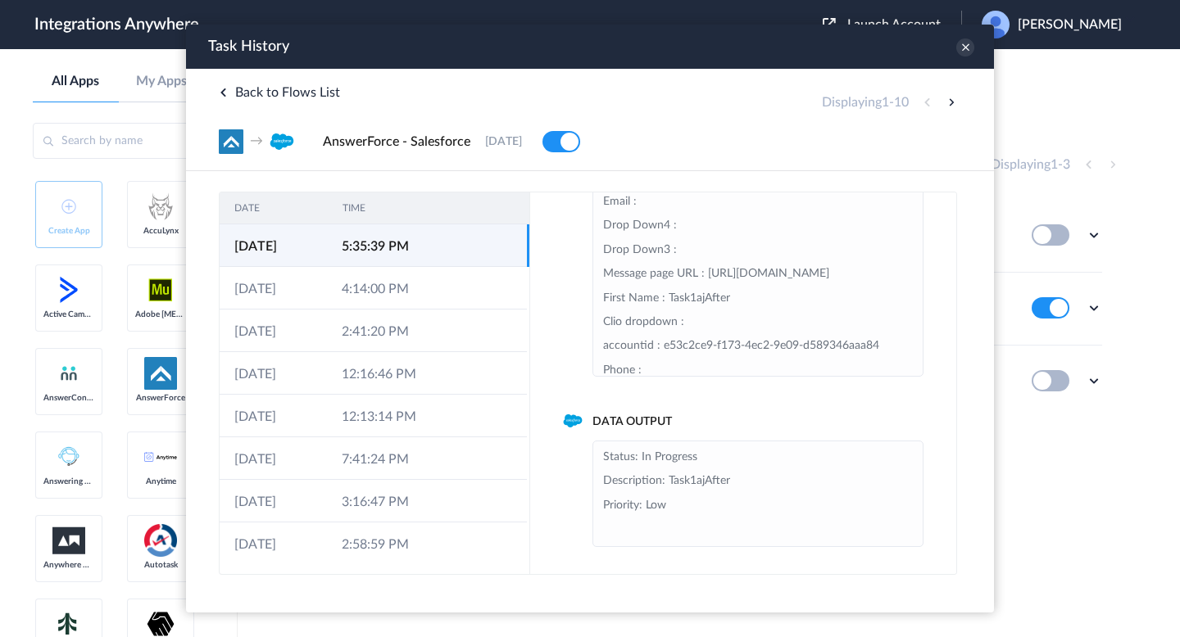
click at [239, 99] on span "Back to Flows List" at bounding box center [279, 92] width 121 height 13
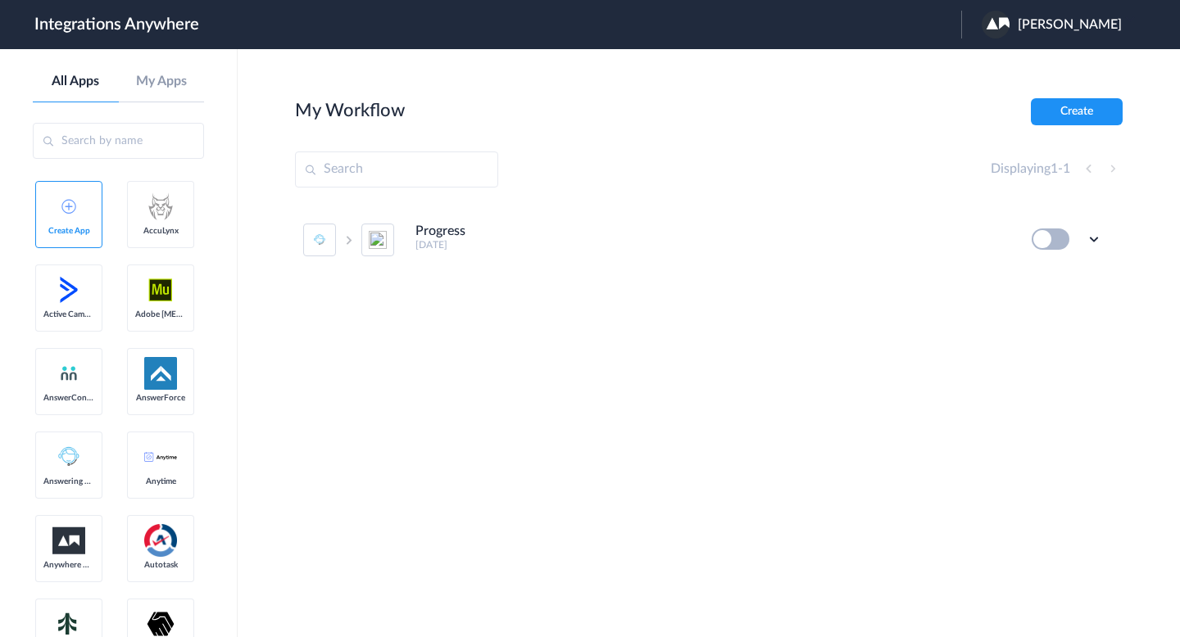
click at [1052, 15] on div "Nithya Vadivel" at bounding box center [1059, 25] width 156 height 28
click at [1008, 64] on link "Logout" at bounding box center [990, 66] width 34 height 11
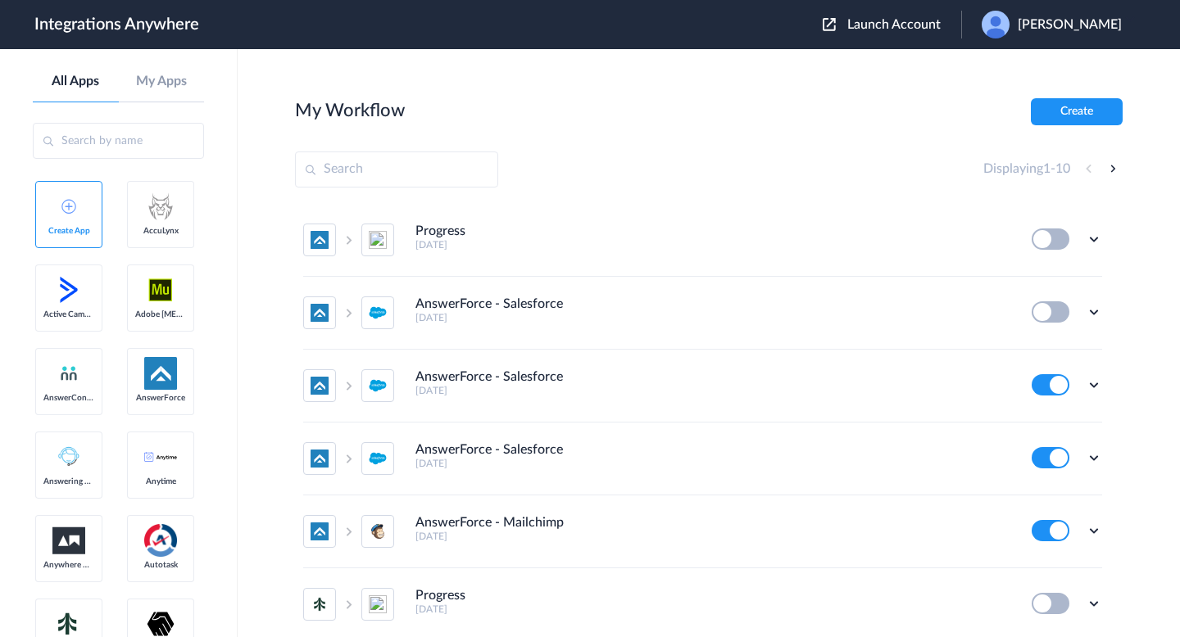
click at [873, 30] on span "Launch Account" at bounding box center [893, 24] width 93 height 13
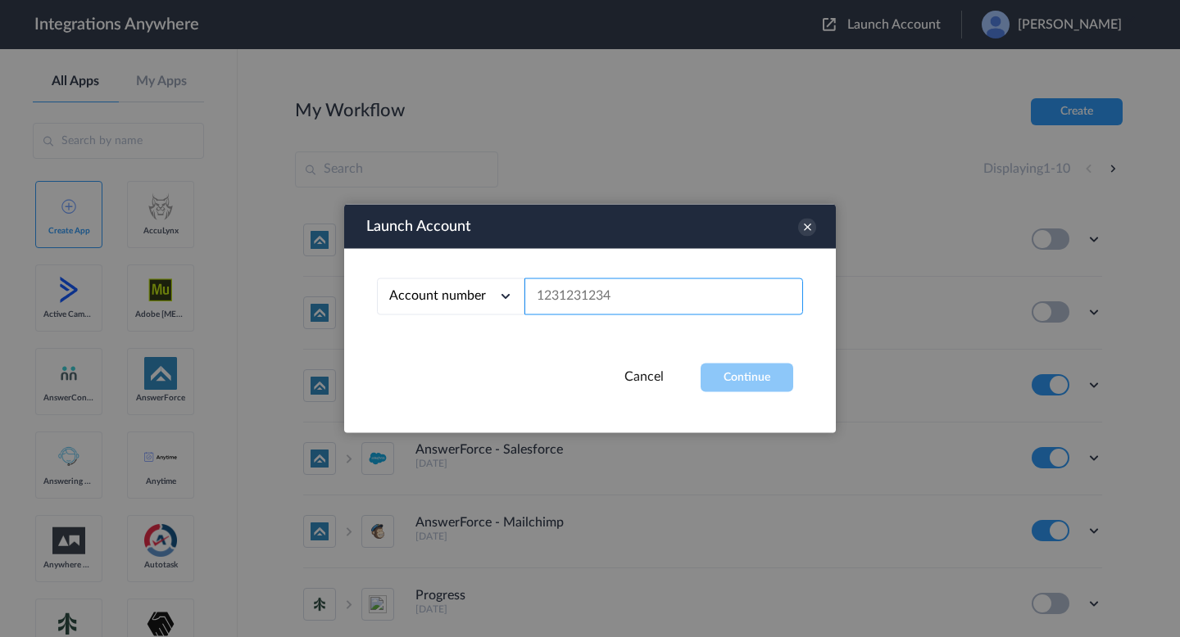
click at [723, 279] on input "text" at bounding box center [663, 297] width 279 height 37
paste input "9223600064"
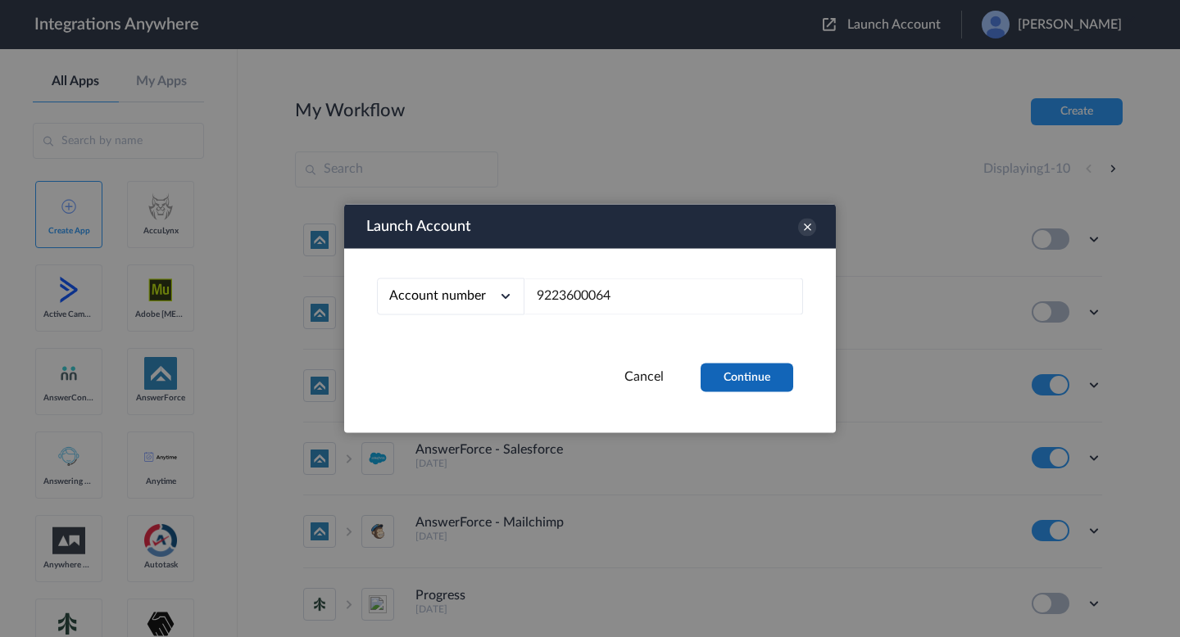
click at [743, 366] on button "Continue" at bounding box center [746, 378] width 93 height 29
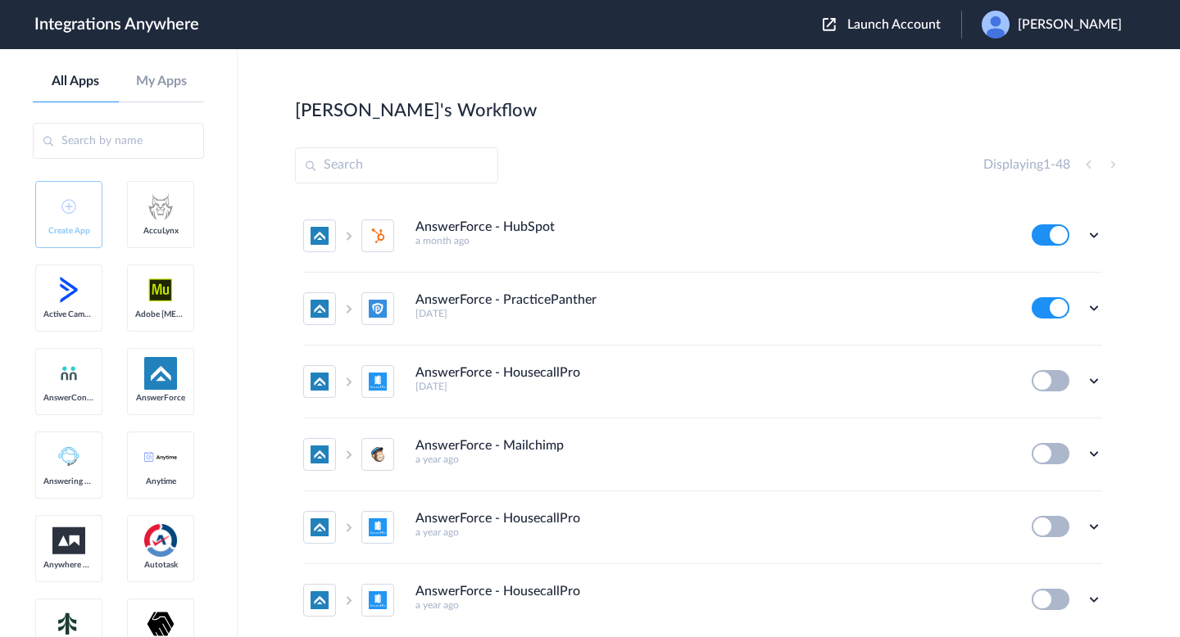
click at [882, 28] on span "Launch Account" at bounding box center [893, 24] width 93 height 13
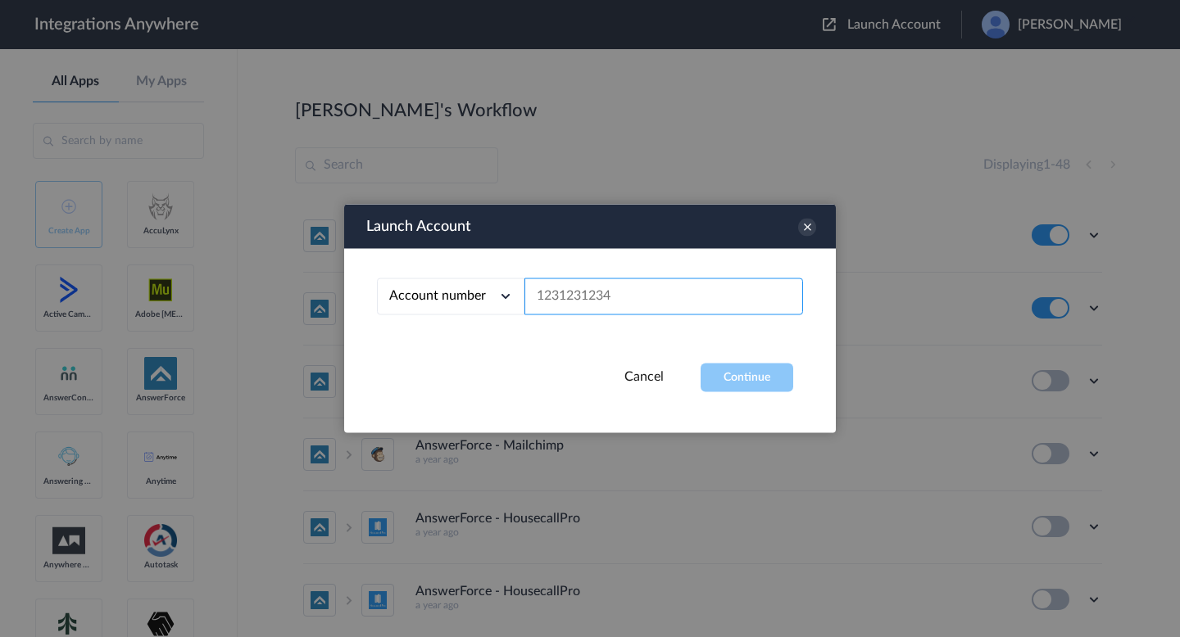
click at [665, 292] on input "text" at bounding box center [663, 297] width 279 height 37
paste input "9223600064"
type input "9223600064"
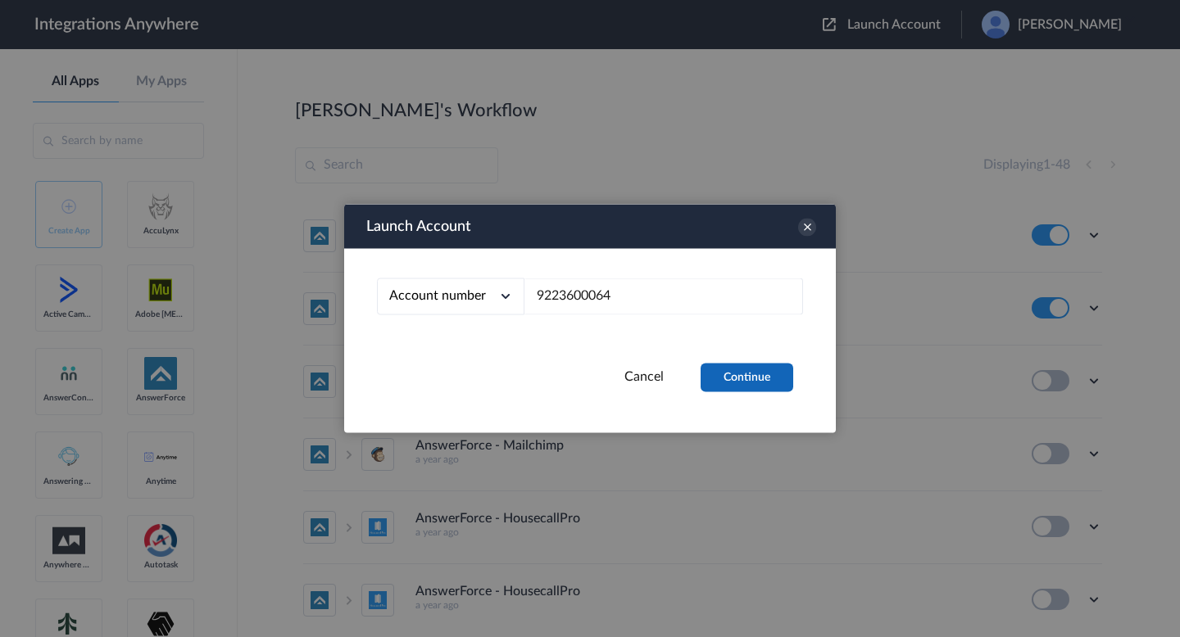
click at [738, 385] on button "Continue" at bounding box center [746, 378] width 93 height 29
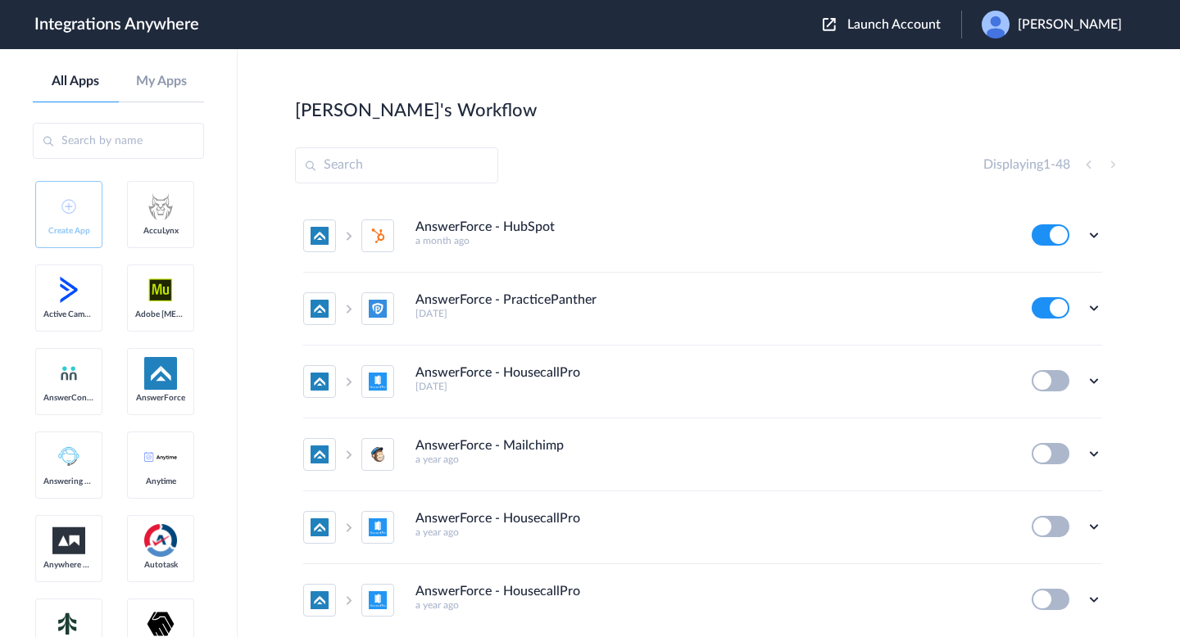
click at [388, 156] on input "text" at bounding box center [396, 165] width 203 height 36
type input "c"
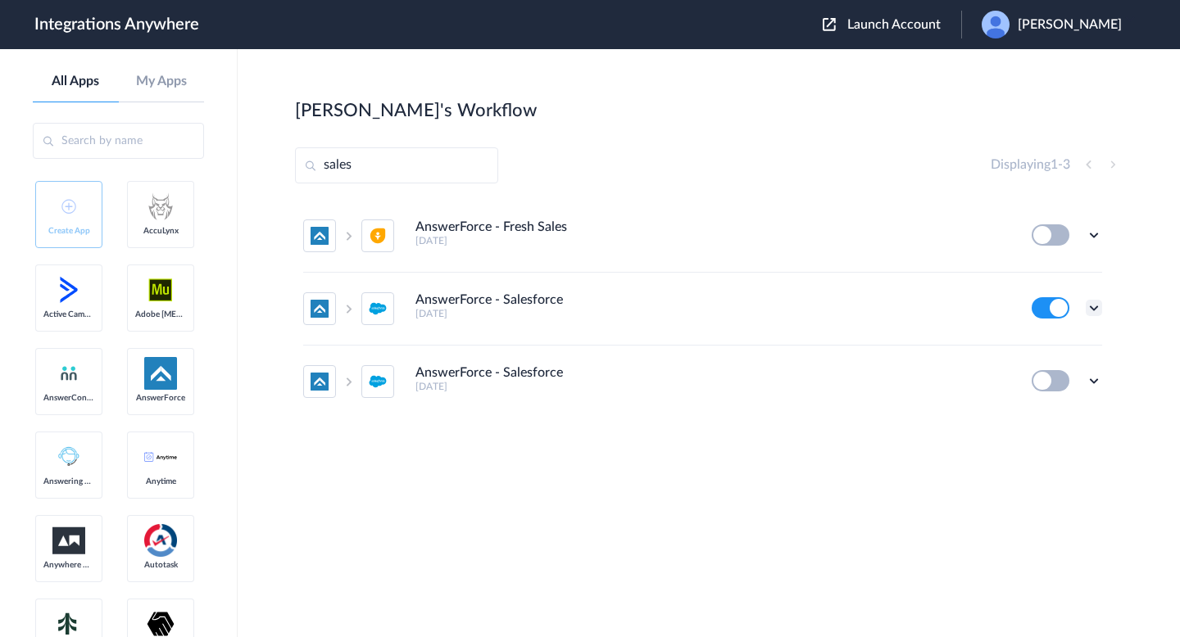
type input "sales"
click at [1095, 306] on icon at bounding box center [1094, 308] width 16 height 16
click at [1068, 375] on link "Task history" at bounding box center [1047, 375] width 79 height 11
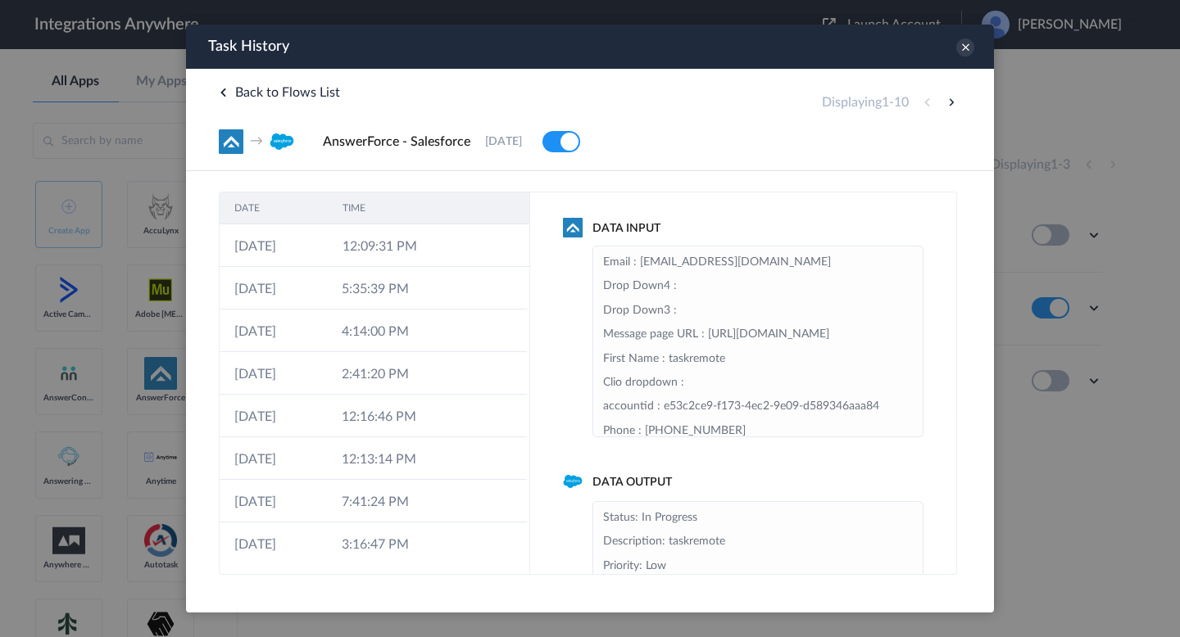
click at [400, 253] on td "12:09:31 PM" at bounding box center [382, 245] width 108 height 43
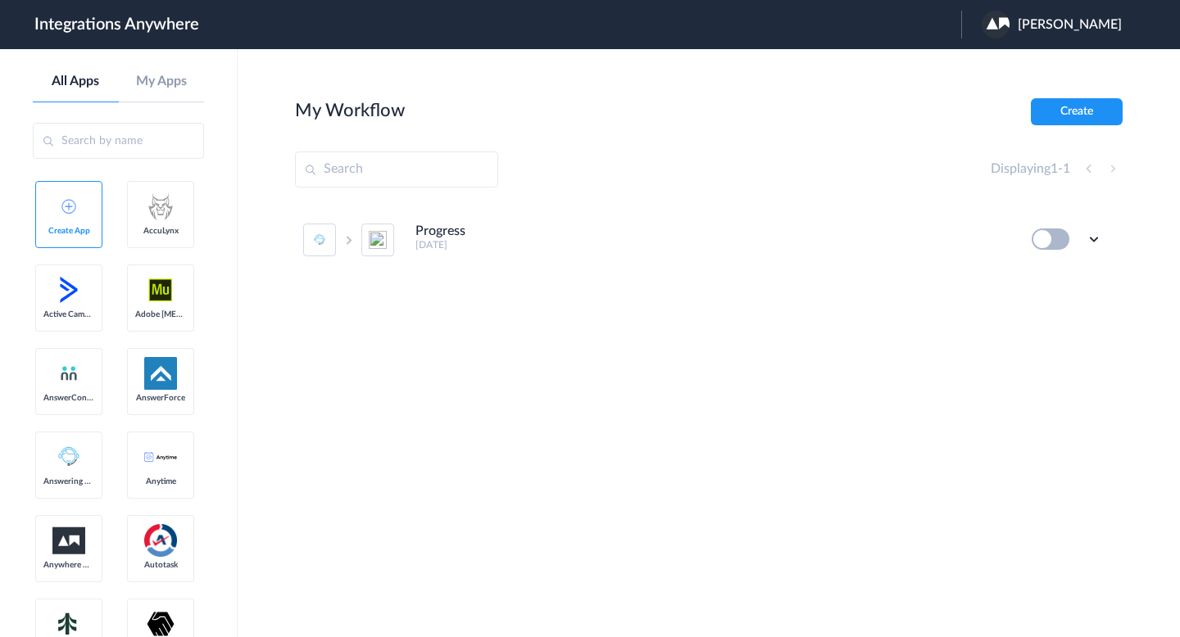
click at [1094, 29] on span "[PERSON_NAME]" at bounding box center [1070, 25] width 104 height 16
click at [1056, 64] on li "Logout" at bounding box center [1049, 67] width 177 height 30
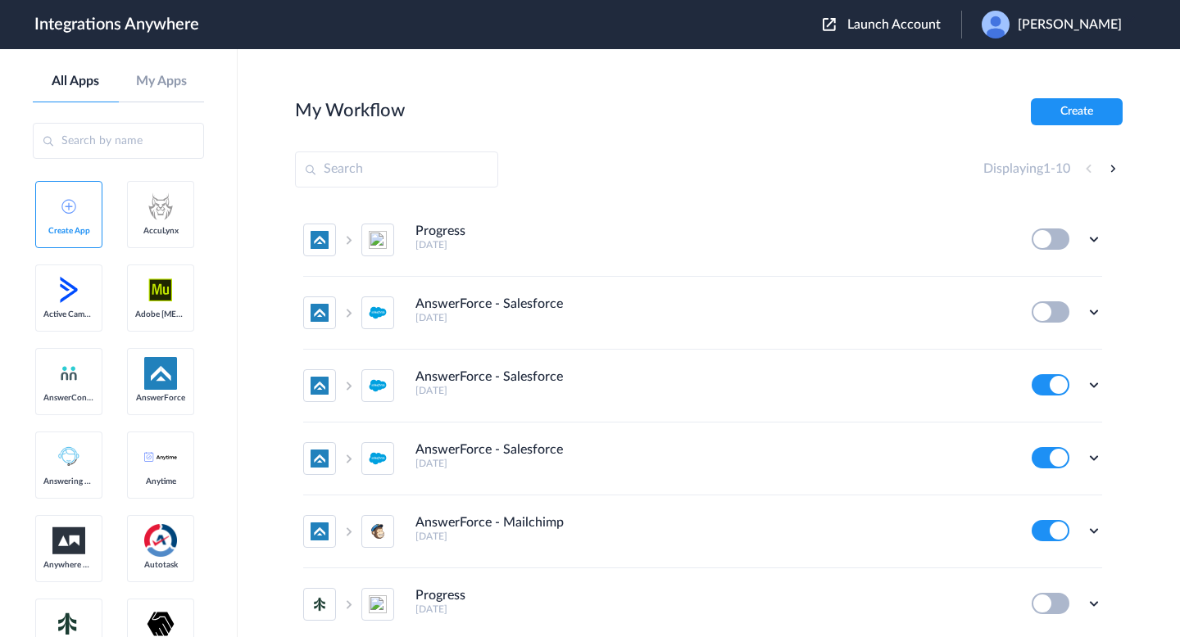
click at [885, 27] on span "Launch Account" at bounding box center [893, 24] width 93 height 13
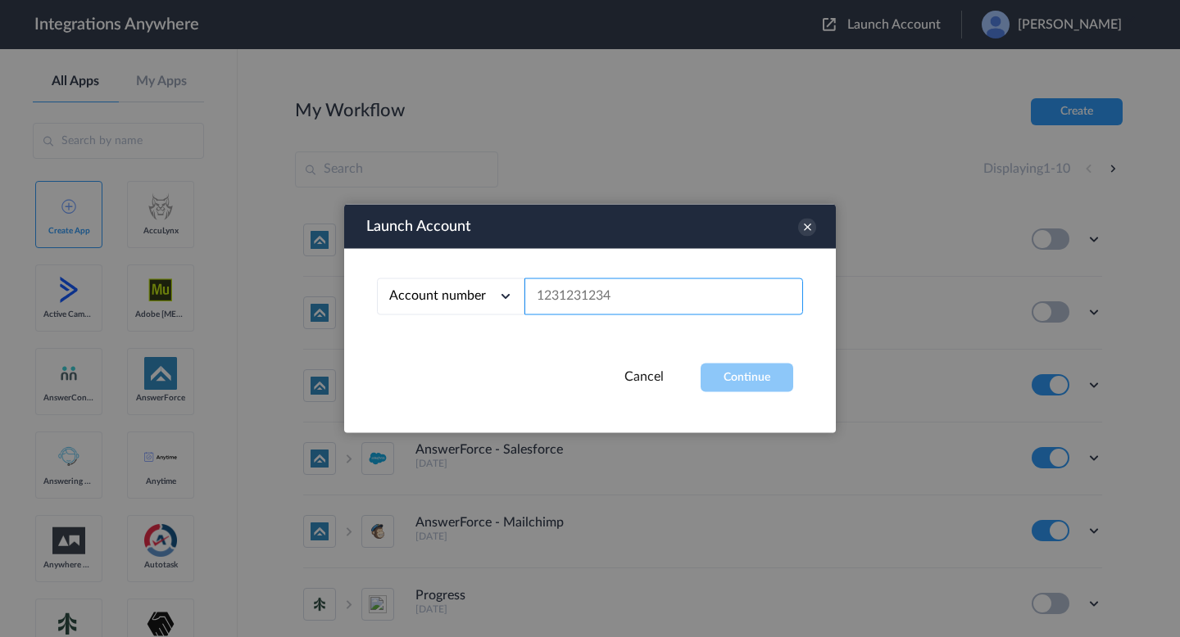
click at [661, 306] on input "text" at bounding box center [663, 297] width 279 height 37
paste input "[EMAIL_ADDRESS][DOMAIN_NAME]"
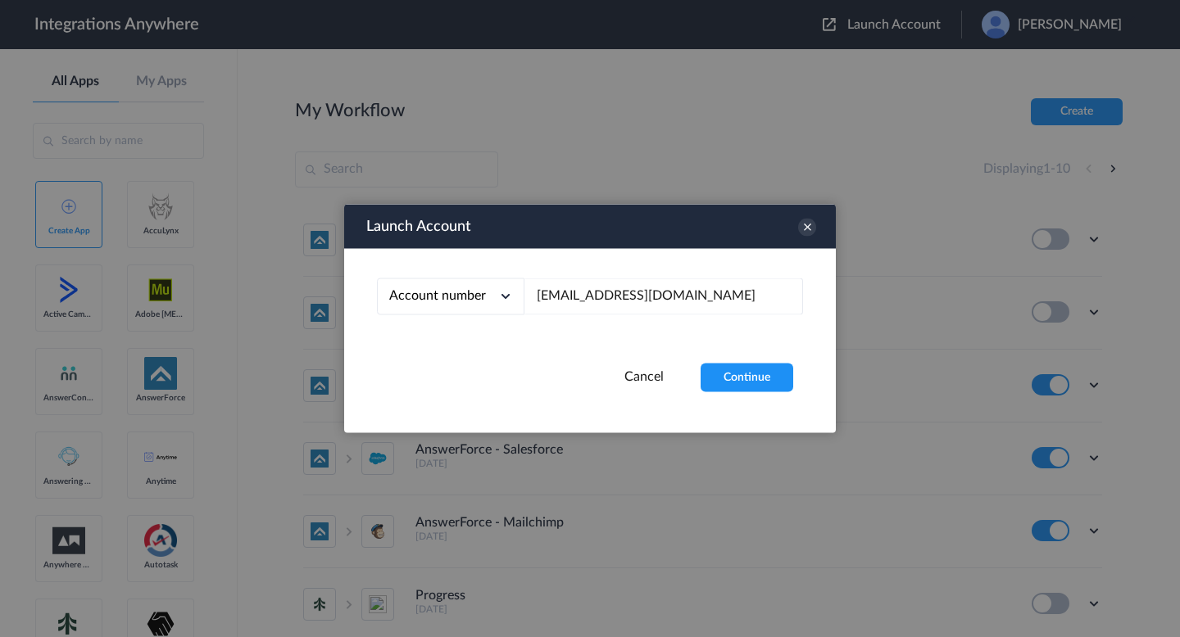
click at [464, 299] on span "Account number" at bounding box center [437, 295] width 97 height 13
click at [476, 368] on li "Email address" at bounding box center [450, 365] width 147 height 30
click at [716, 371] on button "Continue" at bounding box center [746, 378] width 93 height 29
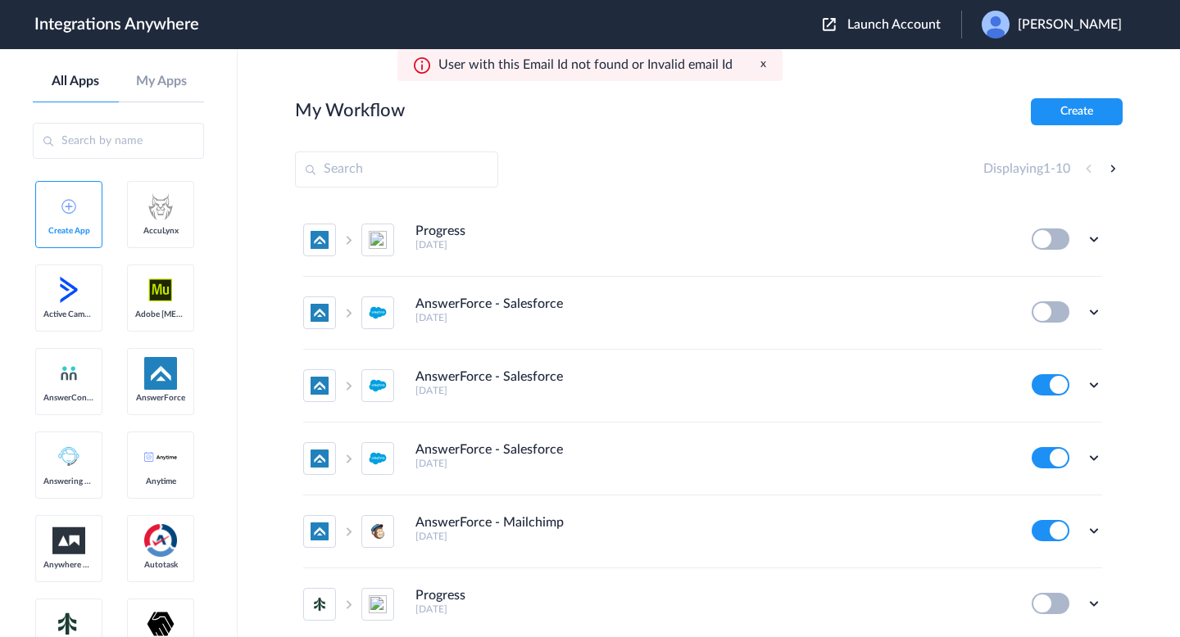
click at [847, 29] on span "Launch Account" at bounding box center [893, 24] width 93 height 13
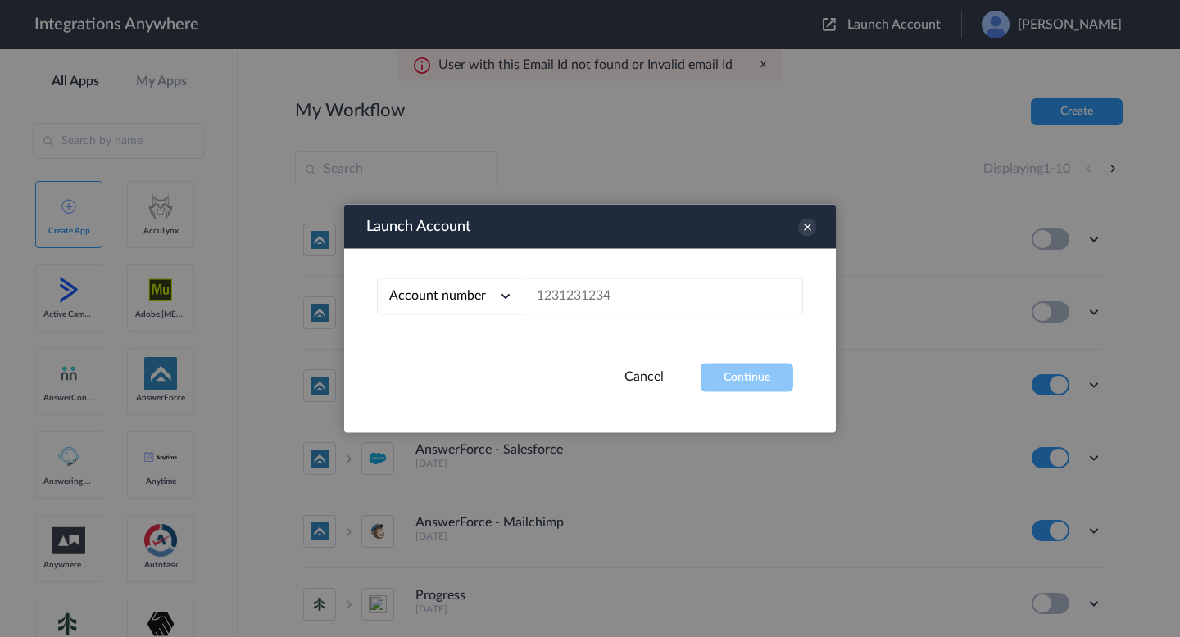
click at [478, 306] on div "Account number" at bounding box center [450, 297] width 147 height 37
click at [478, 360] on li "Email address" at bounding box center [450, 365] width 147 height 30
click at [542, 301] on input "text" at bounding box center [663, 297] width 279 height 37
paste input "staging_answerconnect_us@zgaff6iz.mailosaur.net"
click at [732, 377] on button "Continue" at bounding box center [746, 378] width 93 height 29
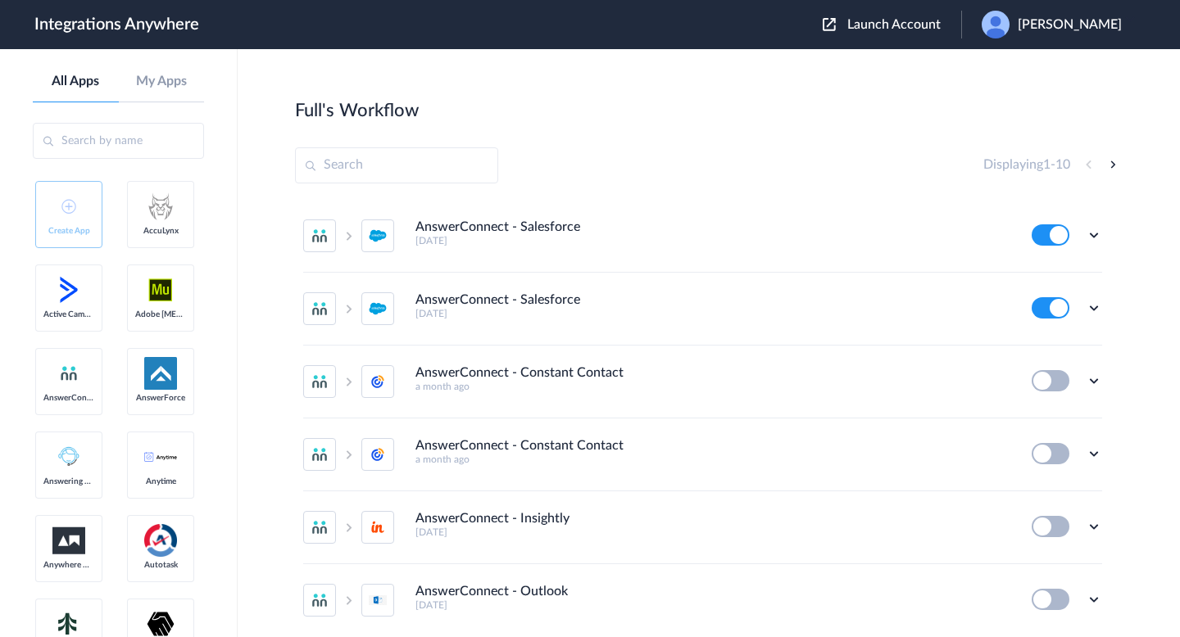
click at [880, 21] on span "Launch Account" at bounding box center [893, 24] width 93 height 13
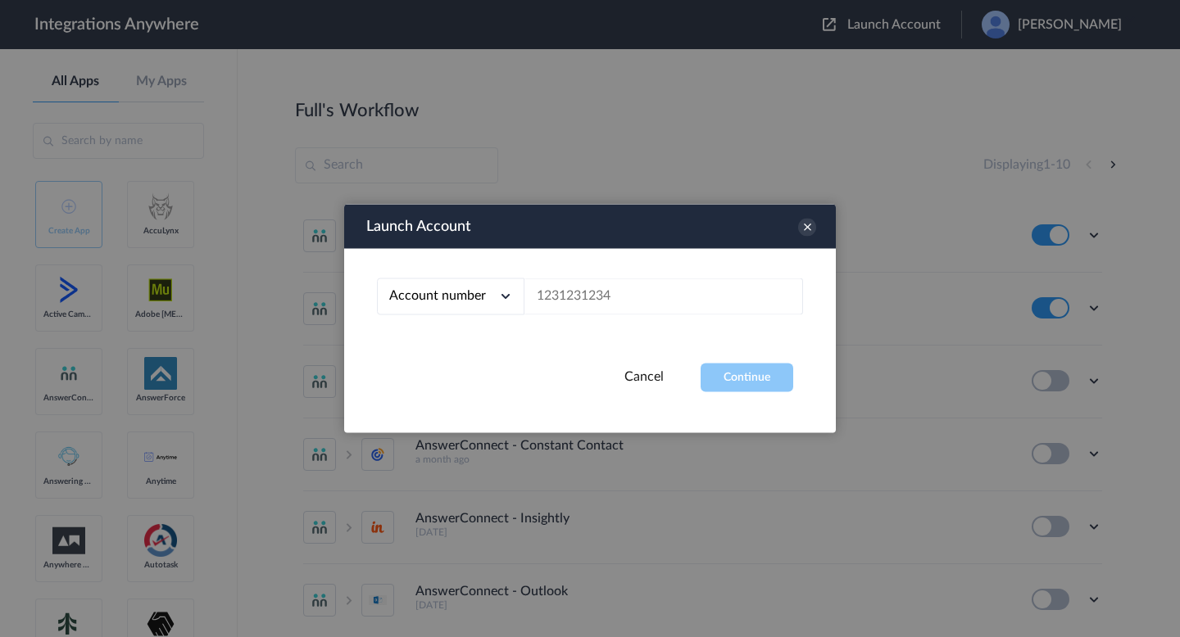
click at [508, 292] on icon at bounding box center [505, 296] width 16 height 16
click at [475, 360] on li "Email address" at bounding box center [450, 365] width 147 height 30
click at [546, 307] on input "text" at bounding box center [663, 297] width 279 height 37
paste input "staging_answerconnect_us@zgaff6iz.mailosaur.net"
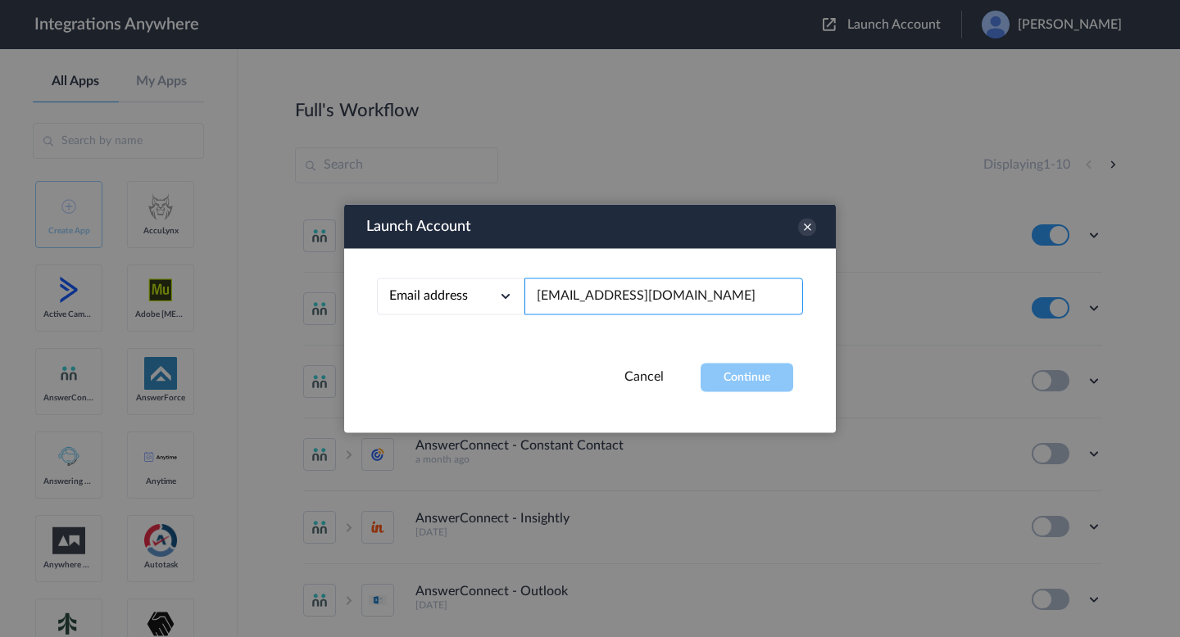
scroll to position [0, 34]
type input "staging_answerconnect_us@zgaff6iz.mailosaur.net"
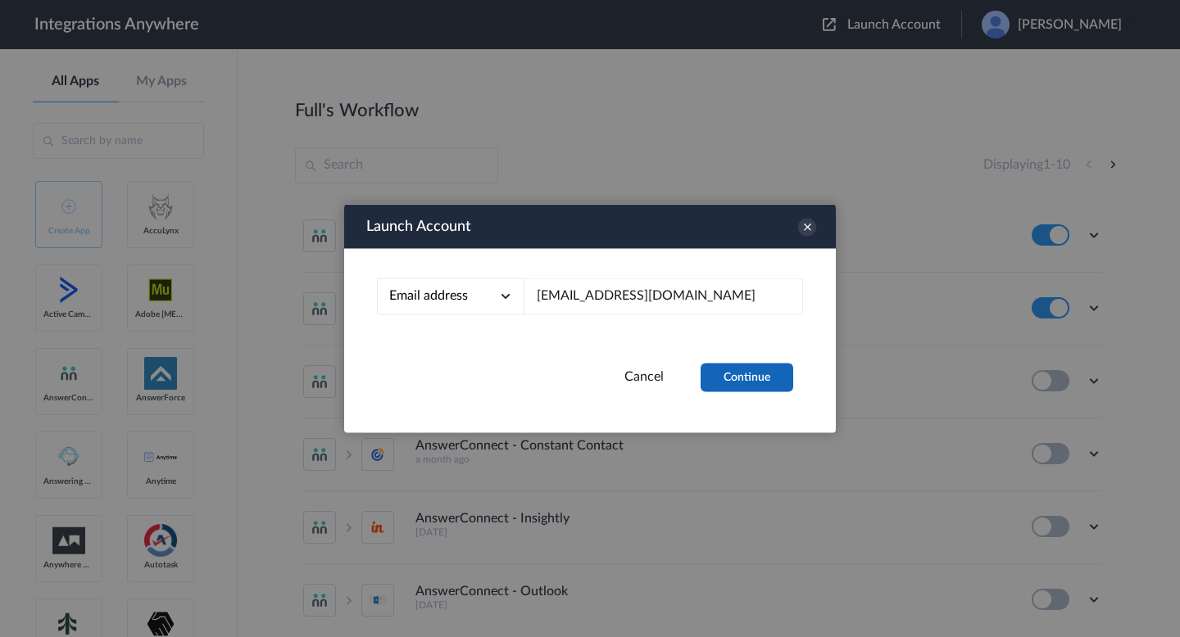
click at [737, 381] on button "Continue" at bounding box center [746, 378] width 93 height 29
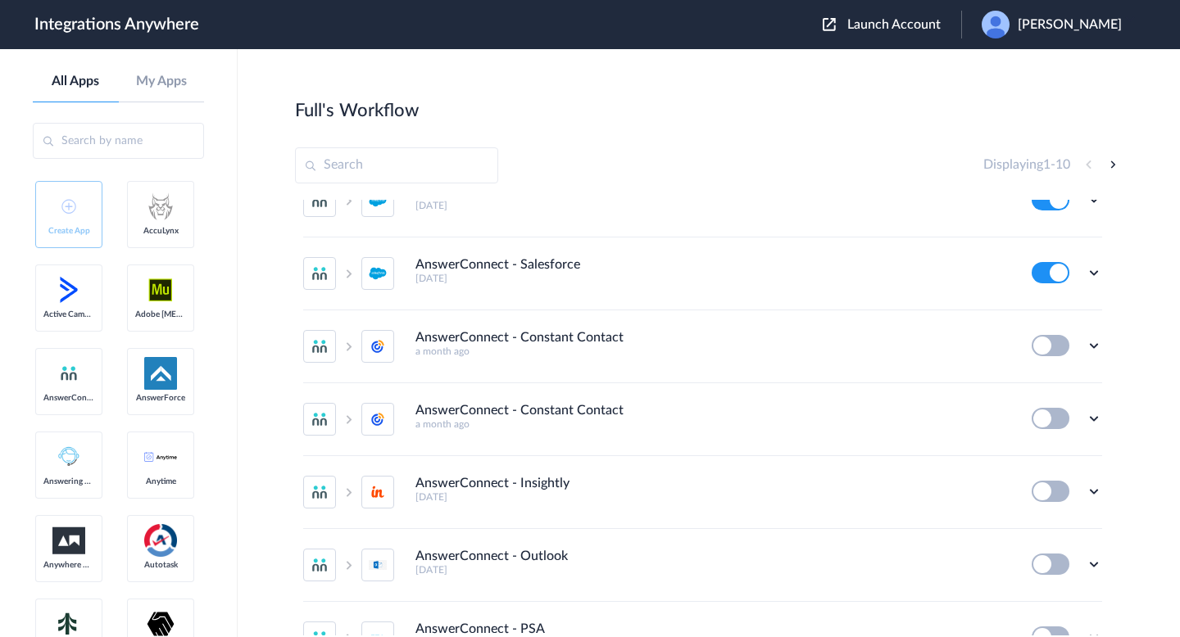
scroll to position [0, 0]
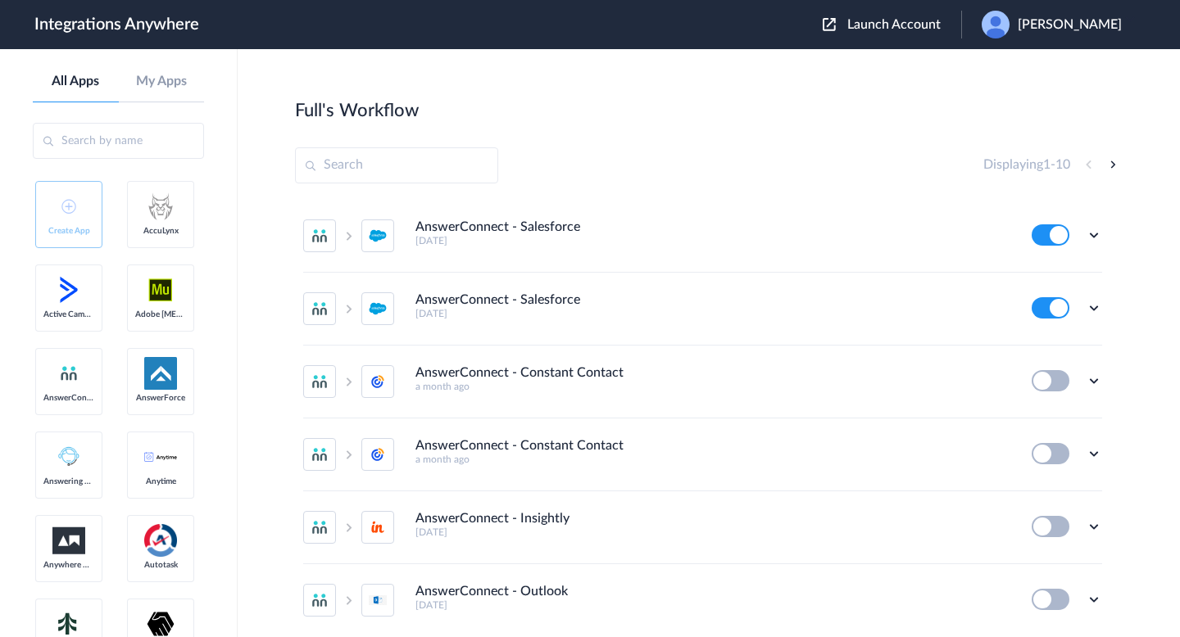
click at [1089, 220] on li "AnswerConnect - Salesforce 3 days ago Edit Task history Delete" at bounding box center [702, 236] width 799 height 73
click at [1089, 229] on icon at bounding box center [1094, 235] width 16 height 16
click at [1066, 299] on link "Task history" at bounding box center [1047, 302] width 79 height 11
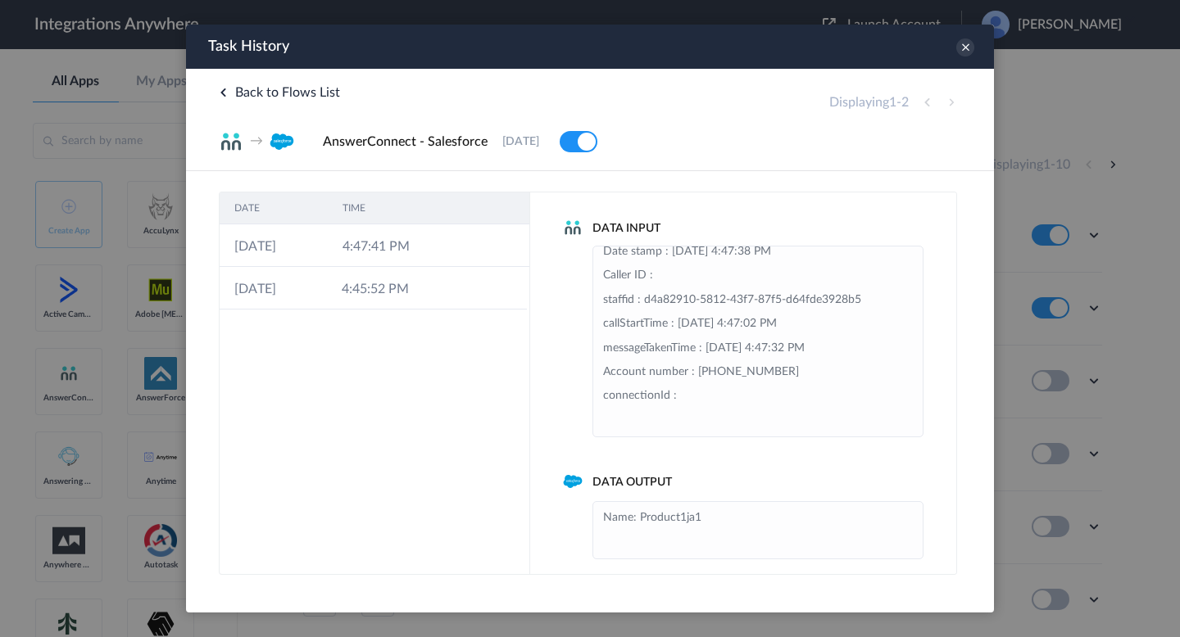
scroll to position [203, 0]
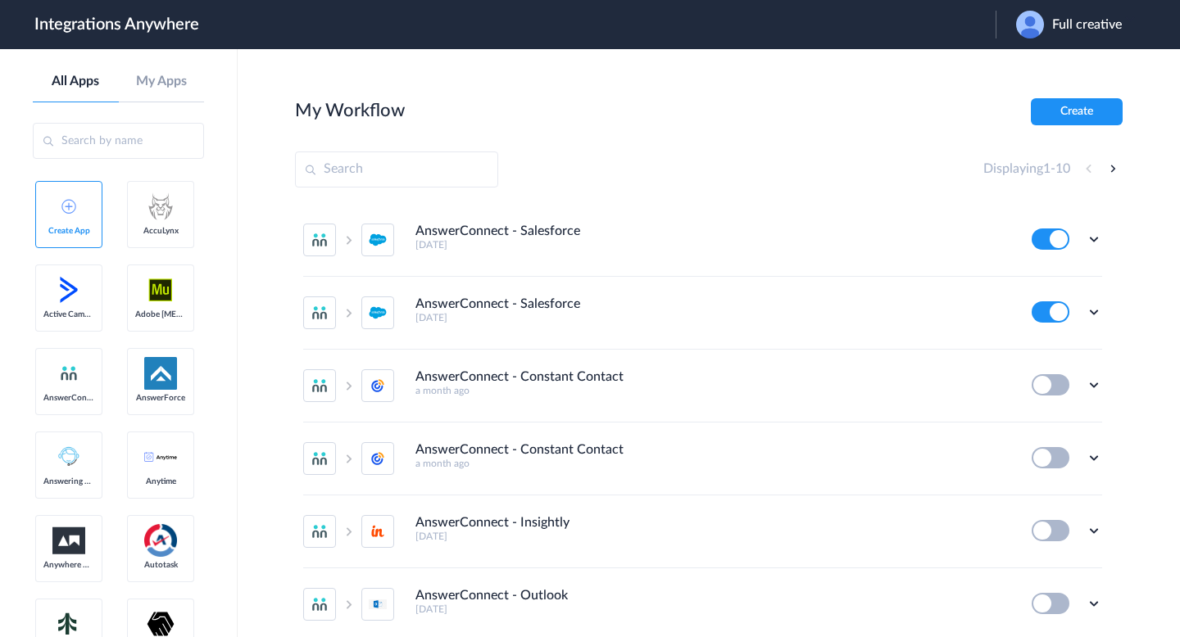
click at [1056, 24] on span "Full creative" at bounding box center [1087, 25] width 70 height 16
click at [1013, 61] on link "Logout" at bounding box center [1025, 66] width 34 height 11
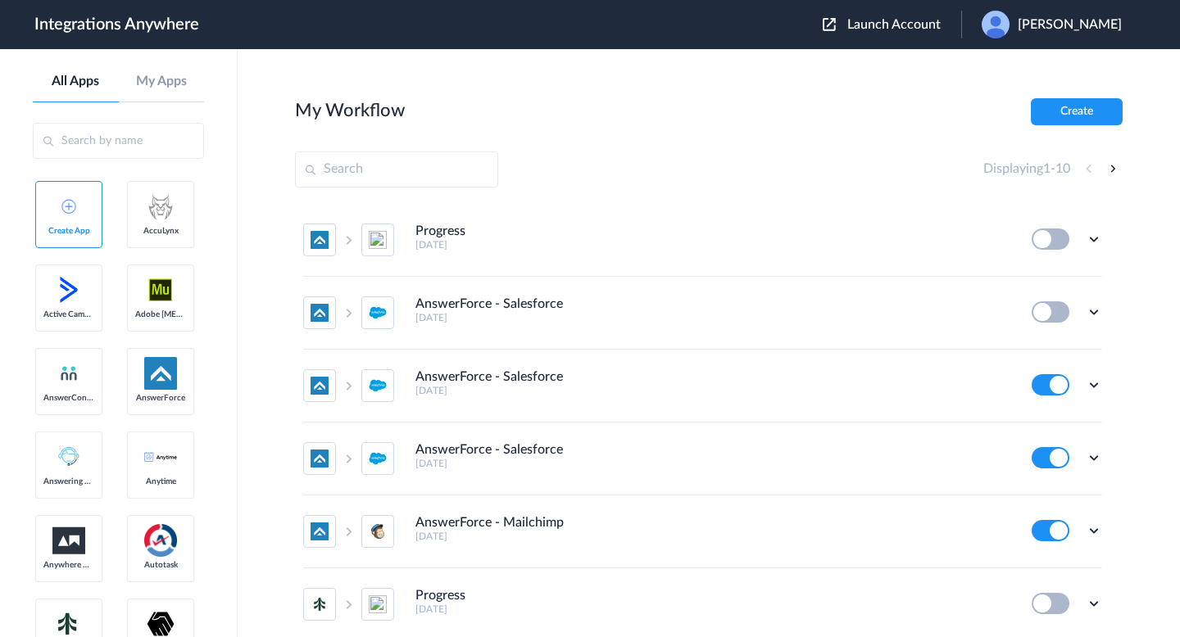
click at [885, 26] on span "Launch Account" at bounding box center [893, 24] width 93 height 13
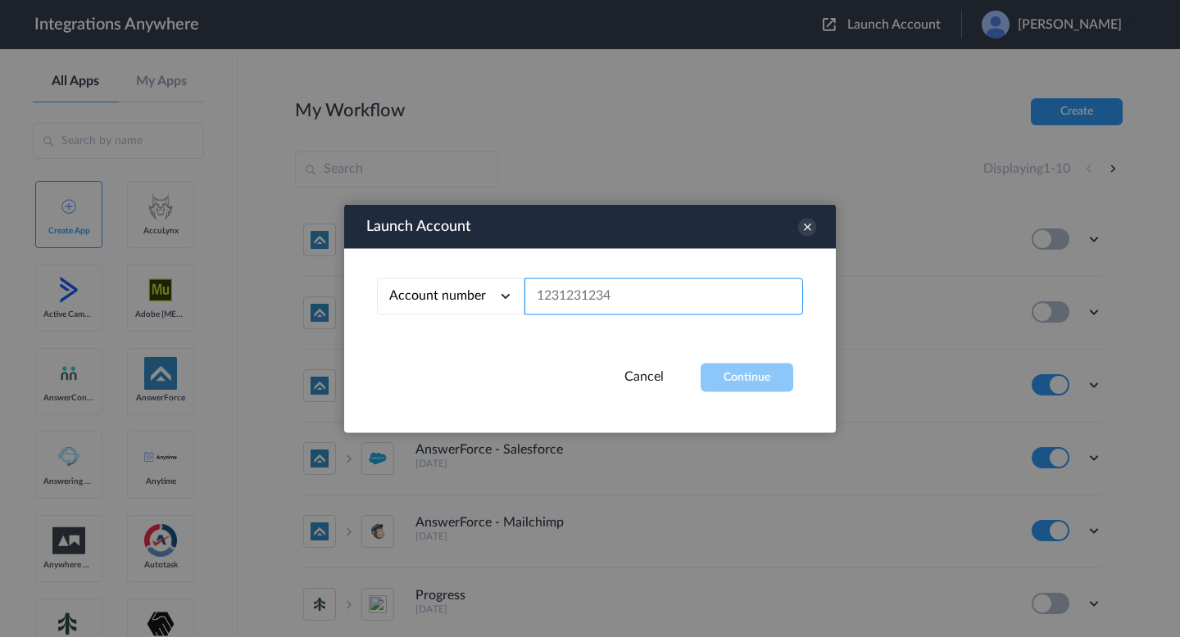
click at [675, 294] on input "text" at bounding box center [663, 297] width 279 height 37
paste input "Account - 8000227365 Campaign - 8000227365 case - 1260006002 Task - 9223600064 …"
click at [716, 301] on input "Account - 8000227365 Campaign - 8000227365 case - 1260006002 Task - 9223600064 …" at bounding box center [663, 297] width 279 height 37
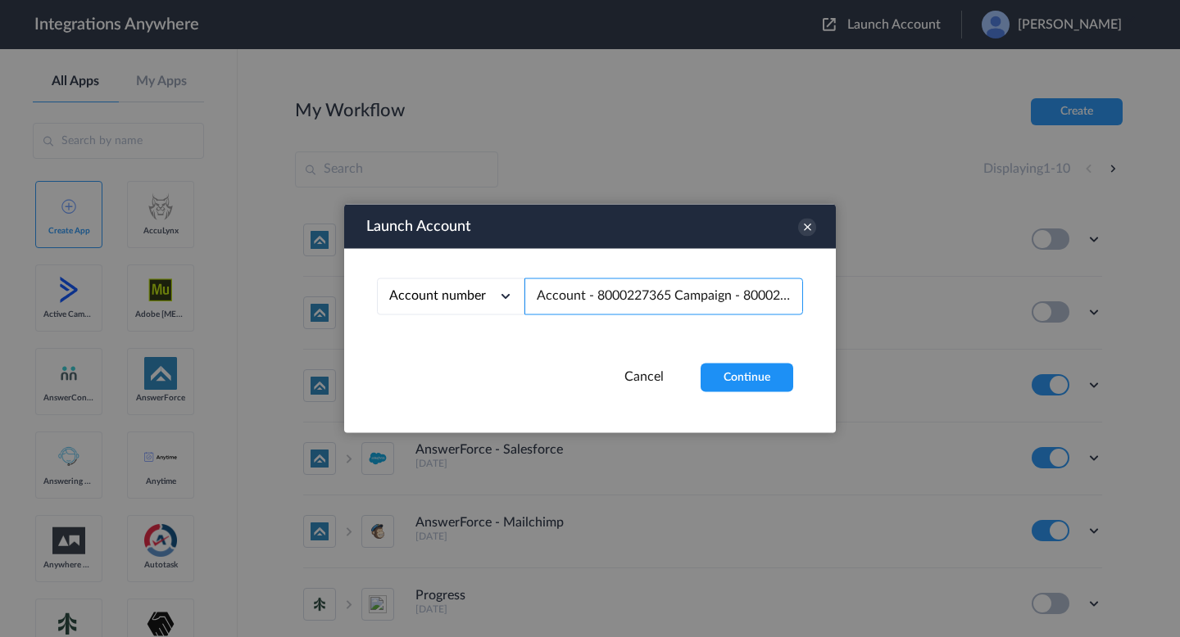
drag, startPoint x: 716, startPoint y: 301, endPoint x: 425, endPoint y: 301, distance: 290.8
click at [425, 301] on div "Account number Account number Email address Account - 8000227365 Campaign - 800…" at bounding box center [590, 297] width 426 height 37
paste input "text"
type input "1260006002"
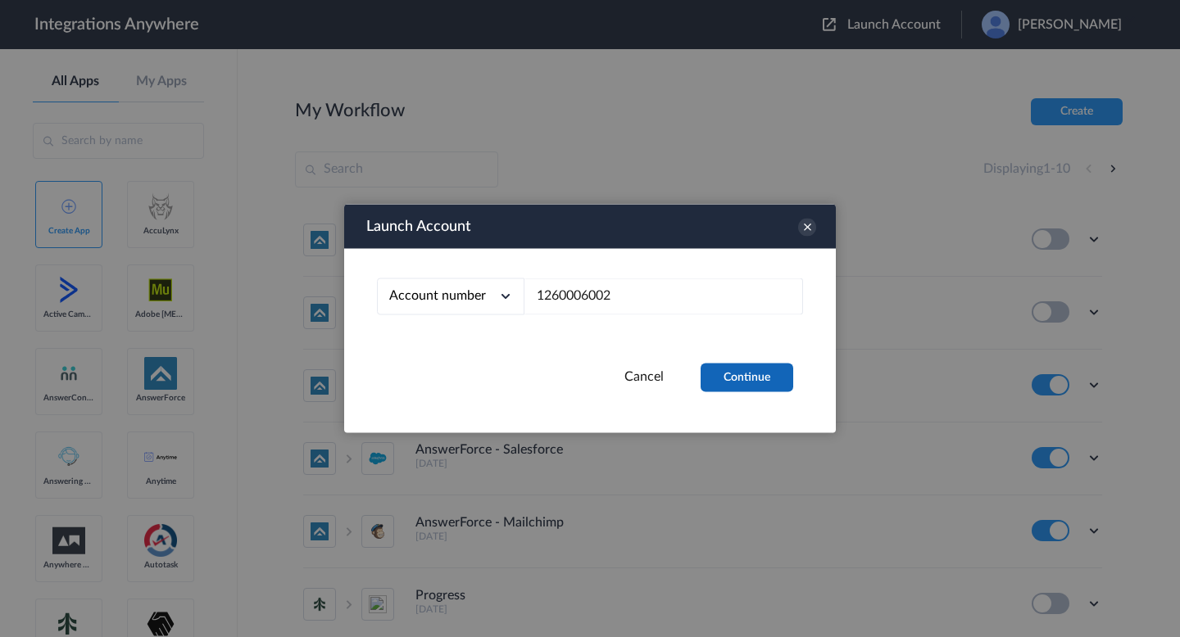
click at [744, 378] on button "Continue" at bounding box center [746, 378] width 93 height 29
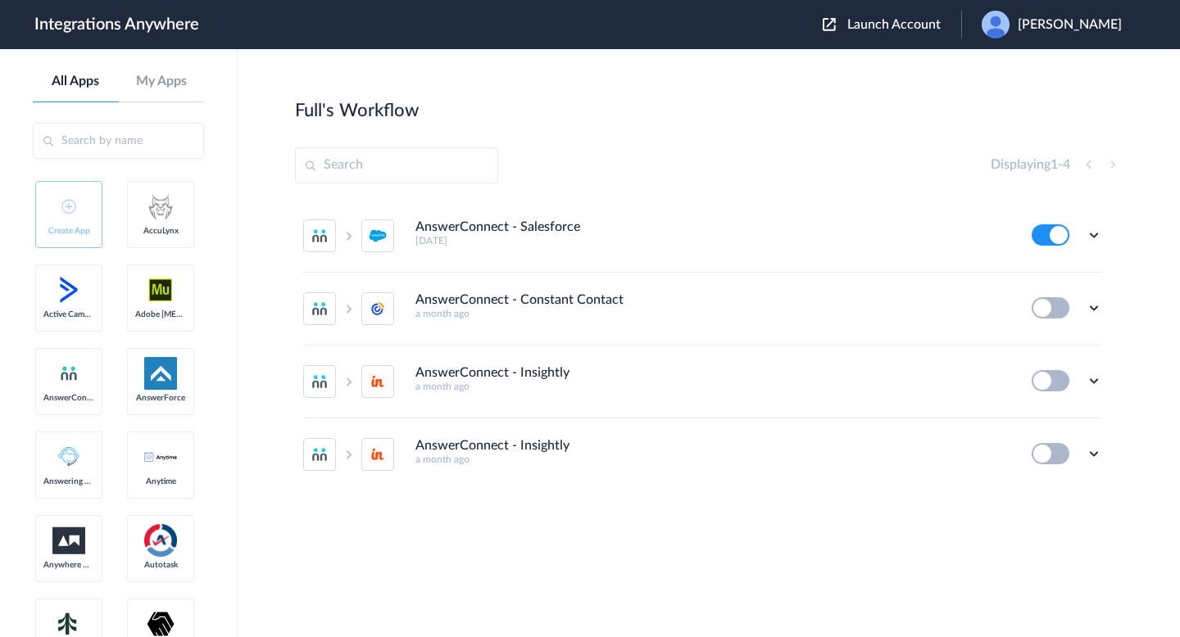
click at [1092, 232] on icon at bounding box center [1094, 235] width 16 height 16
click at [1086, 239] on icon at bounding box center [1094, 235] width 16 height 16
click at [1067, 301] on link "Task history" at bounding box center [1047, 302] width 79 height 11
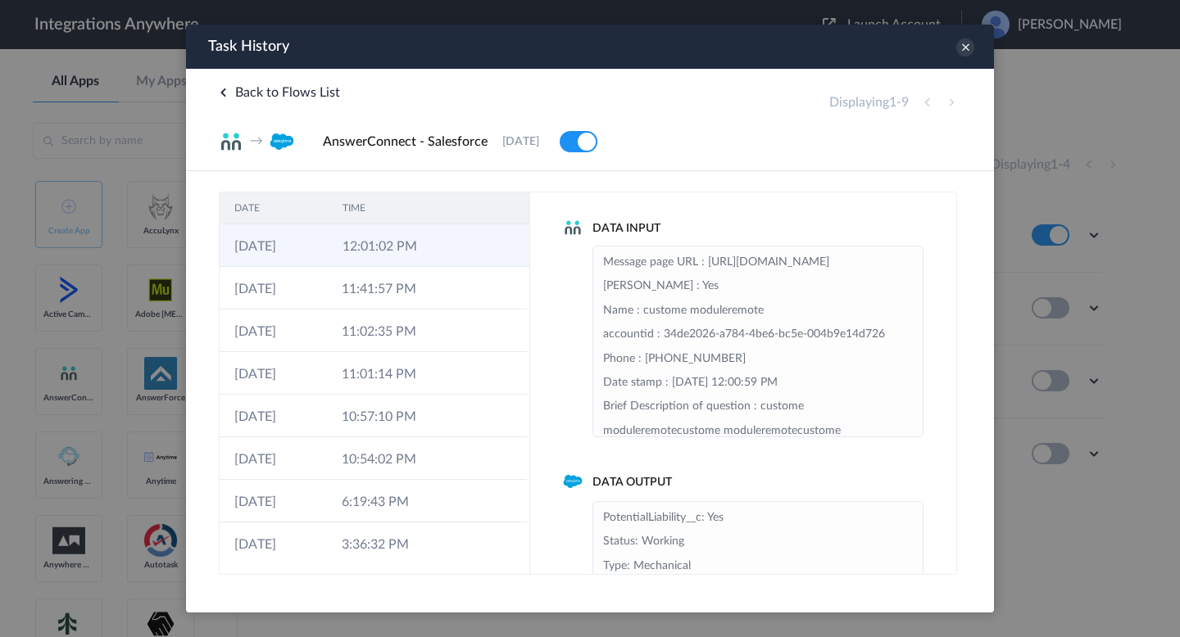
click at [451, 261] on td at bounding box center [452, 245] width 31 height 43
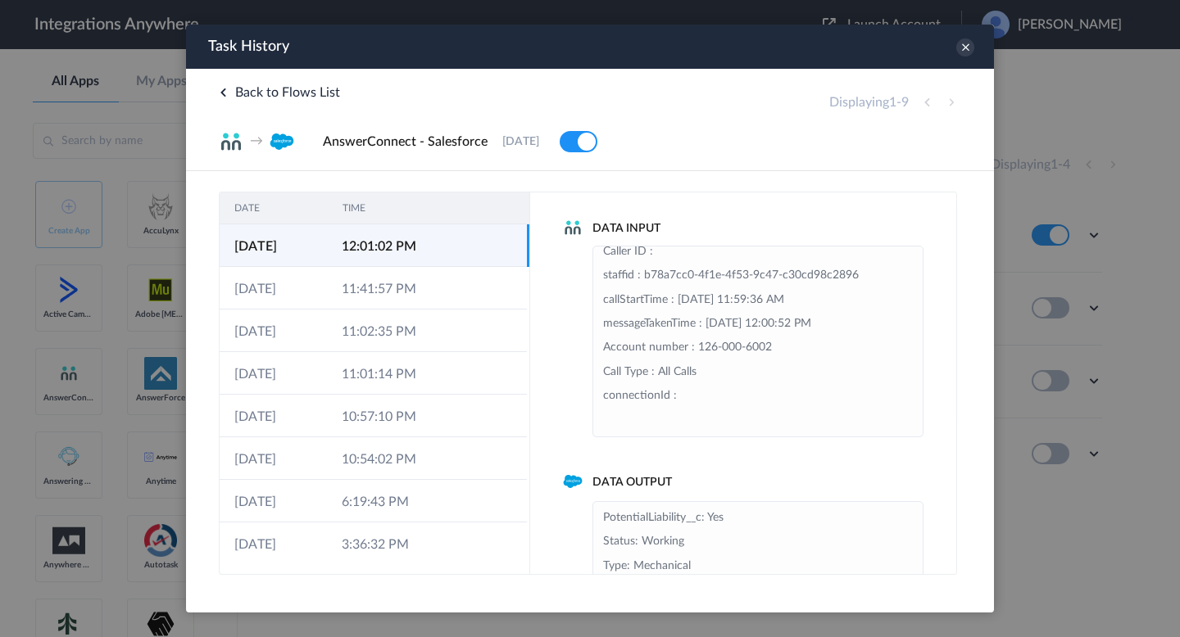
scroll to position [147, 0]
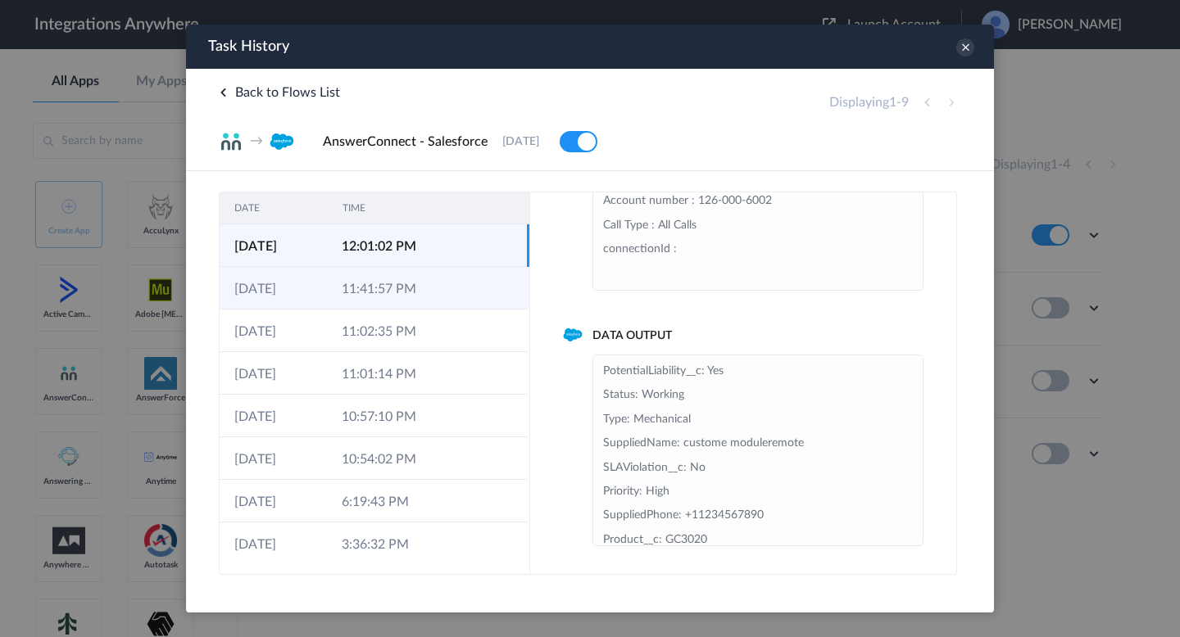
click at [465, 292] on td at bounding box center [495, 288] width 61 height 43
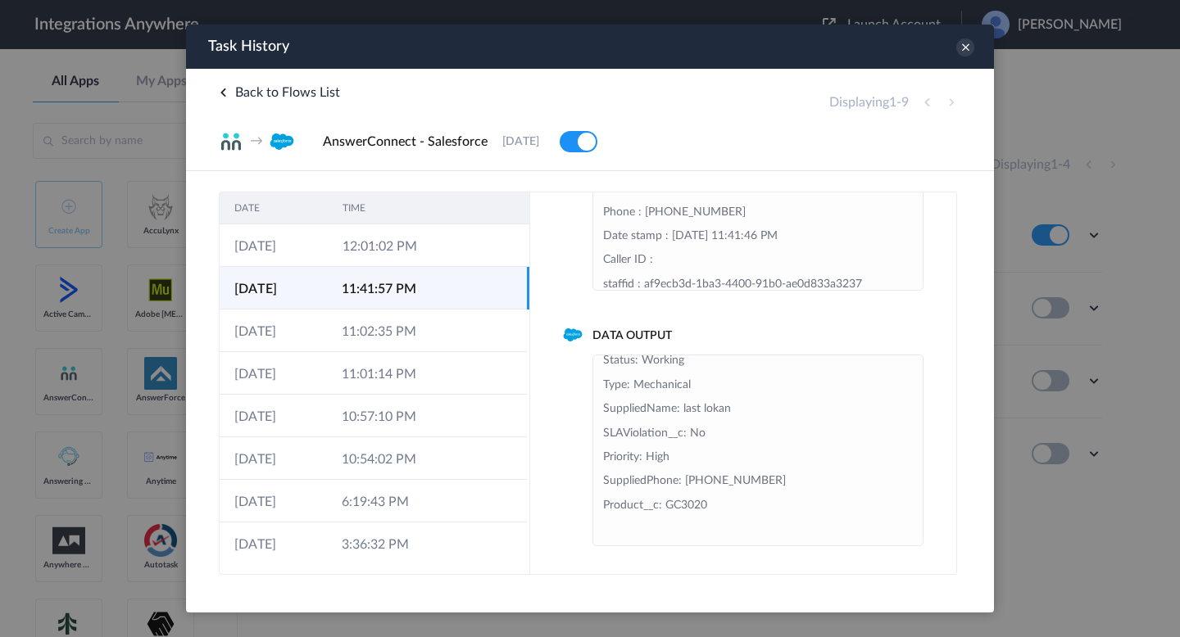
scroll to position [0, 0]
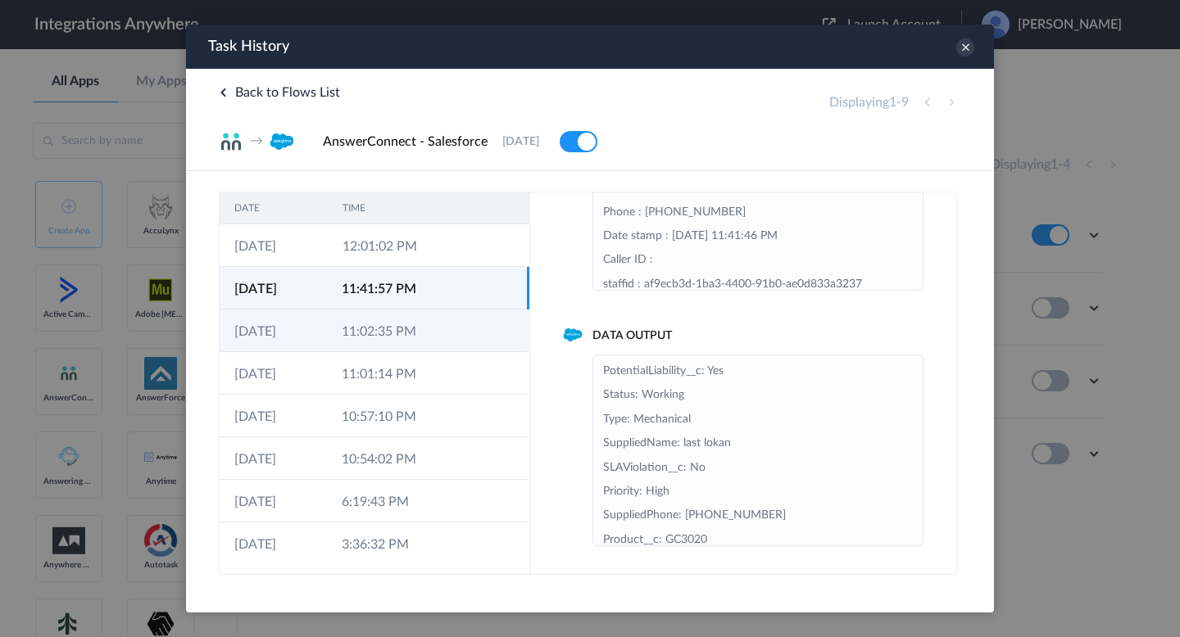
click at [464, 324] on td at bounding box center [450, 331] width 31 height 43
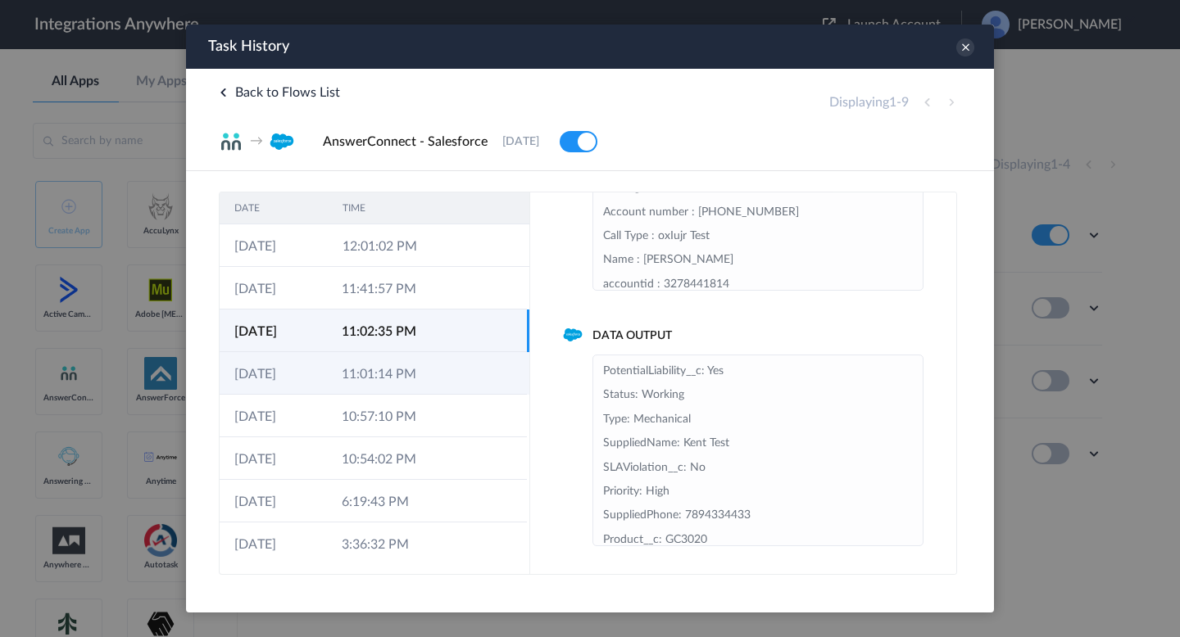
click at [465, 377] on td at bounding box center [450, 373] width 31 height 43
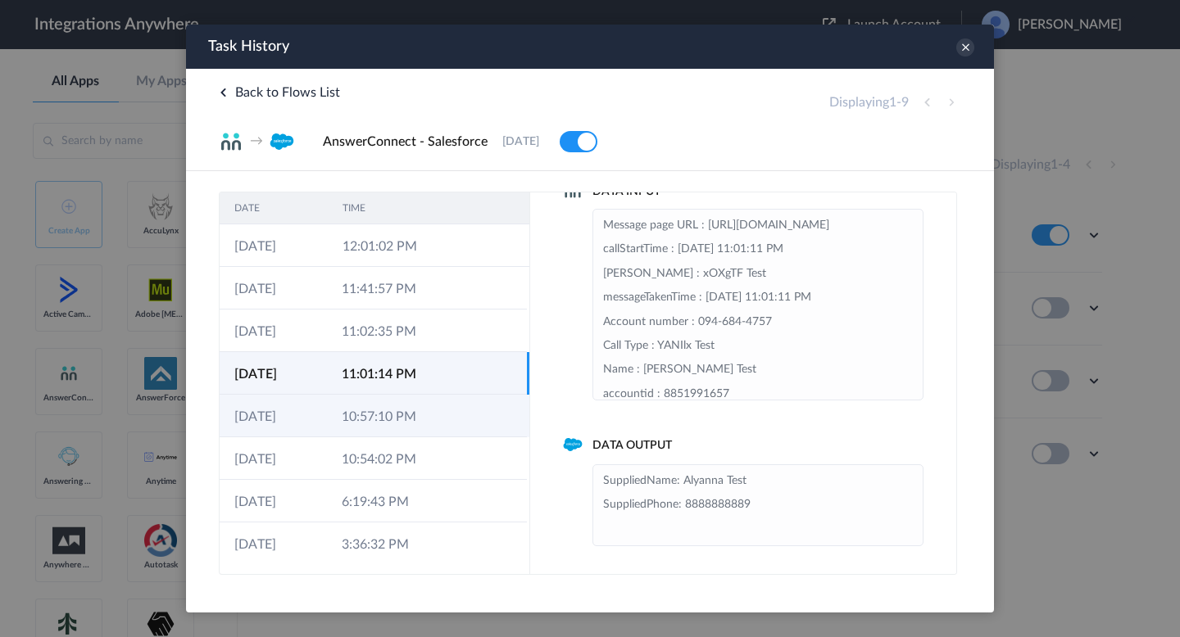
click at [446, 422] on td at bounding box center [450, 416] width 31 height 43
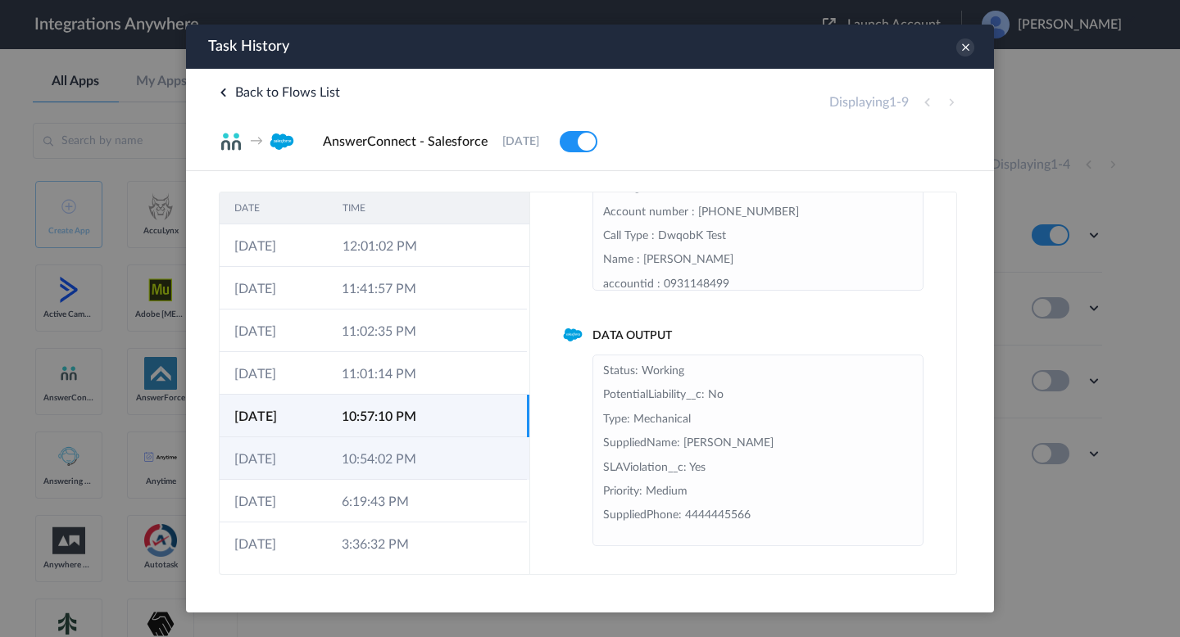
click at [447, 451] on td at bounding box center [450, 458] width 31 height 43
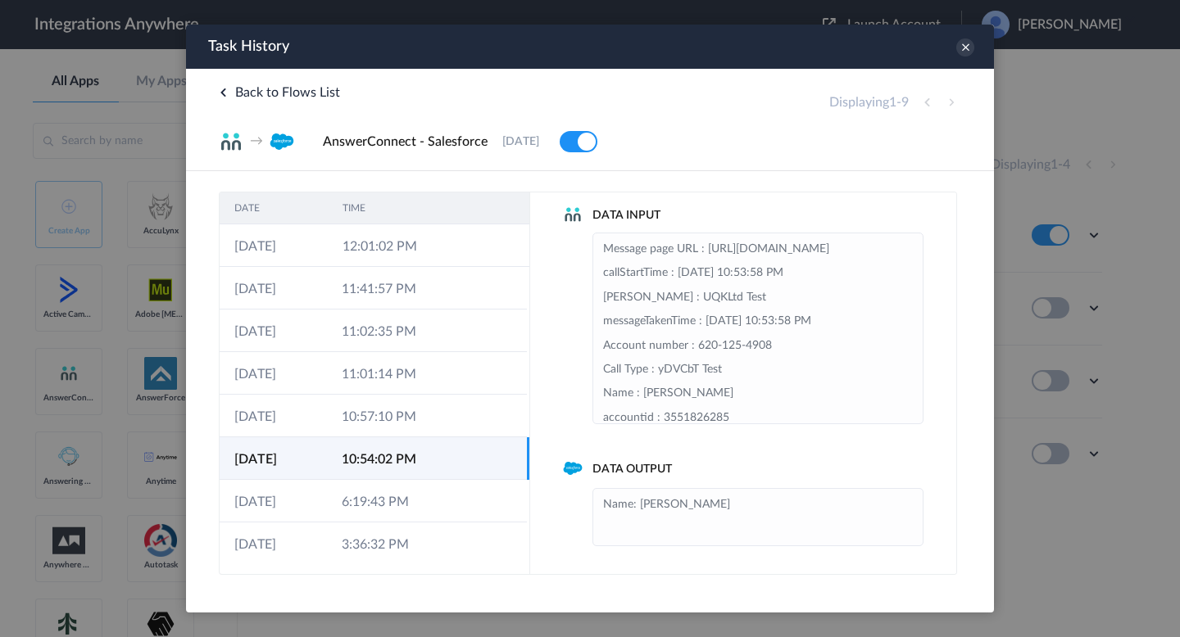
click at [450, 478] on td at bounding box center [450, 458] width 31 height 43
click at [451, 495] on td at bounding box center [450, 501] width 31 height 43
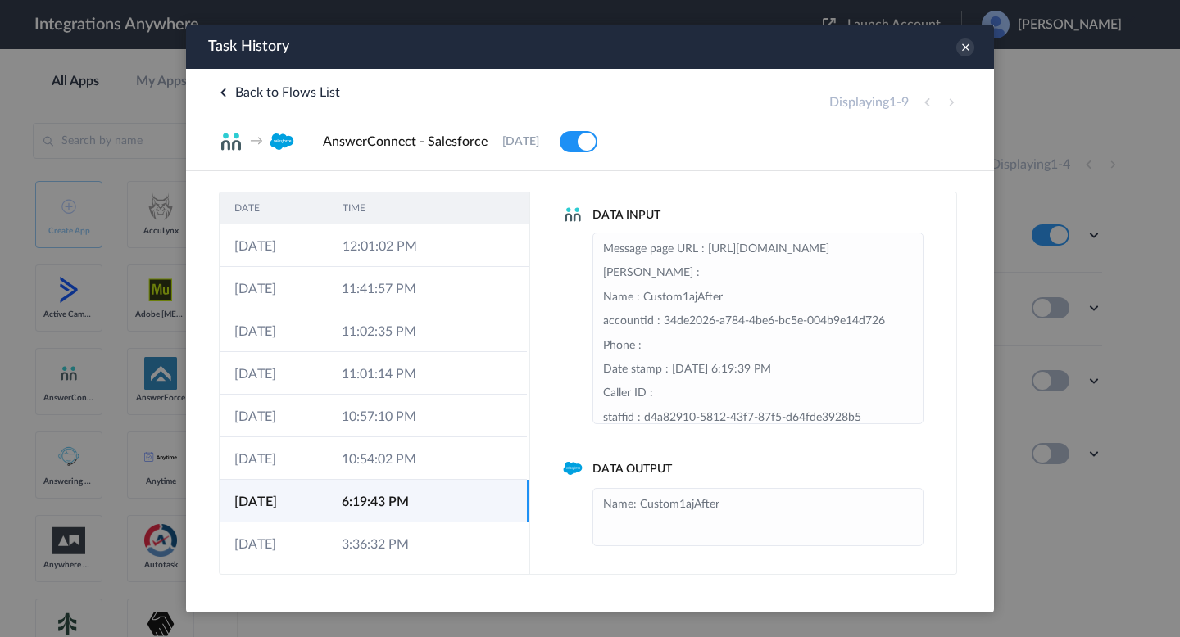
scroll to position [45, 0]
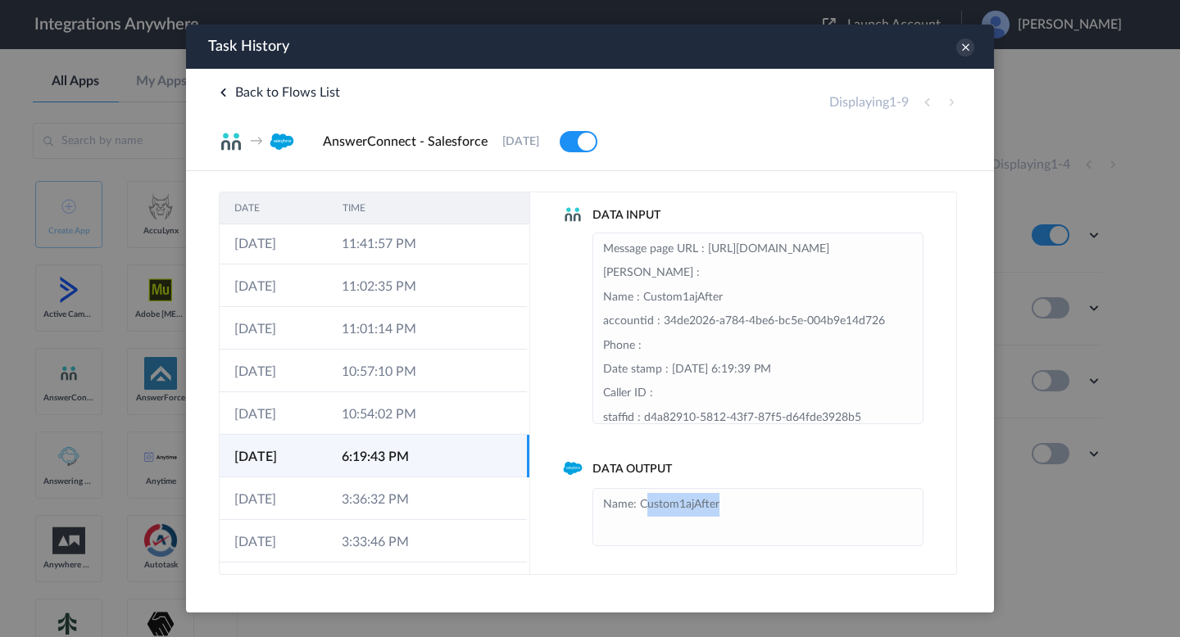
drag, startPoint x: 642, startPoint y: 507, endPoint x: 723, endPoint y: 508, distance: 81.1
click at [724, 509] on li "Name: Custom1ajAfter" at bounding box center [758, 517] width 310 height 48
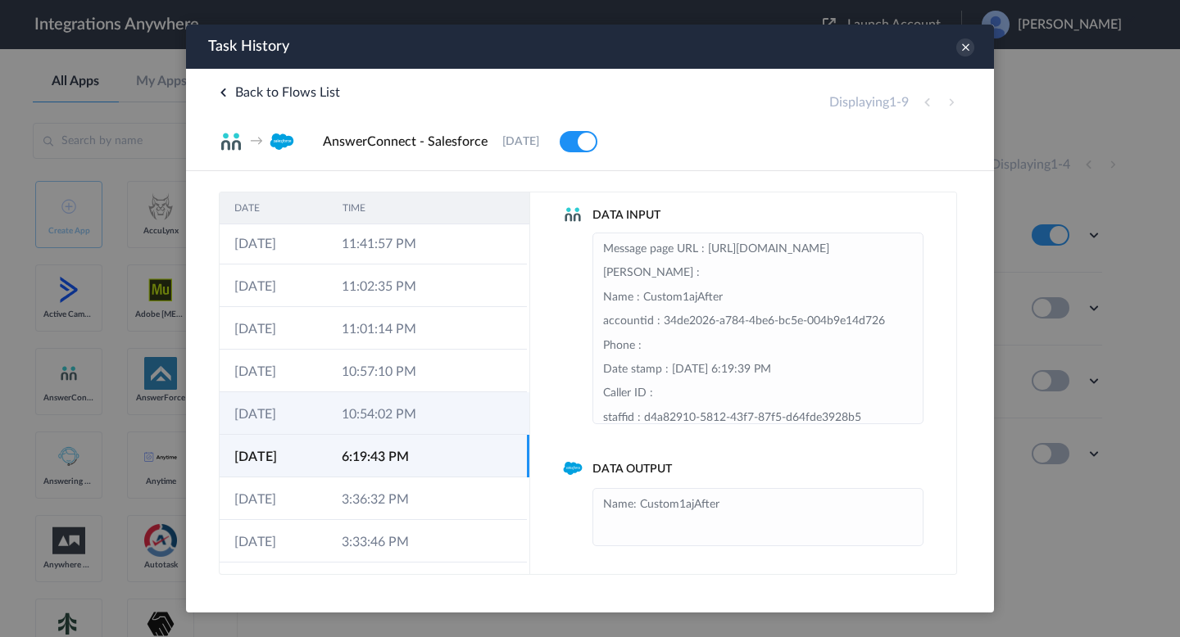
click at [372, 426] on td "10:54:02 PM" at bounding box center [380, 413] width 107 height 43
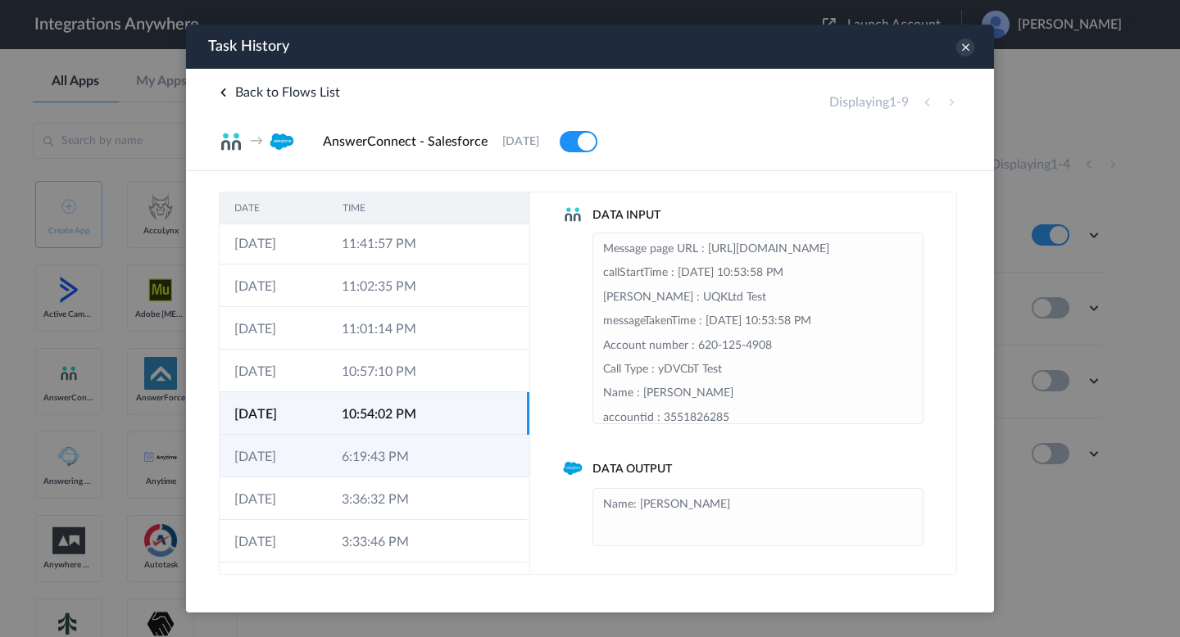
click at [446, 465] on td at bounding box center [450, 456] width 31 height 43
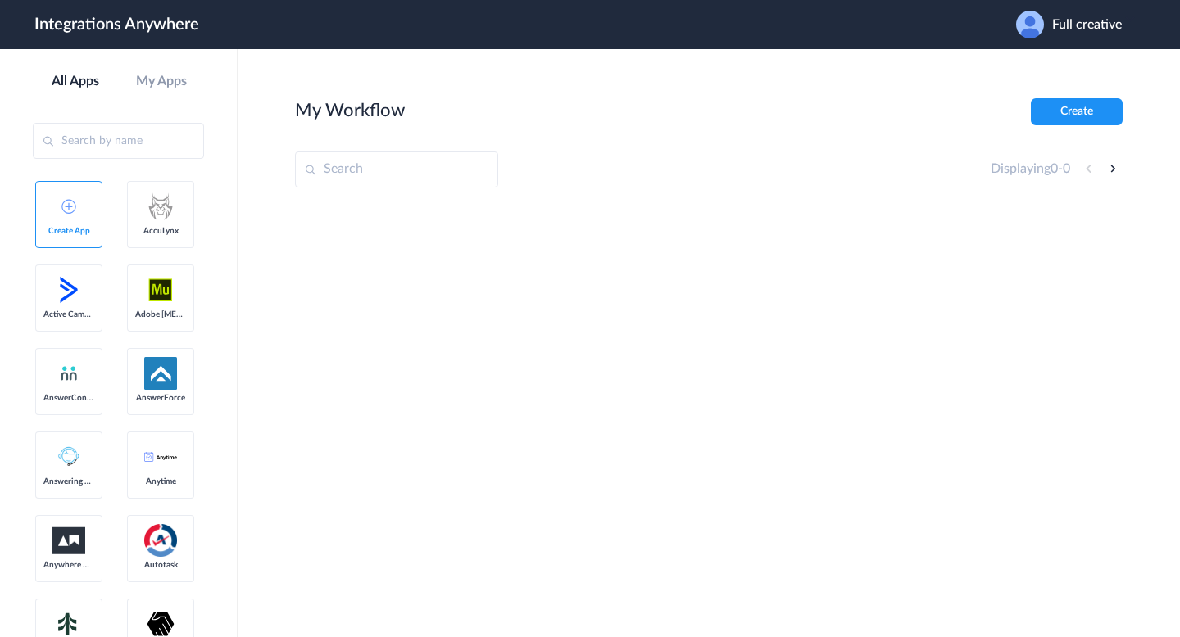
click at [1086, 26] on span "Full creative" at bounding box center [1087, 25] width 70 height 16
click at [1077, 56] on li "Logout" at bounding box center [1066, 67] width 143 height 30
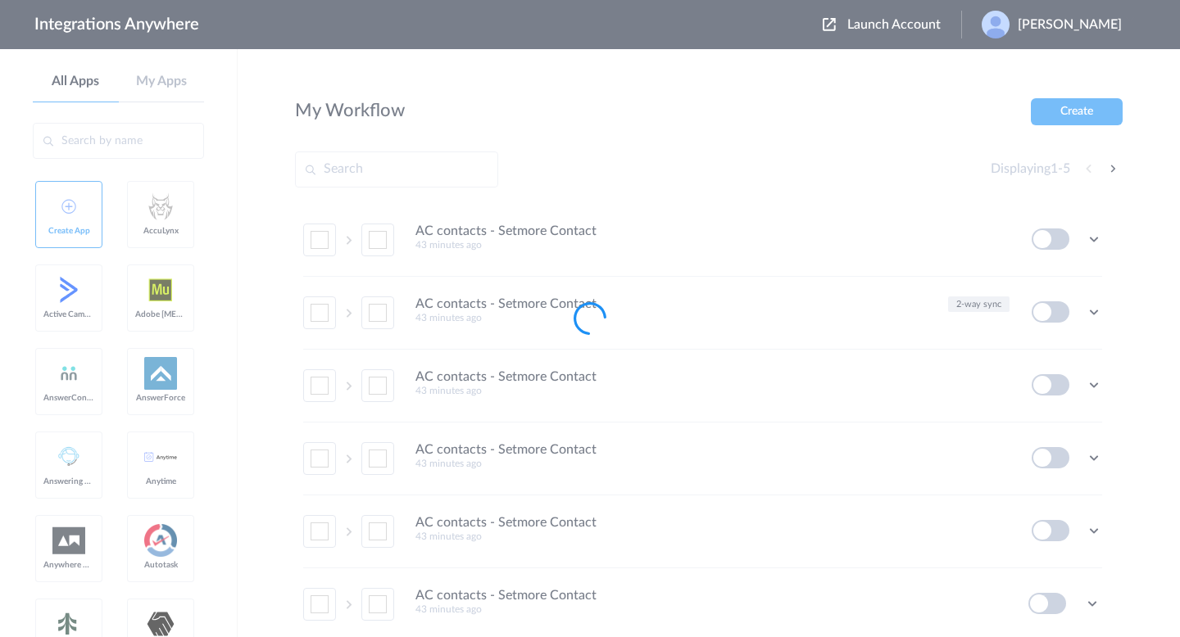
click at [874, 26] on div at bounding box center [590, 318] width 1180 height 637
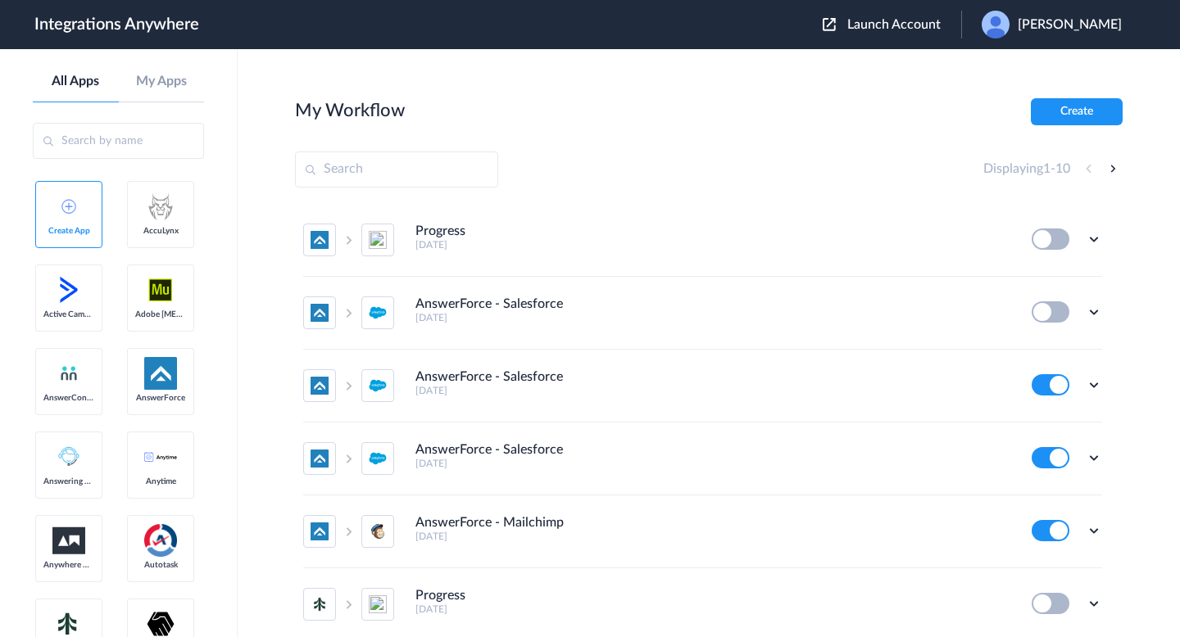
click at [874, 26] on span "Launch Account" at bounding box center [893, 24] width 93 height 13
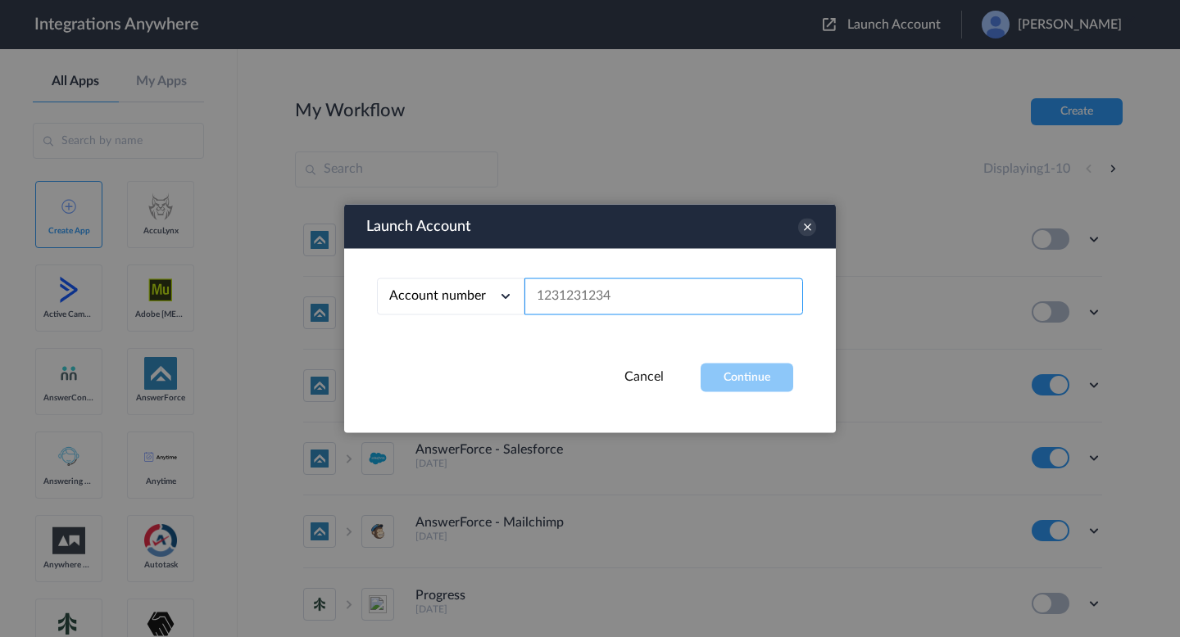
click at [637, 286] on input "text" at bounding box center [663, 297] width 279 height 37
paste input "8000227365"
type input "8000227365"
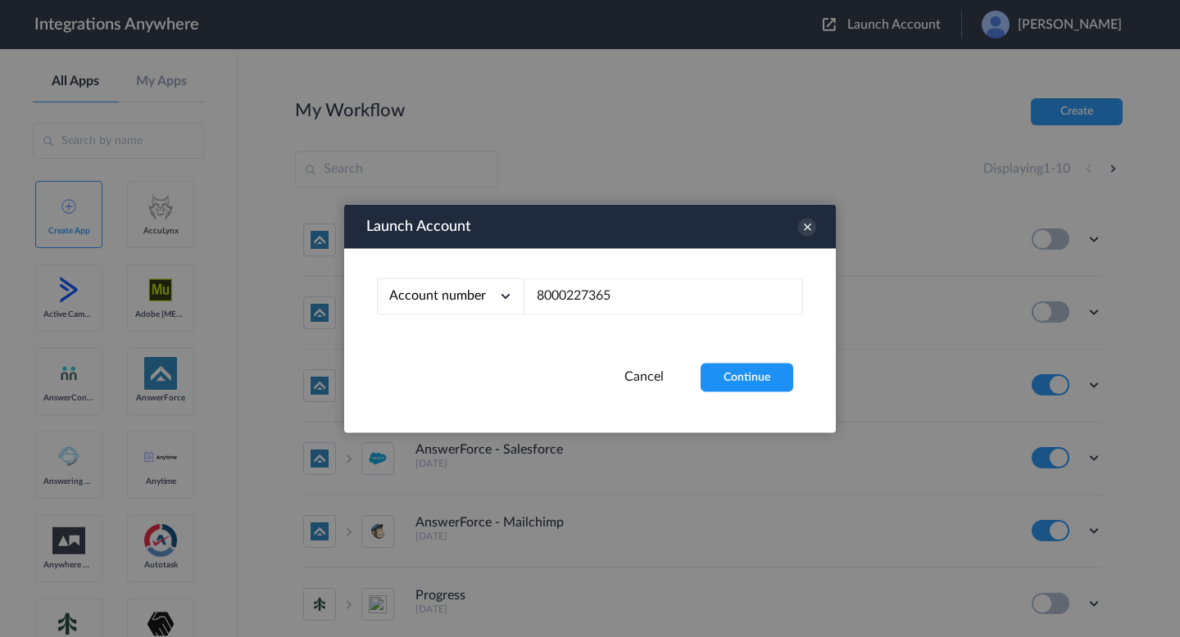
click at [717, 362] on div "Account number Account number Email address 8000227365" at bounding box center [590, 306] width 492 height 115
click at [734, 388] on button "Continue" at bounding box center [746, 378] width 93 height 29
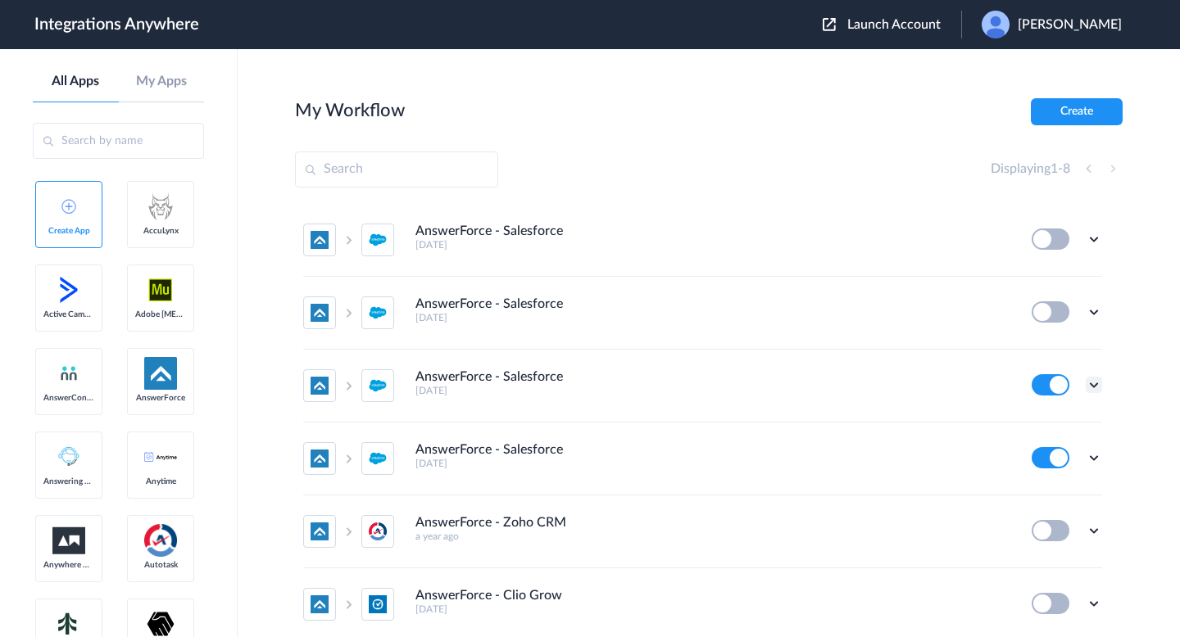
click at [1091, 379] on icon at bounding box center [1094, 385] width 16 height 16
click at [1067, 451] on link "Task history" at bounding box center [1047, 452] width 79 height 11
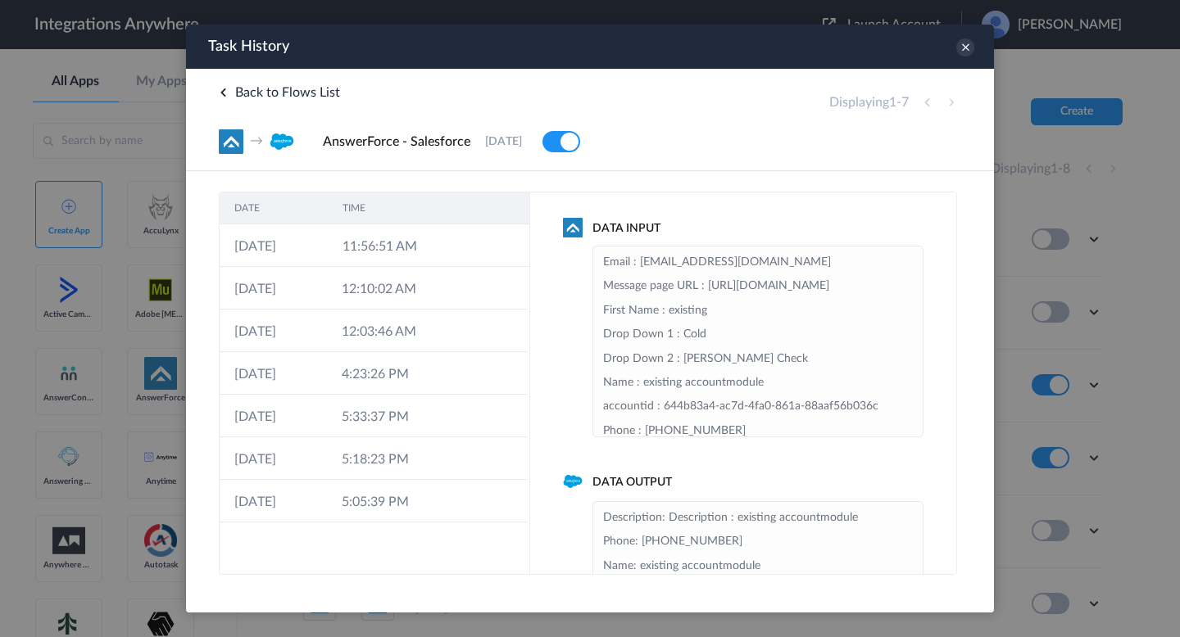
scroll to position [61, 0]
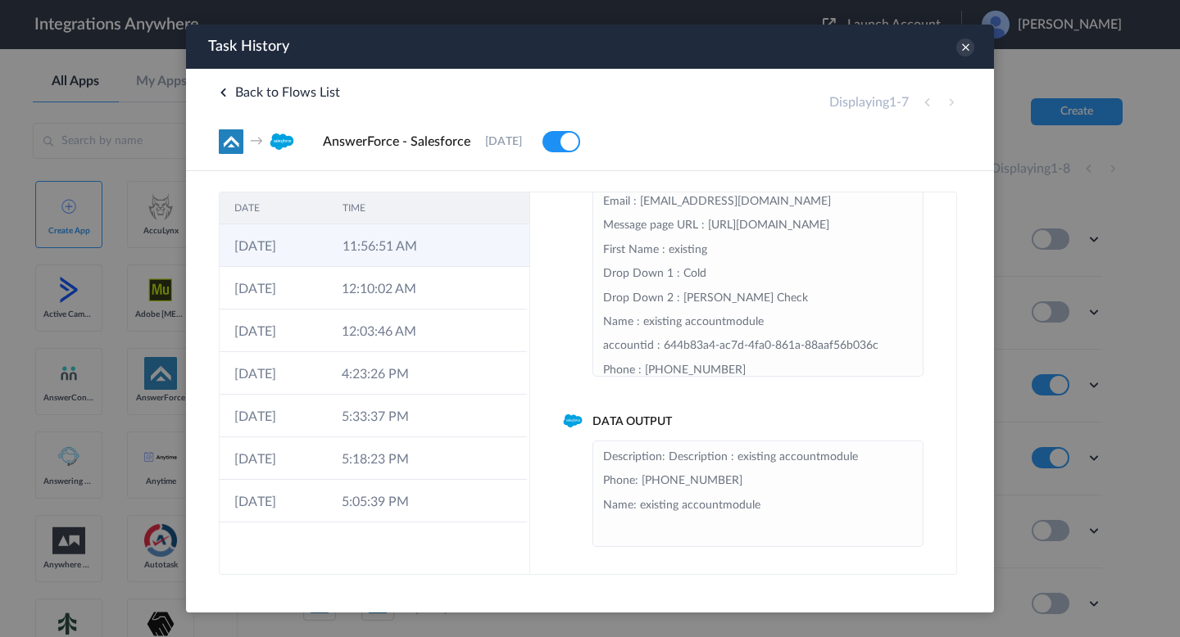
click at [438, 256] on td at bounding box center [452, 245] width 31 height 43
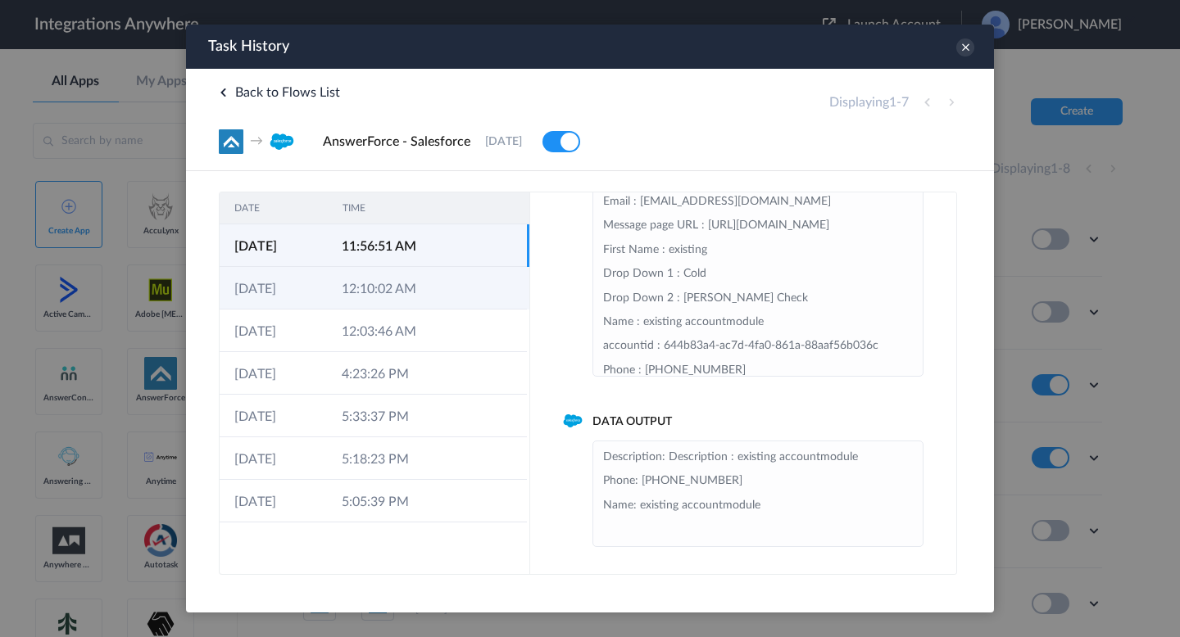
click at [428, 306] on td "12:10:02 AM" at bounding box center [380, 288] width 107 height 43
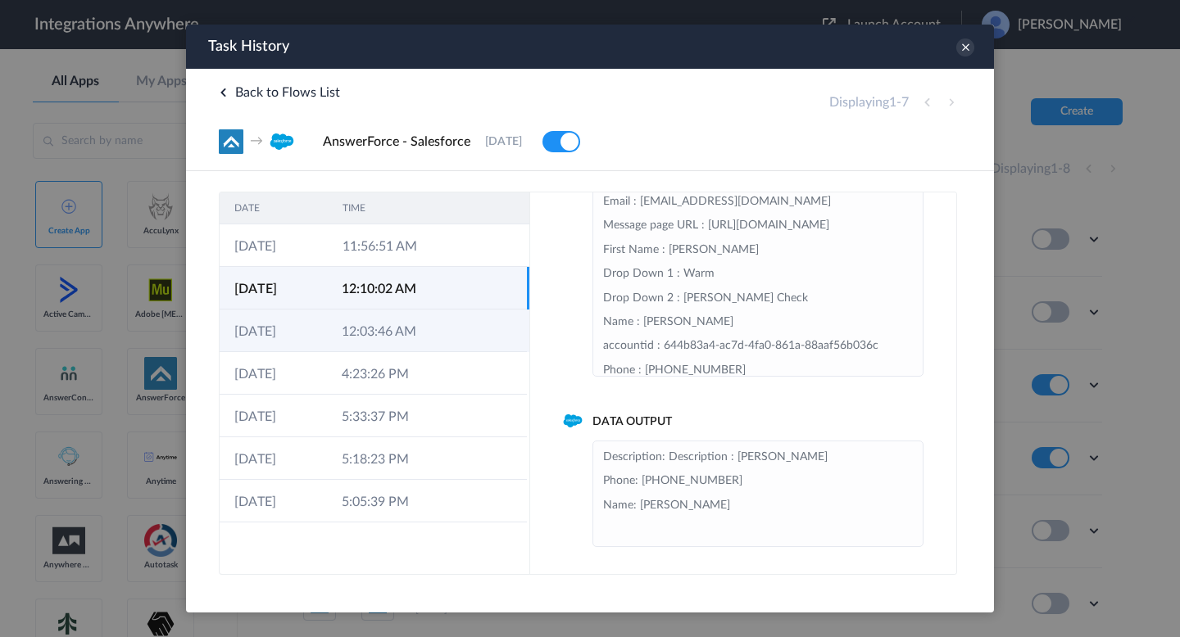
click at [430, 335] on td "12:03:46 AM" at bounding box center [380, 331] width 107 height 43
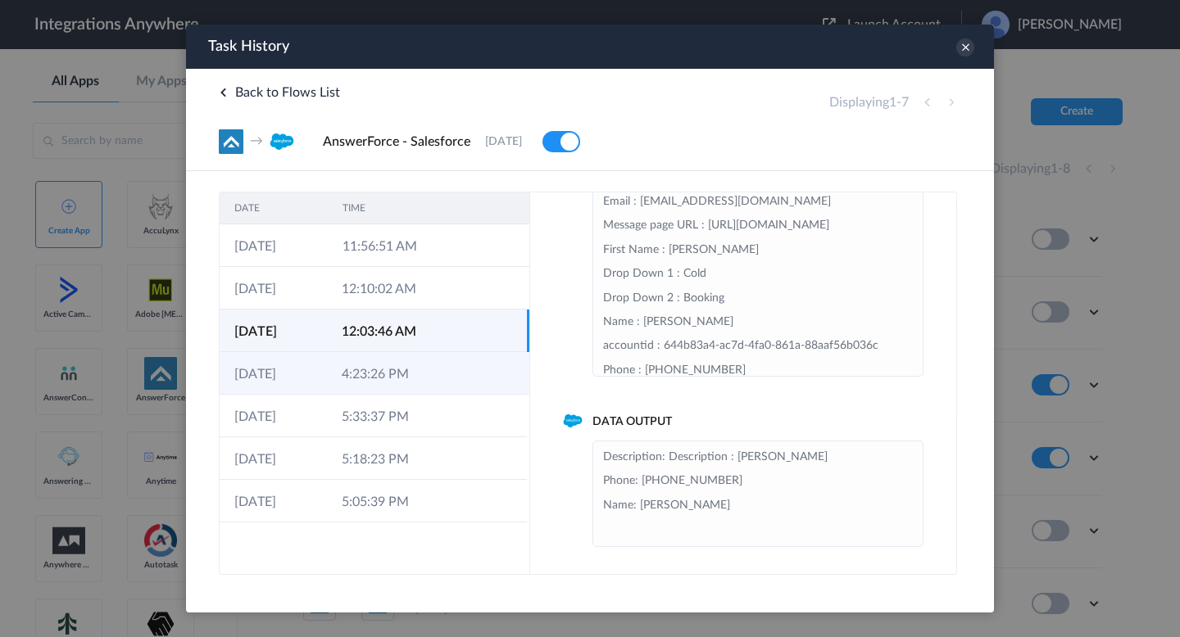
click at [430, 369] on td "4:23:26 PM" at bounding box center [380, 373] width 107 height 43
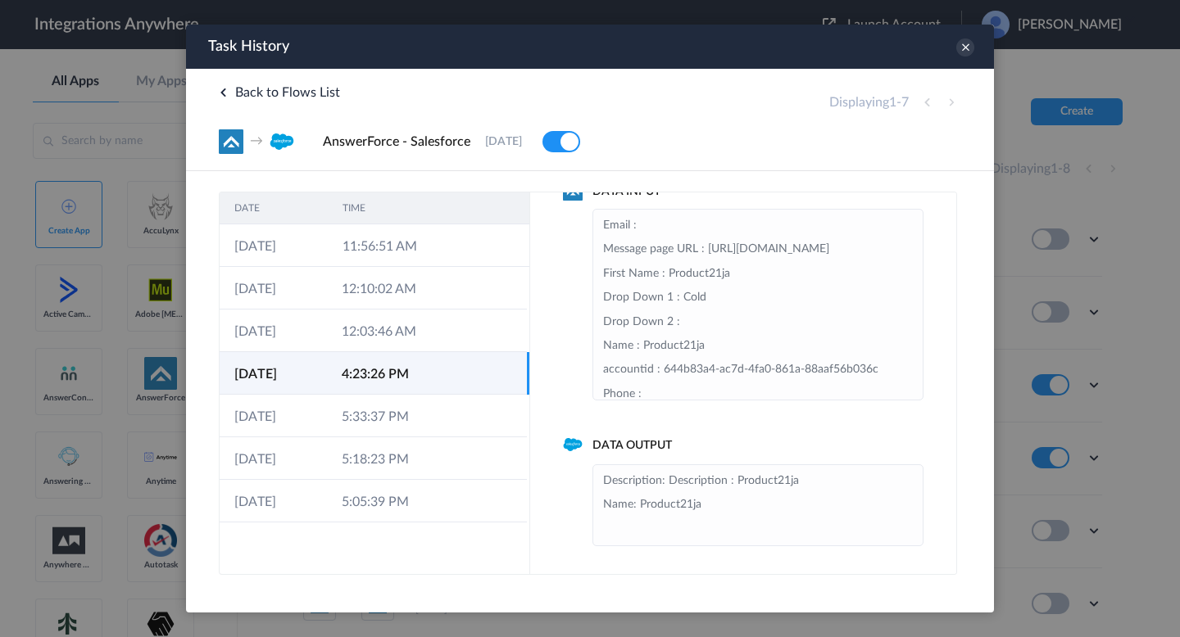
click at [430, 392] on td "4:23:26 PM" at bounding box center [380, 373] width 107 height 43
click at [430, 410] on td "5:33:37 PM" at bounding box center [380, 416] width 107 height 43
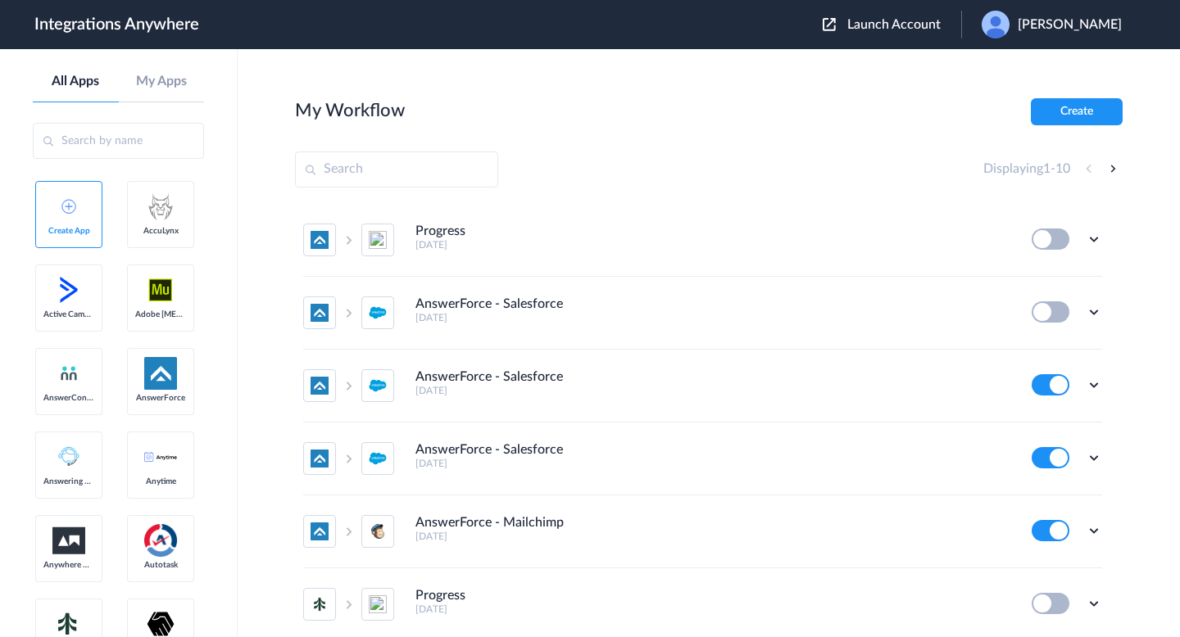
click at [884, 26] on span "Launch Account" at bounding box center [893, 24] width 93 height 13
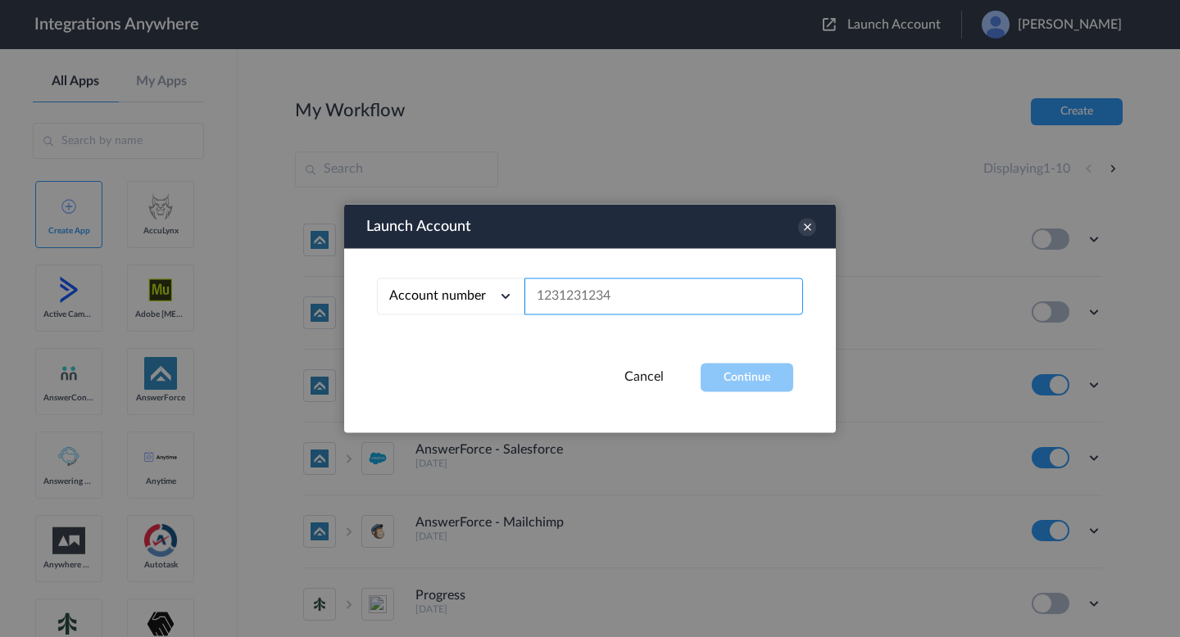
click at [682, 310] on input "text" at bounding box center [663, 297] width 279 height 37
paste input "8001024291"
type input "8001024291"
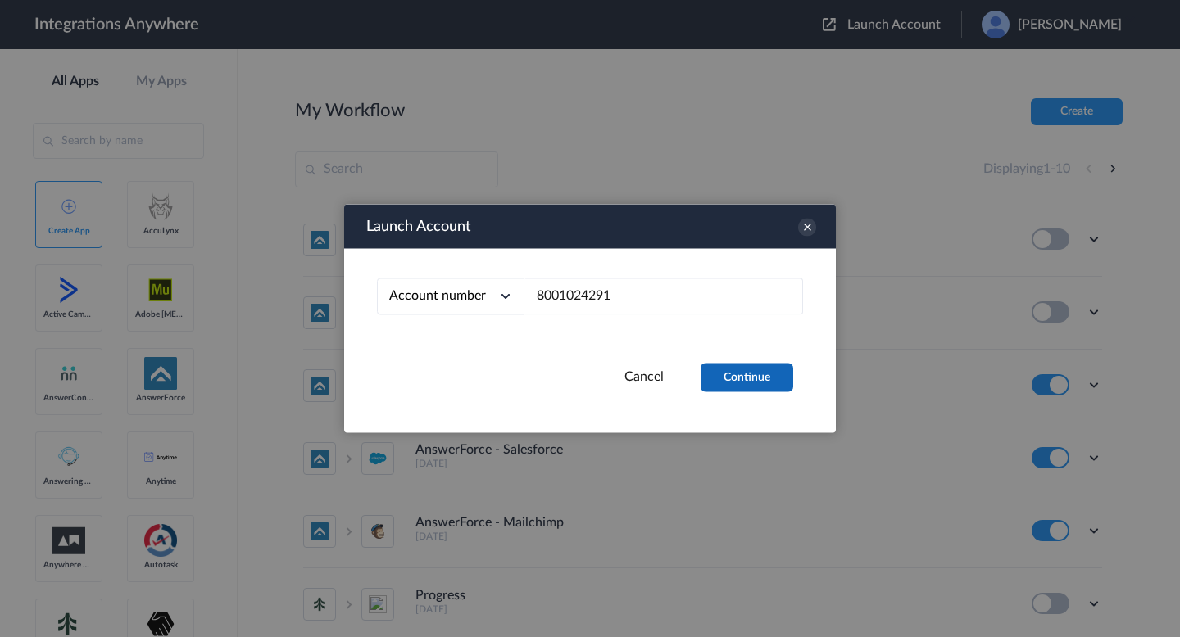
click at [711, 379] on button "Continue" at bounding box center [746, 378] width 93 height 29
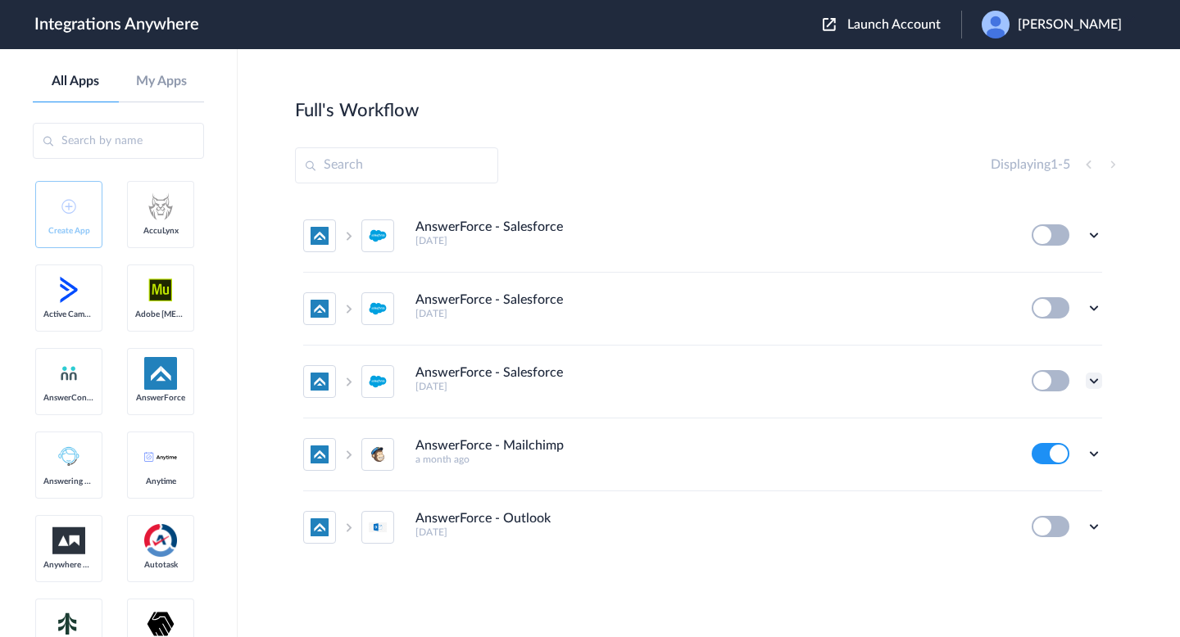
click at [1090, 383] on icon at bounding box center [1094, 381] width 16 height 16
click at [1055, 455] on link "Task history" at bounding box center [1047, 448] width 79 height 11
click at [1052, 377] on button at bounding box center [1050, 380] width 38 height 21
click at [1043, 383] on button at bounding box center [1050, 380] width 38 height 21
click at [1093, 381] on icon at bounding box center [1094, 381] width 16 height 16
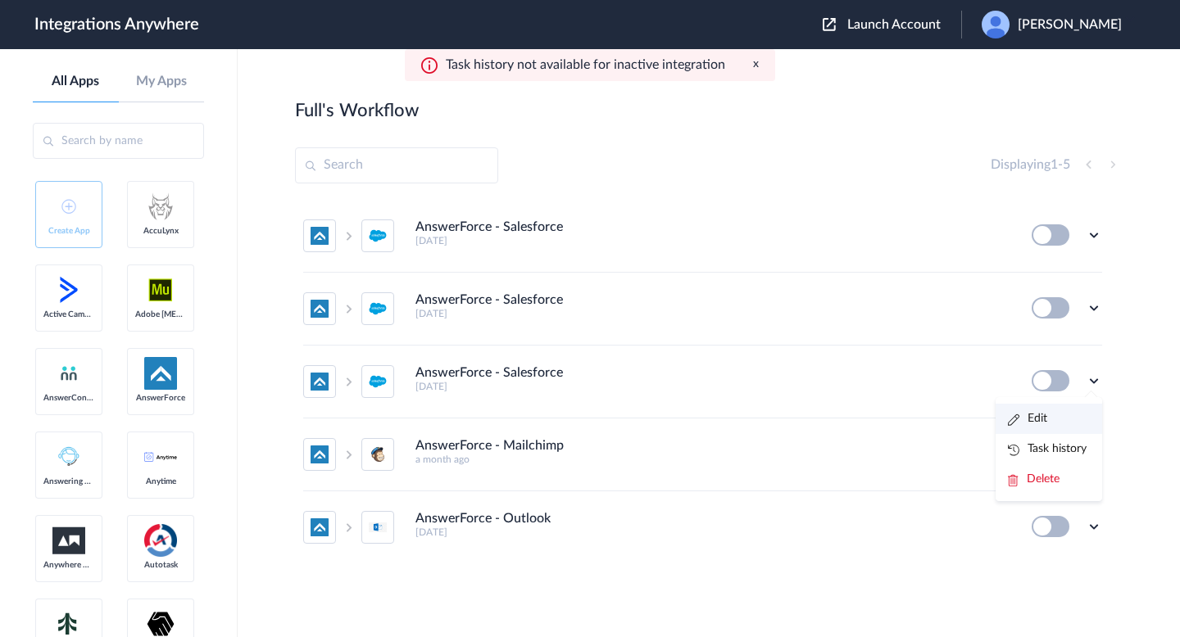
click at [1019, 420] on link "Edit" at bounding box center [1027, 418] width 39 height 11
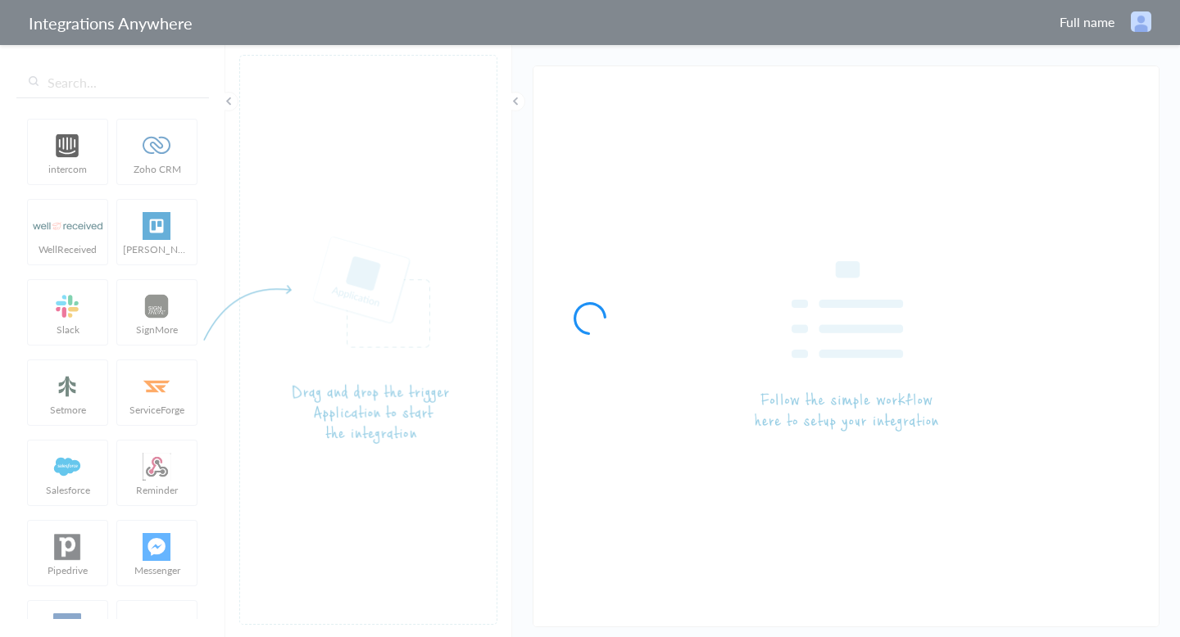
type input "AnswerForce - Salesforce"
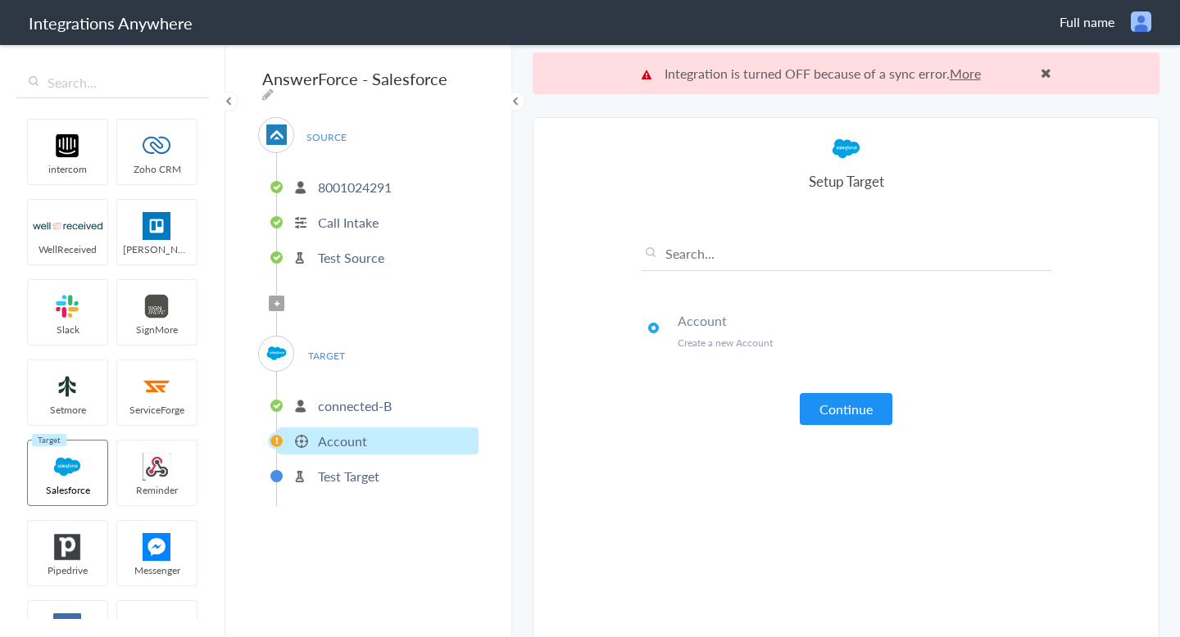
click at [356, 438] on p "Account" at bounding box center [342, 441] width 49 height 19
click at [320, 401] on p "connected-B" at bounding box center [355, 406] width 74 height 19
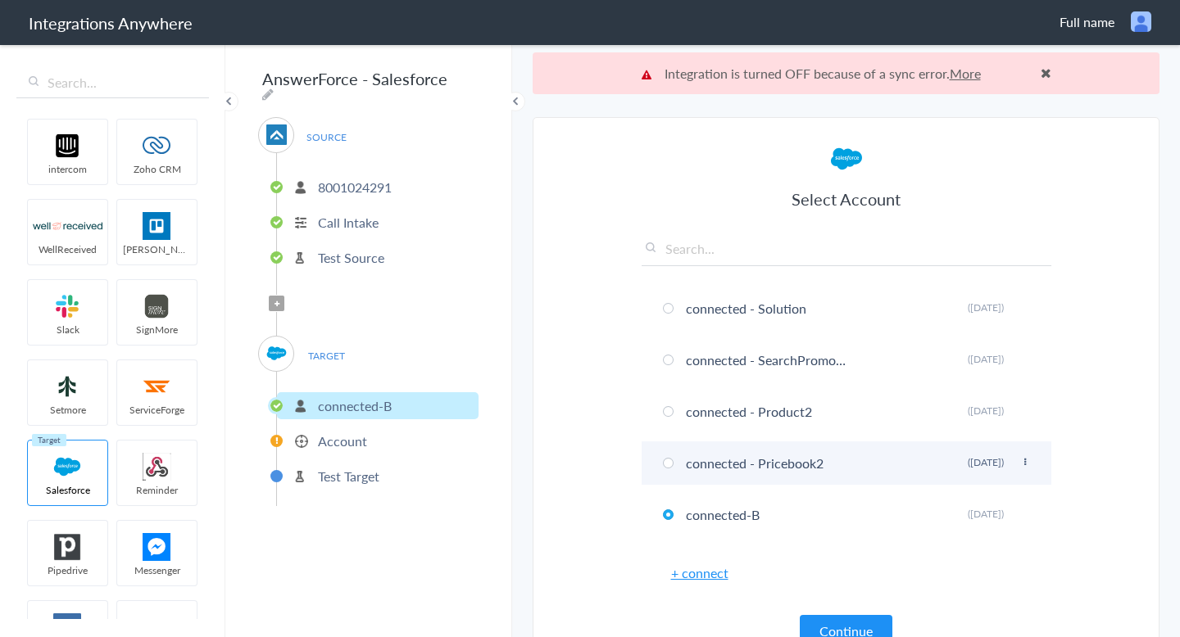
scroll to position [49, 0]
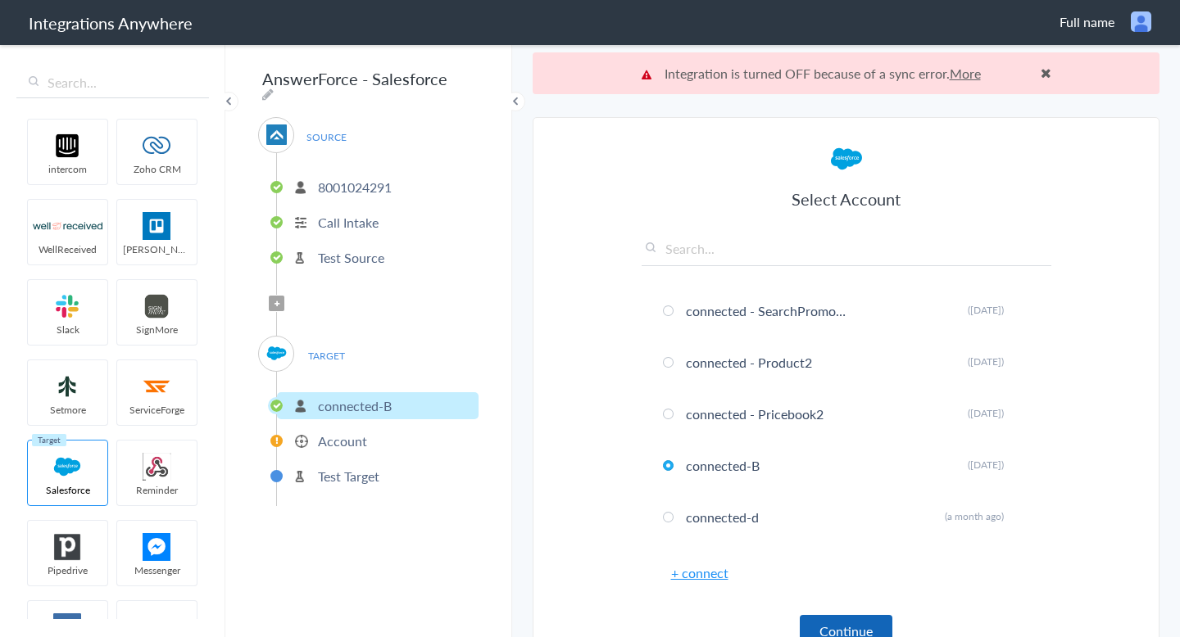
click at [839, 624] on button "Continue" at bounding box center [846, 631] width 93 height 32
drag, startPoint x: 840, startPoint y: 72, endPoint x: 627, endPoint y: 72, distance: 213.0
click at [627, 72] on div "expired access/refresh token More" at bounding box center [846, 73] width 627 height 42
copy p "expired access/refresh token"
